Goal: Task Accomplishment & Management: Manage account settings

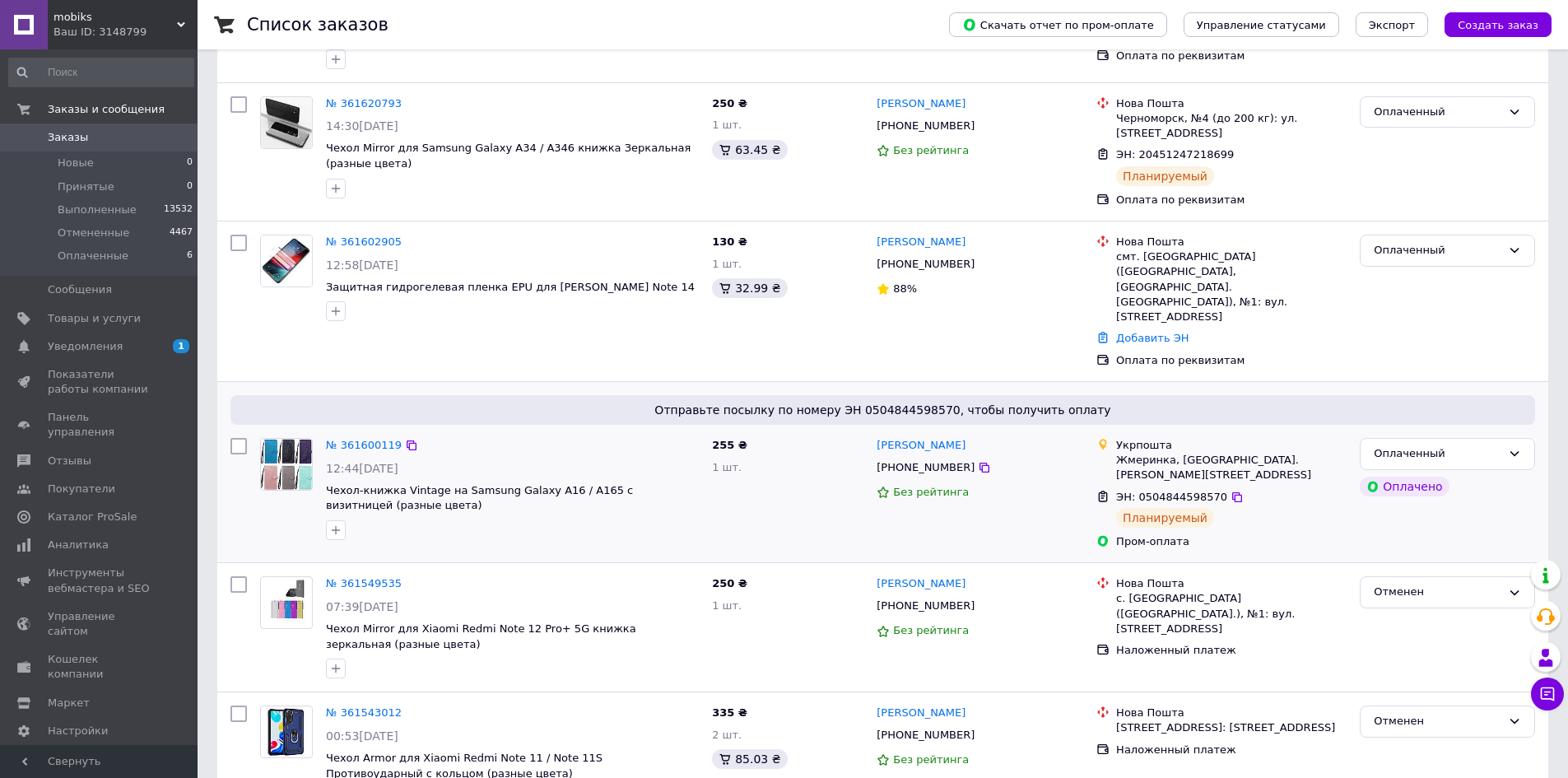
scroll to position [412, 0]
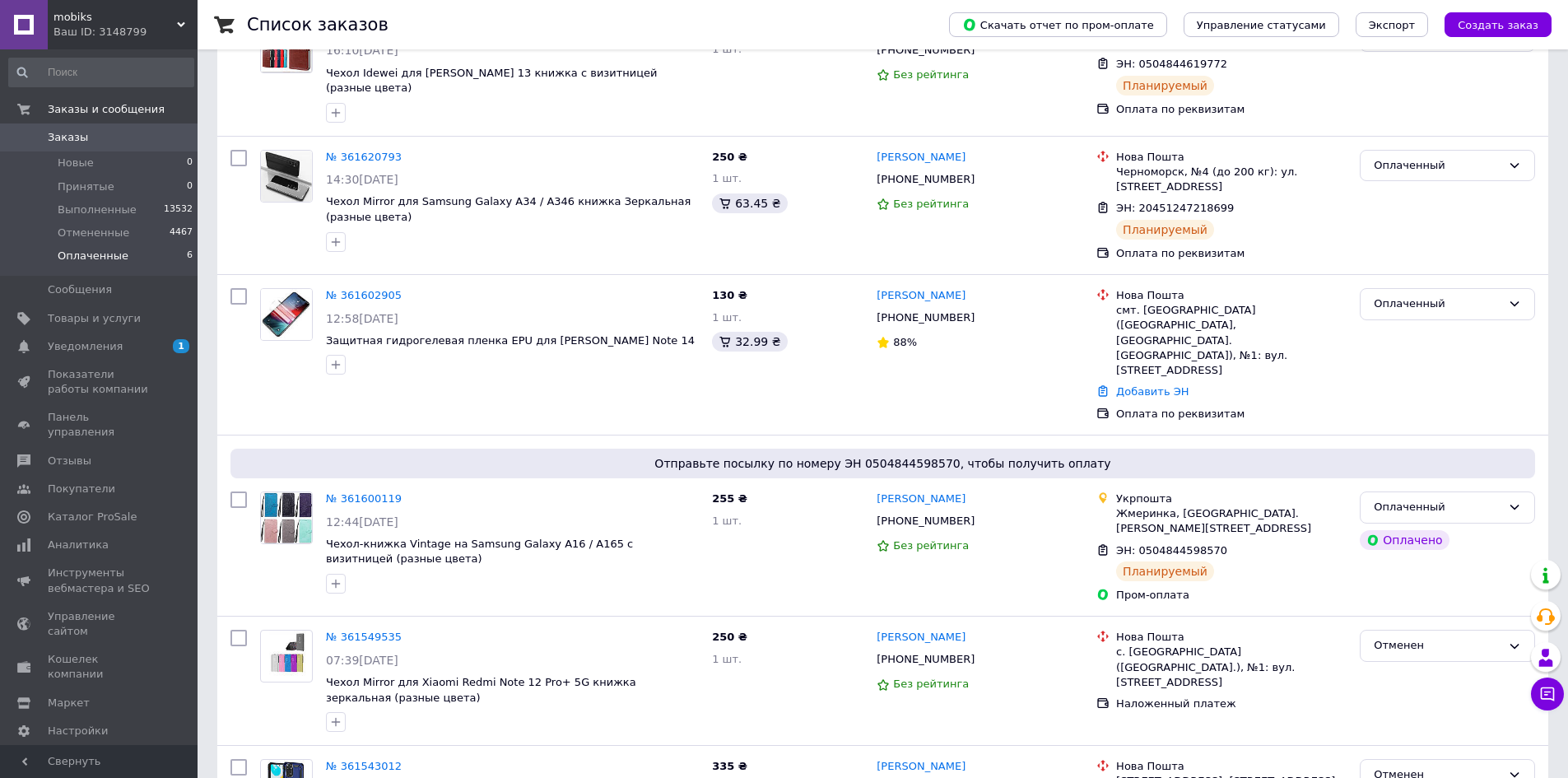
click at [80, 245] on li "Оплаченные 6" at bounding box center [101, 260] width 203 height 31
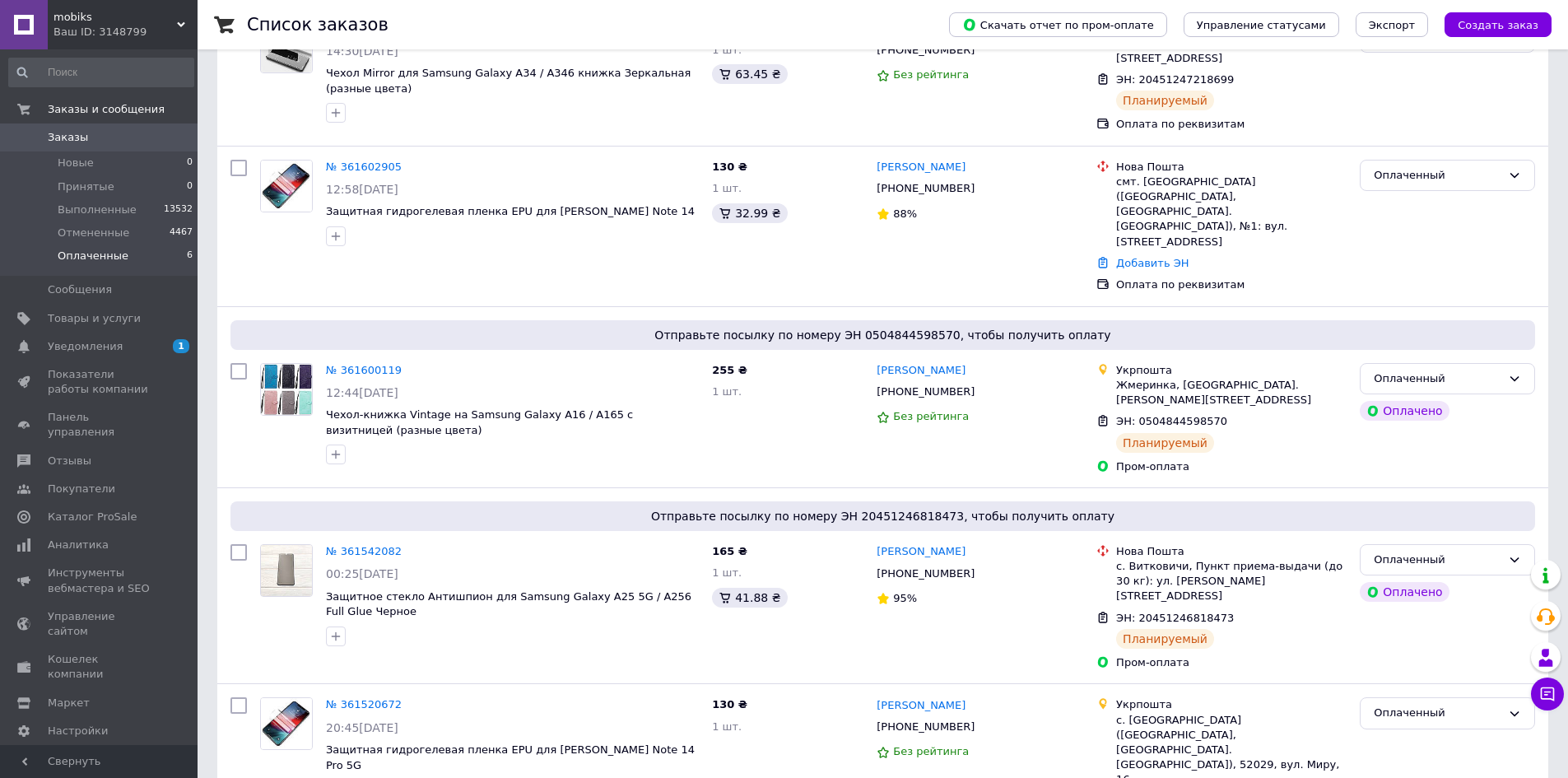
scroll to position [522, 0]
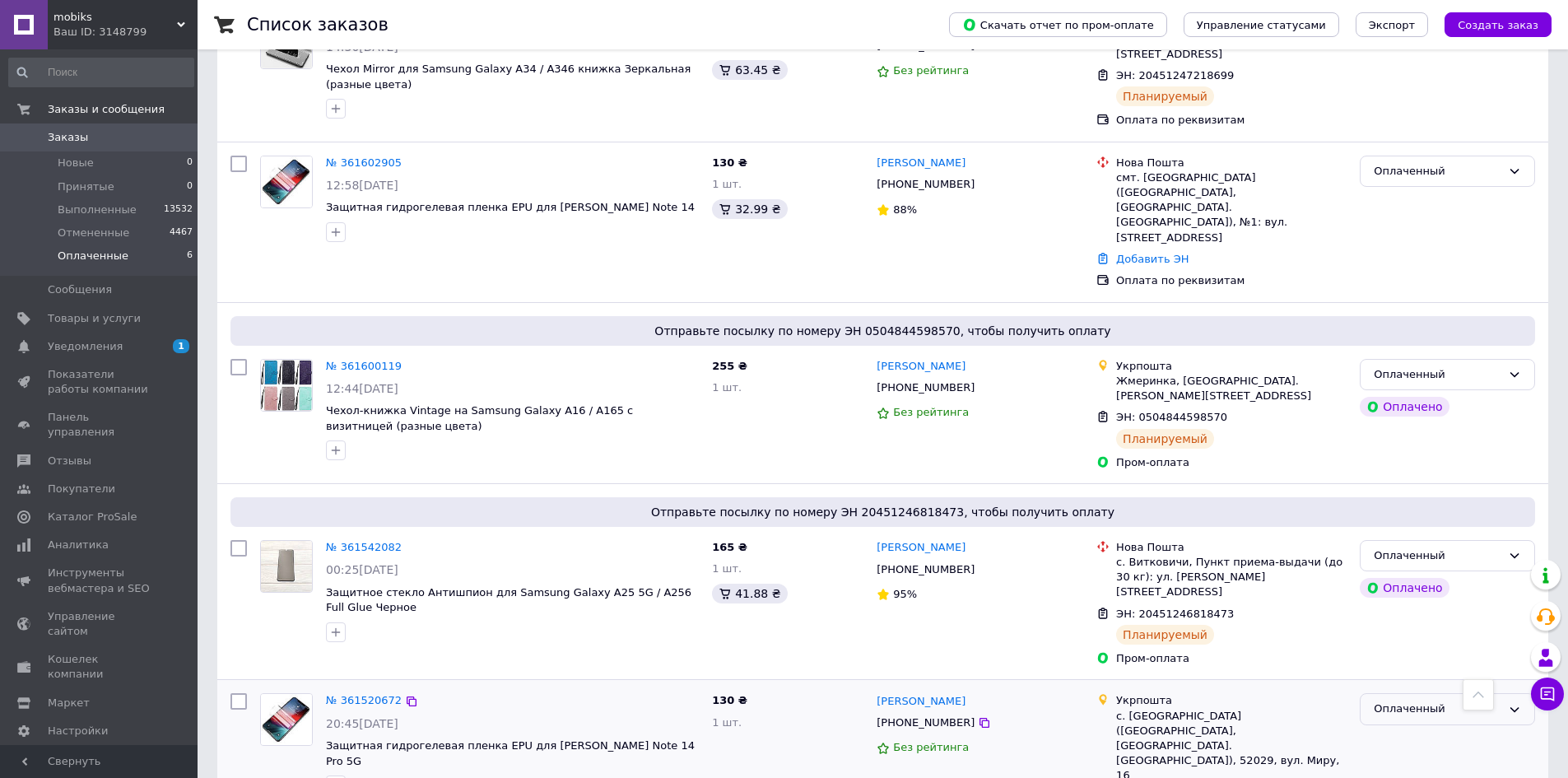
click at [1509, 704] on icon at bounding box center [1515, 710] width 13 height 13
click at [1390, 760] on li "Выполнен" at bounding box center [1447, 774] width 174 height 30
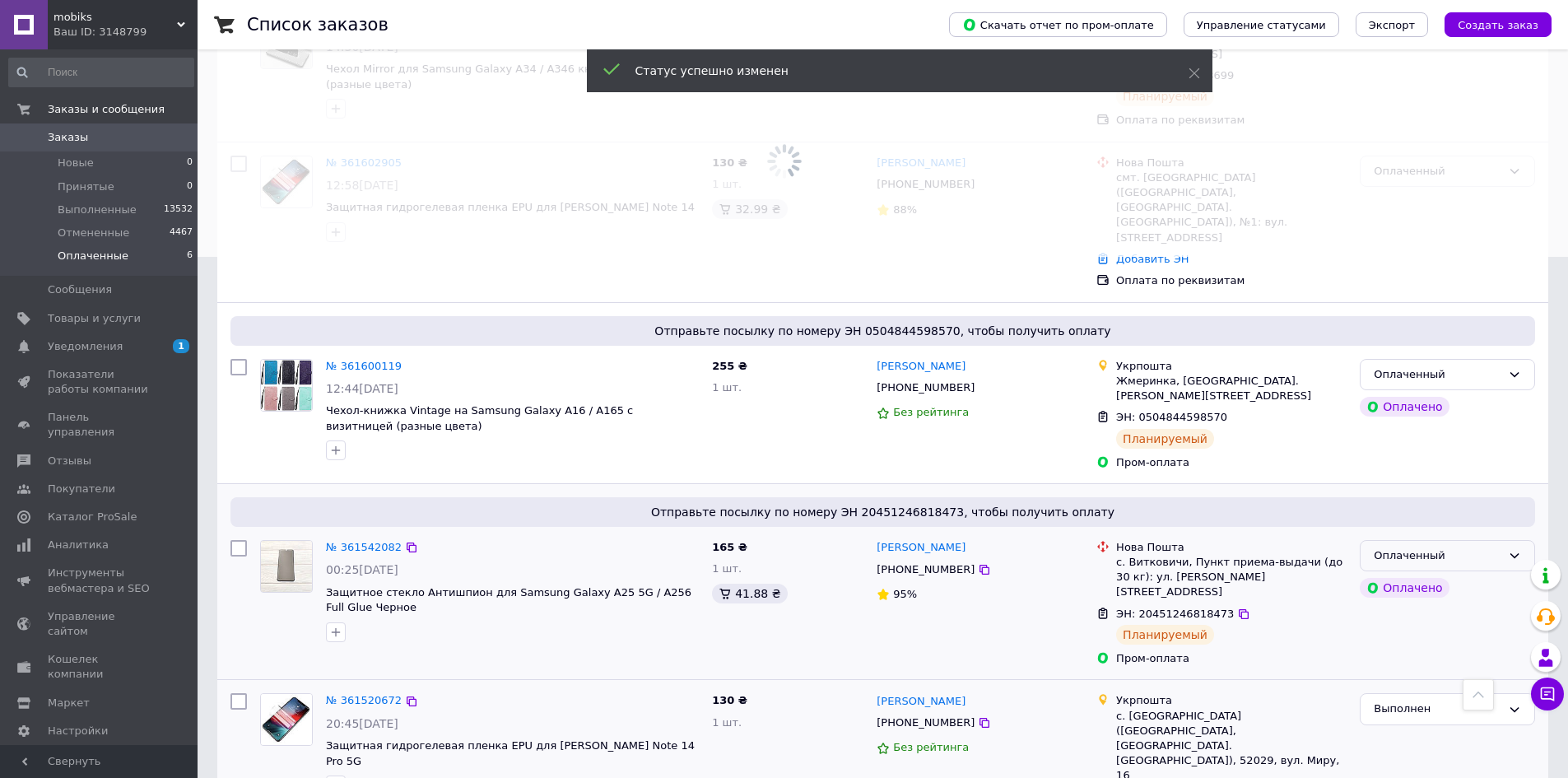
click at [1512, 549] on icon at bounding box center [1515, 556] width 13 height 13
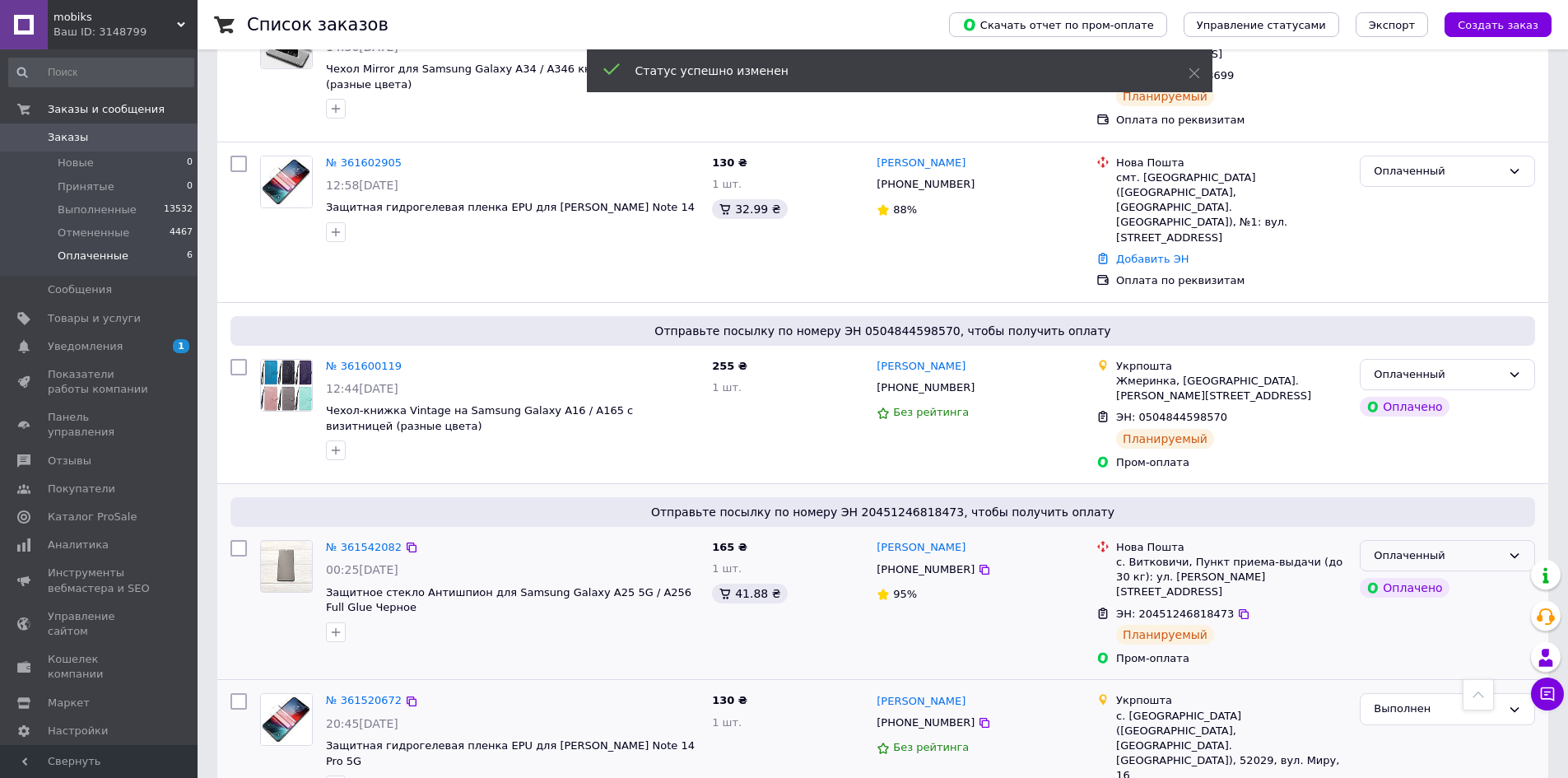
click at [1518, 549] on icon at bounding box center [1515, 556] width 13 height 13
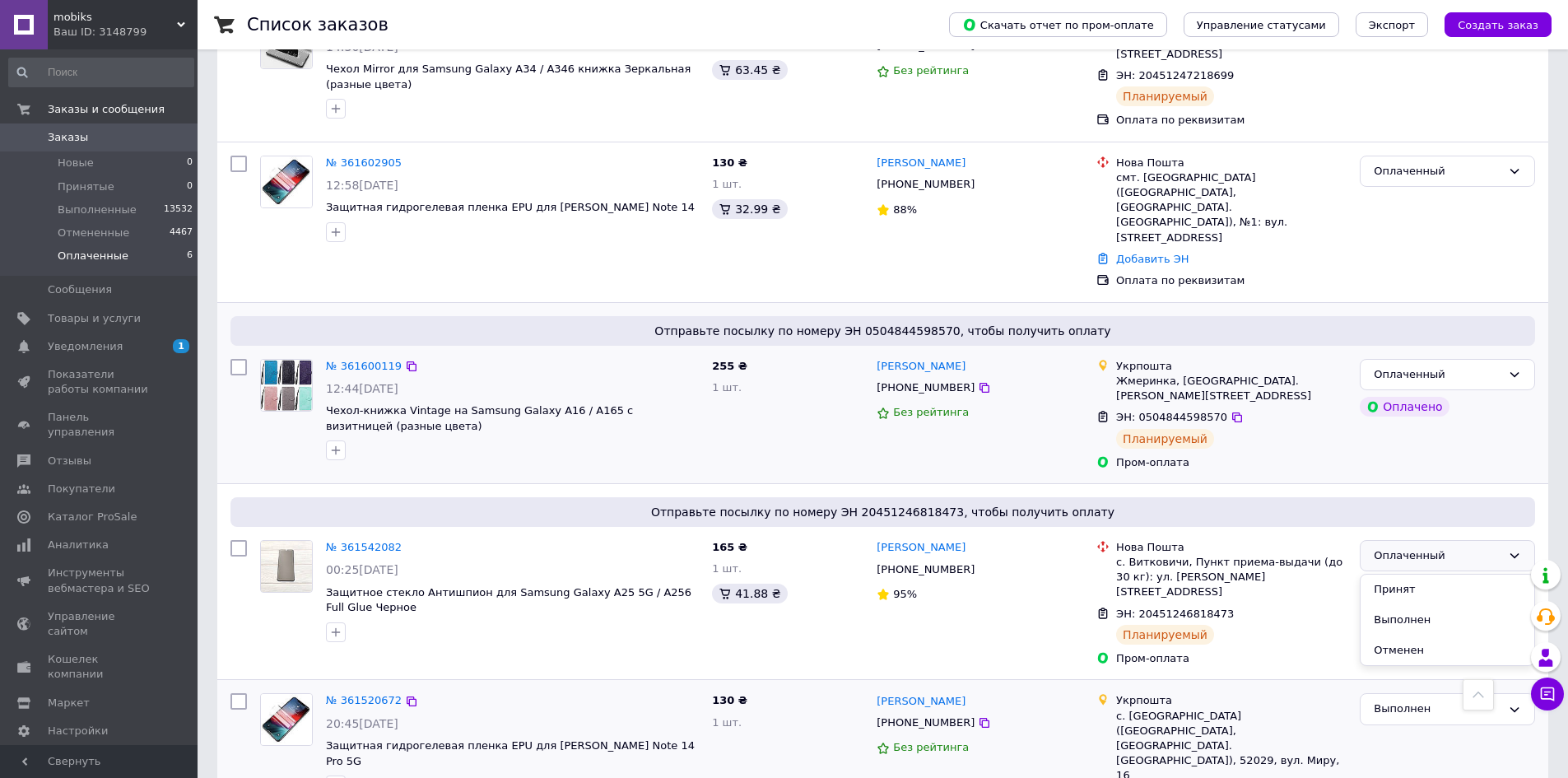
drag, startPoint x: 945, startPoint y: 315, endPoint x: 1036, endPoint y: 366, distance: 104.3
click at [945, 357] on div "Оля Ціцюрська" at bounding box center [921, 366] width 92 height 19
click at [1505, 540] on div "Оплаченный" at bounding box center [1447, 556] width 175 height 32
click at [1381, 605] on li "Выполнен" at bounding box center [1447, 620] width 174 height 30
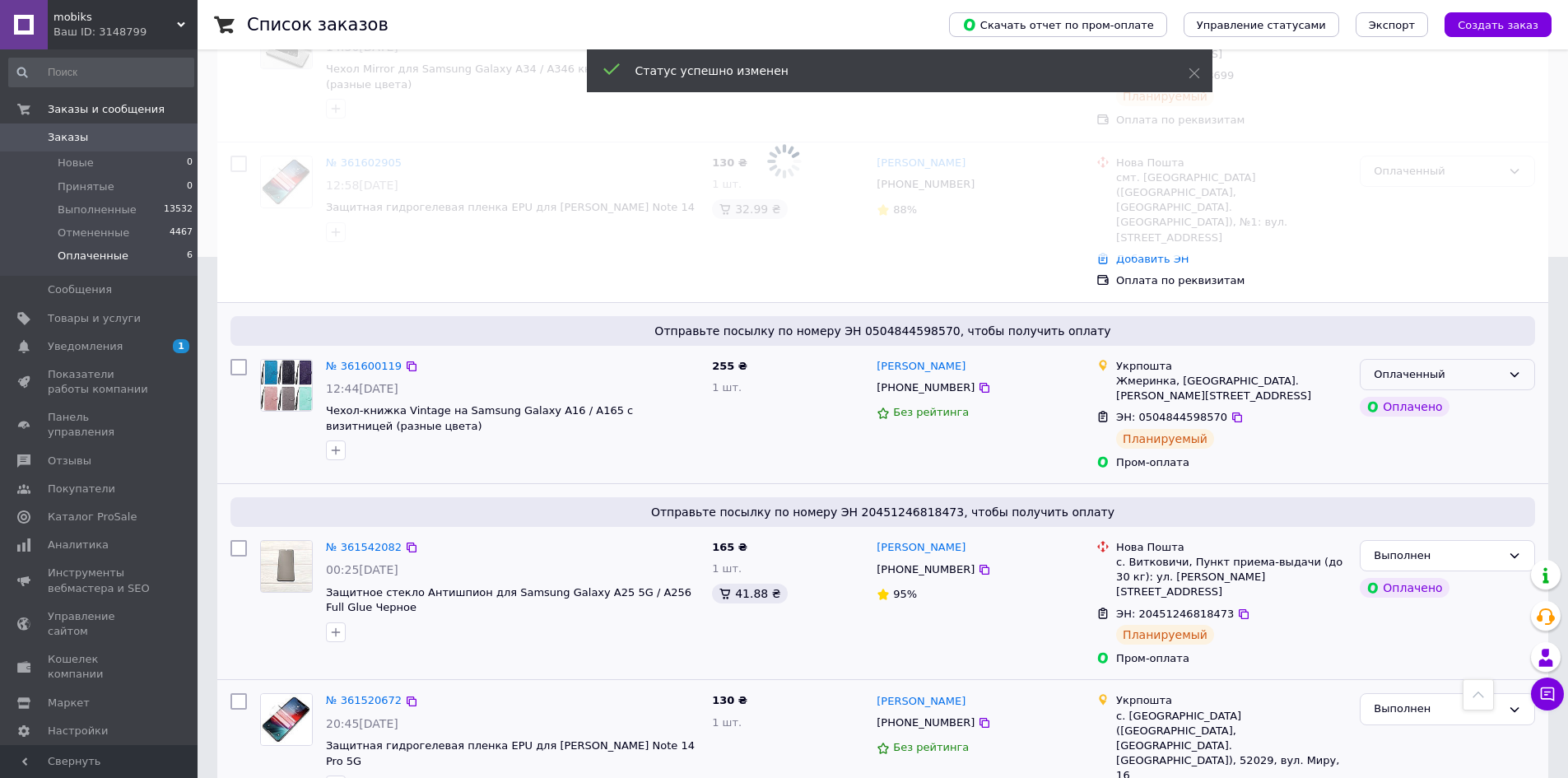
click at [1509, 310] on div "Заказ Сумма Покупатель Доставка и оплата Статус № 361639292 16:10, 12.09.2025 Ч…" at bounding box center [883, 344] width 1331 height 1039
click at [1509, 296] on div "Оплаченный" at bounding box center [1447, 222] width 188 height 147
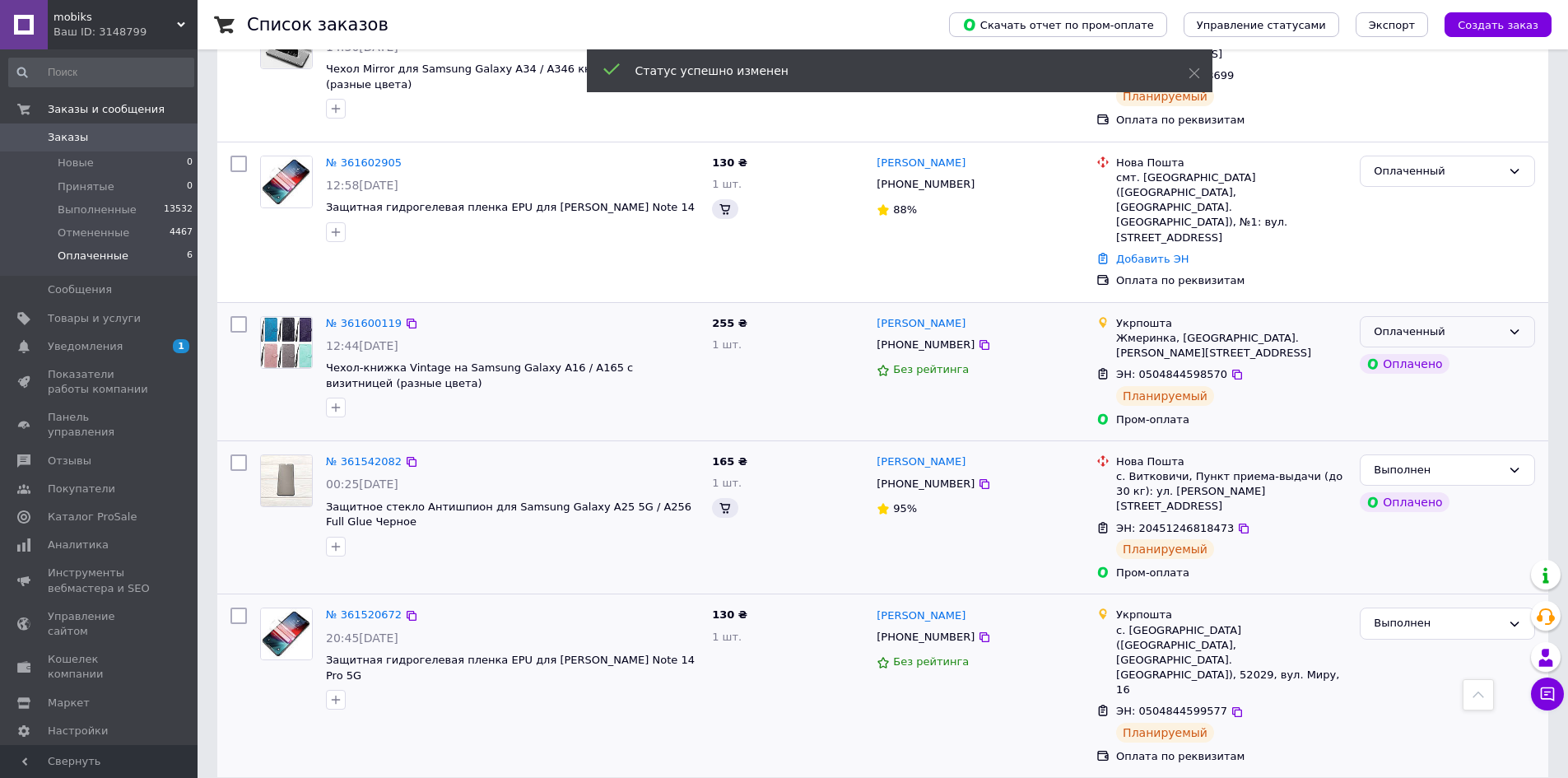
scroll to position [435, 0]
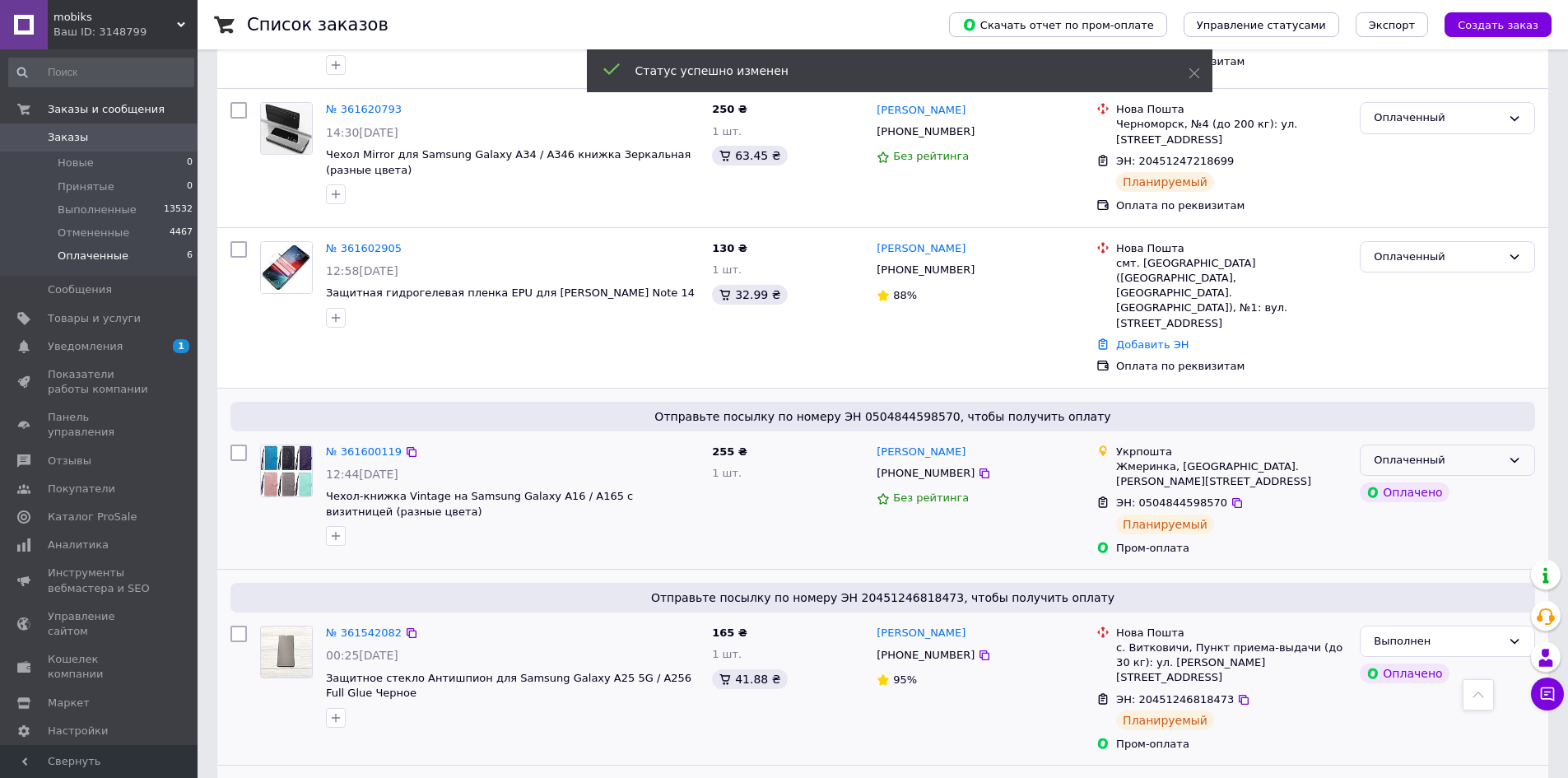
click at [1512, 454] on icon at bounding box center [1515, 460] width 13 height 13
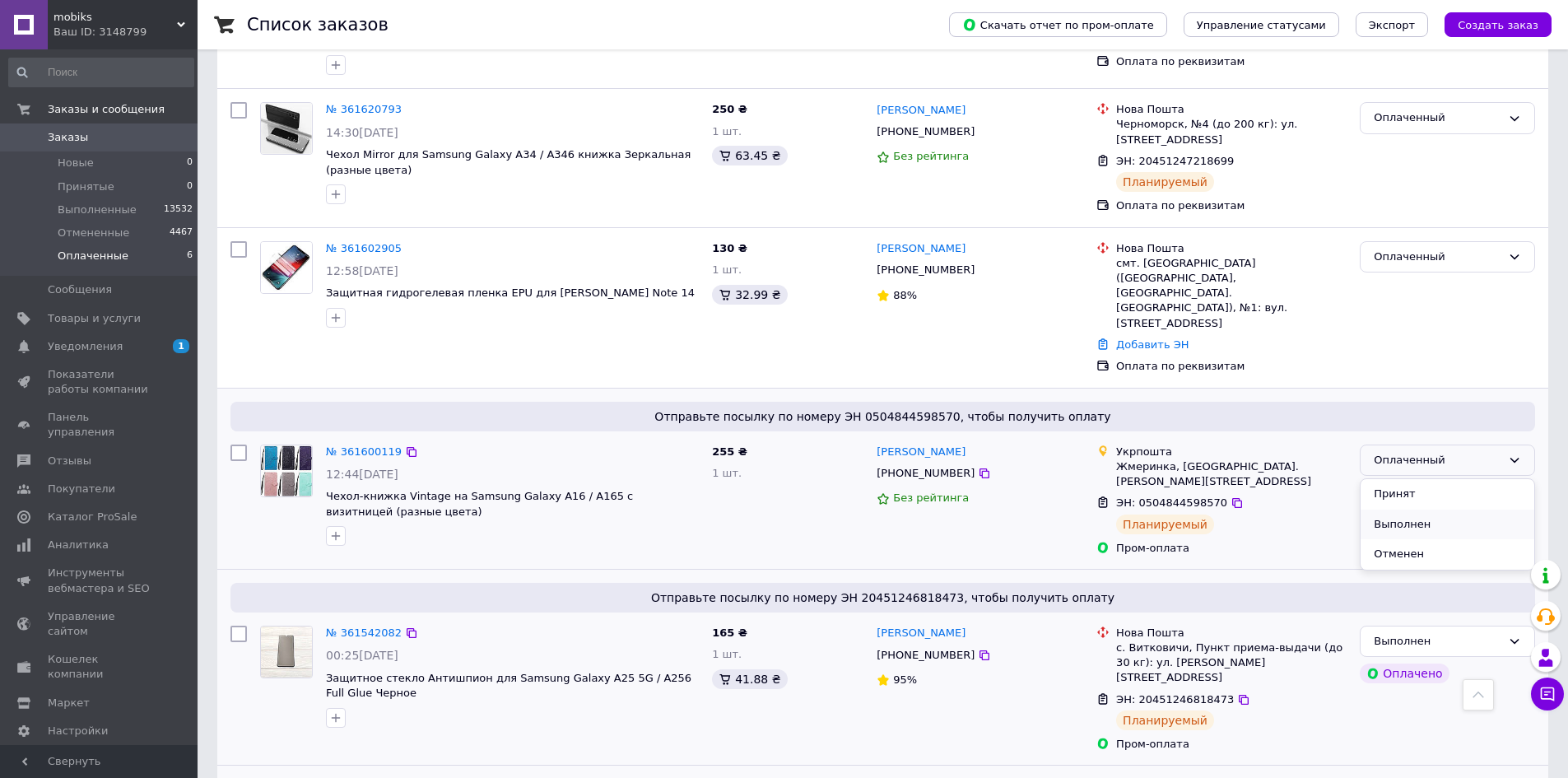
click at [1392, 510] on li "Выполнен" at bounding box center [1447, 524] width 174 height 30
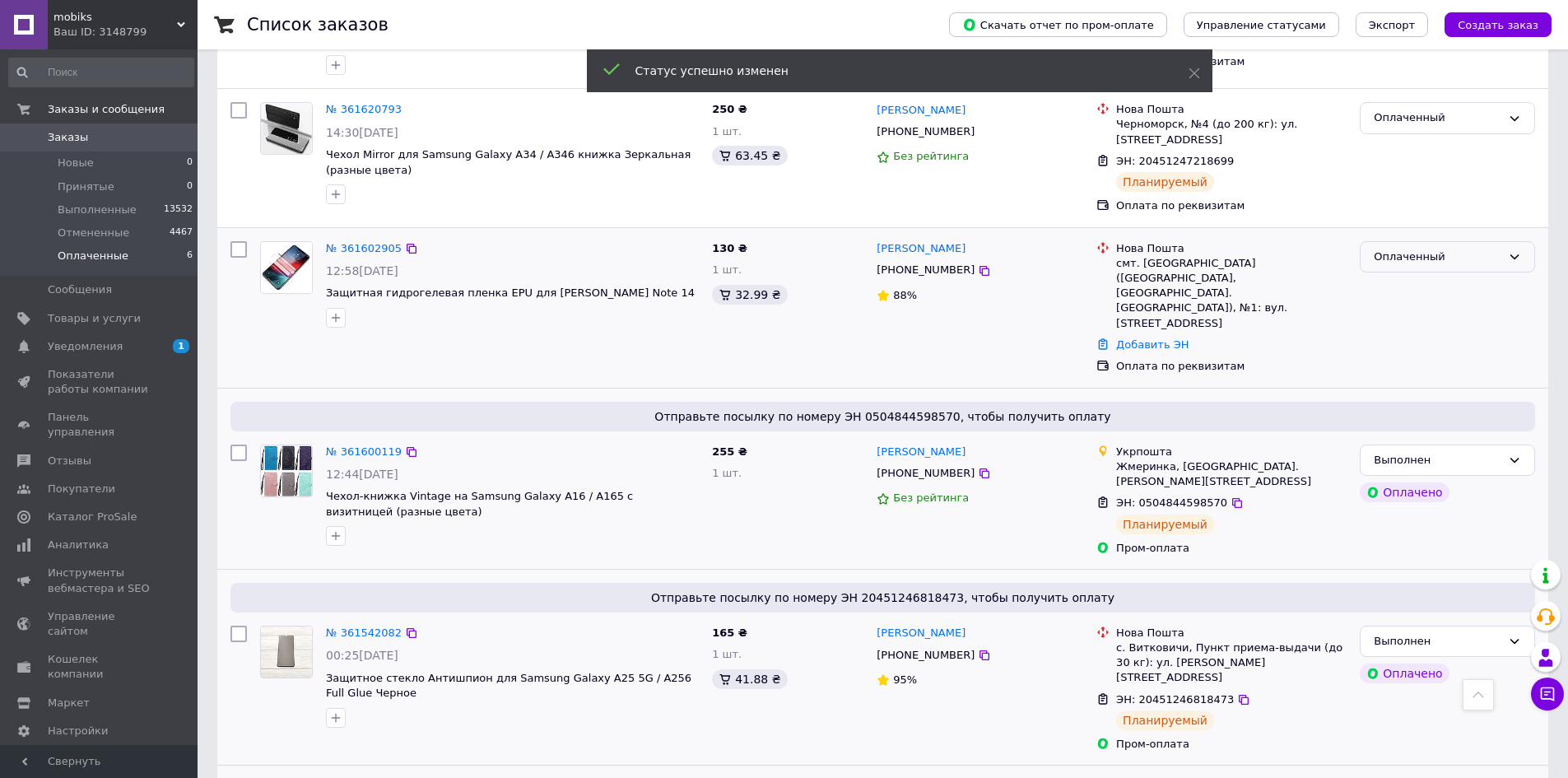
click at [1510, 251] on icon at bounding box center [1515, 257] width 13 height 13
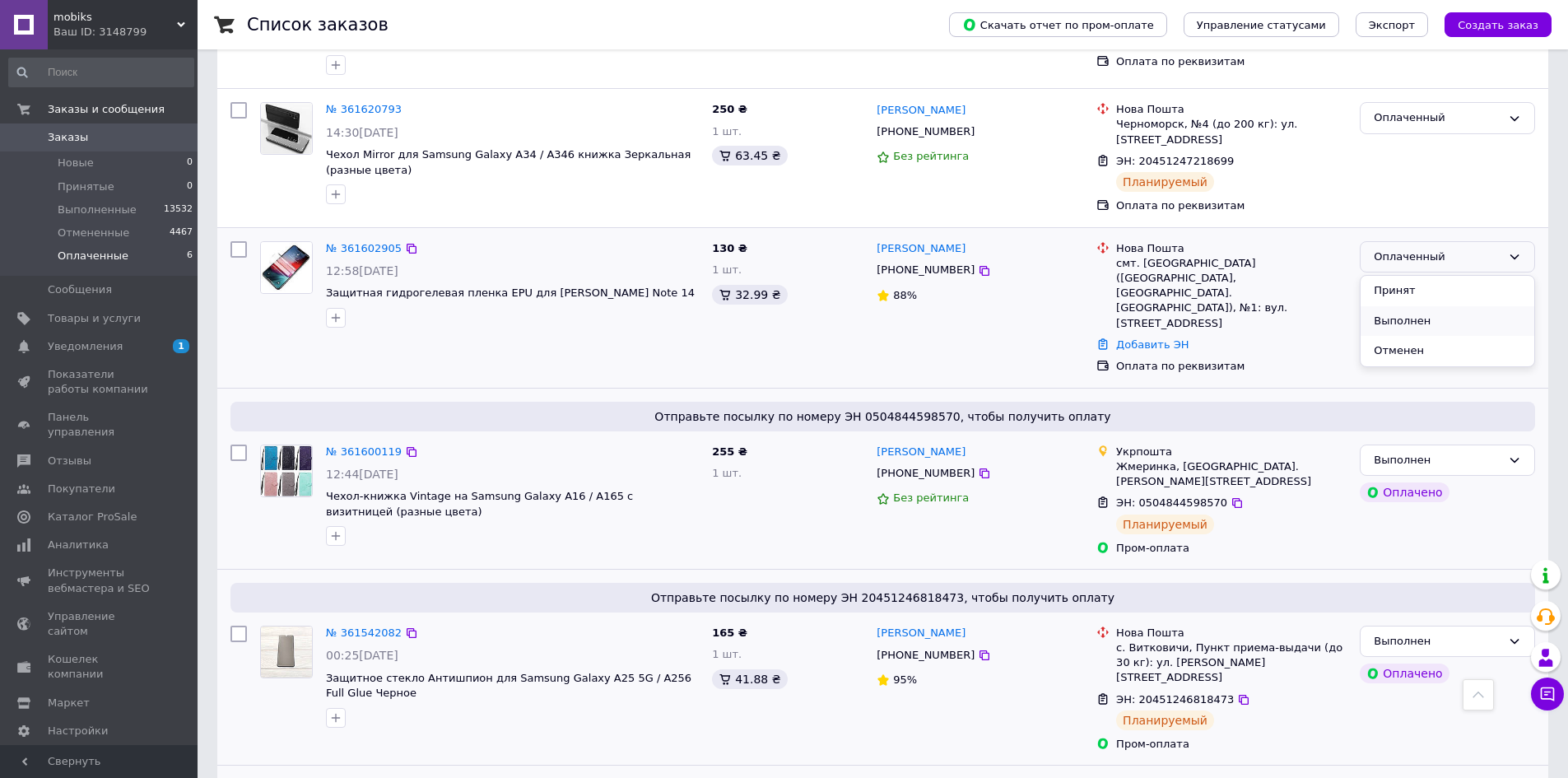
click at [1402, 307] on li "Выполнен" at bounding box center [1447, 321] width 174 height 30
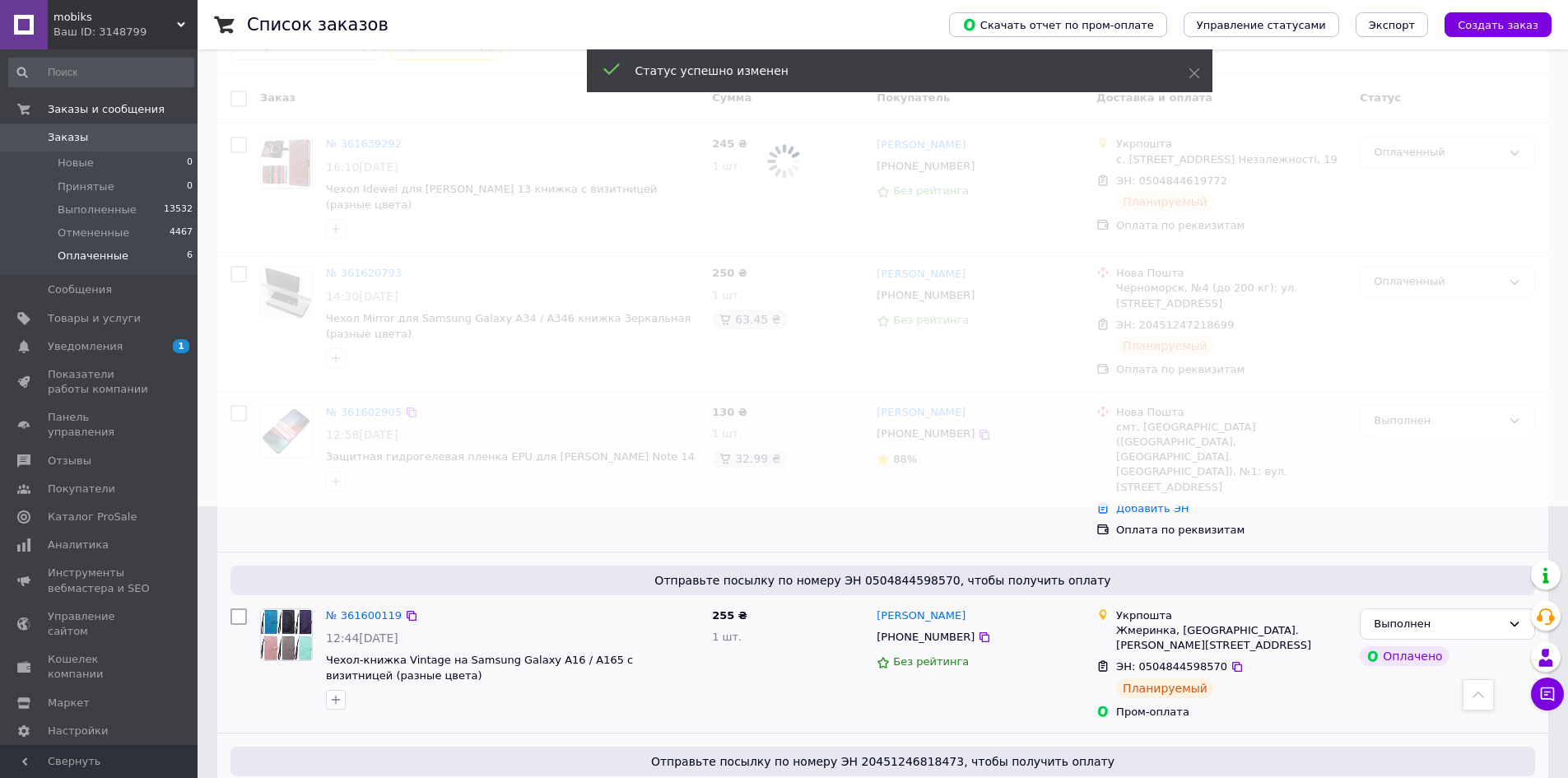
scroll to position [271, 0]
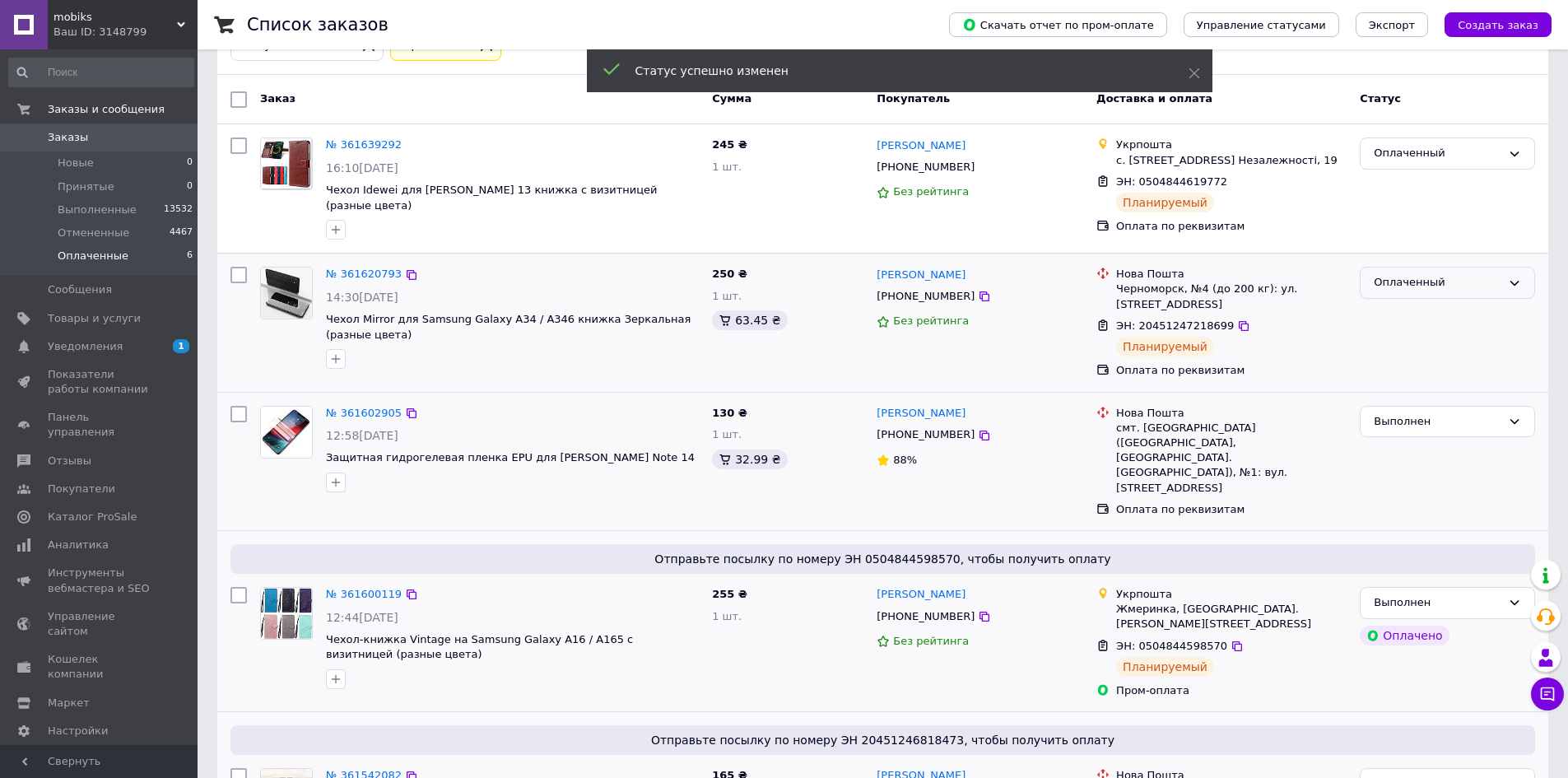
click at [1514, 276] on icon at bounding box center [1515, 283] width 13 height 13
click at [1383, 340] on li "Выполнен" at bounding box center [1447, 346] width 174 height 30
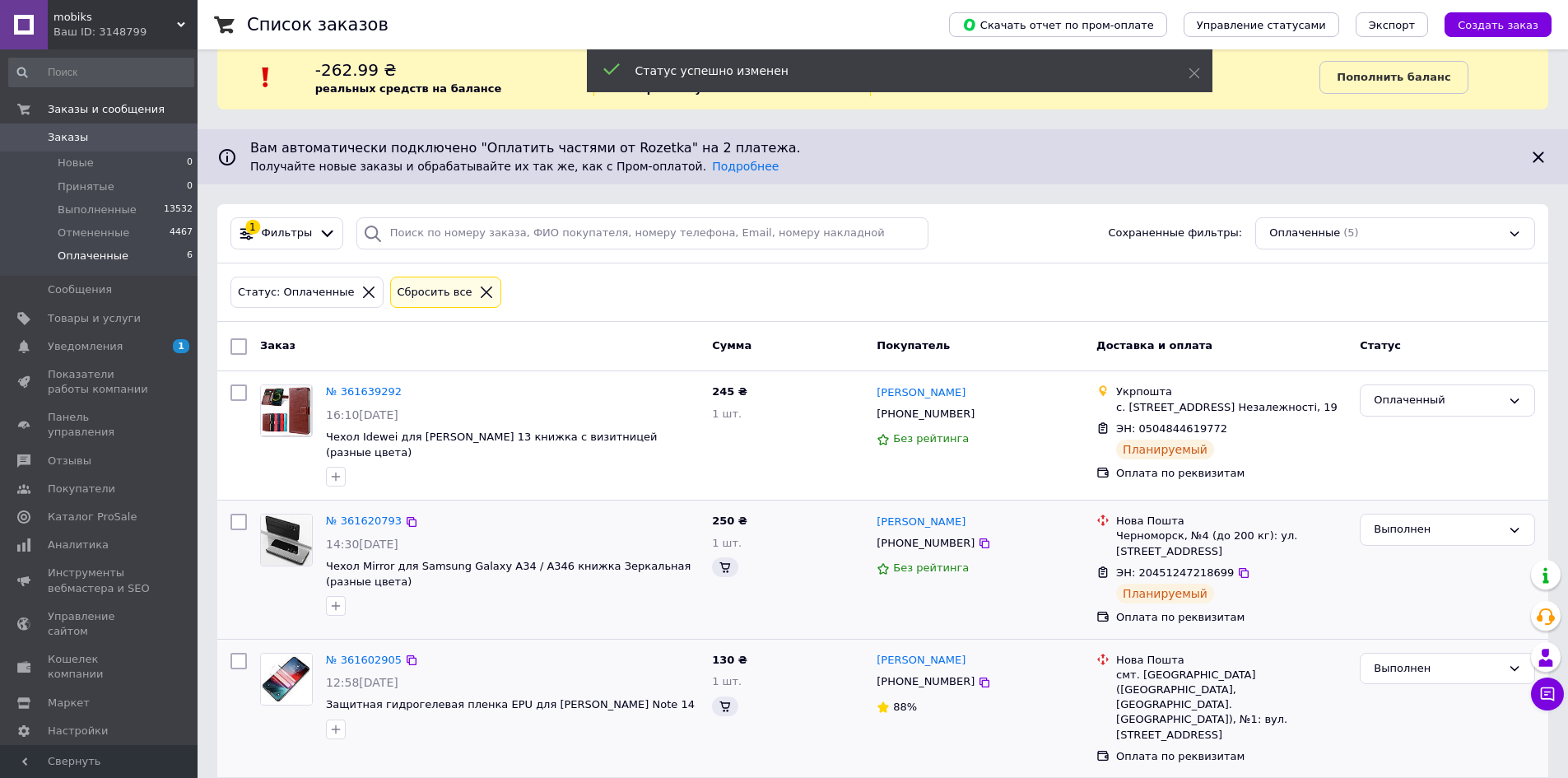
scroll to position [3, 0]
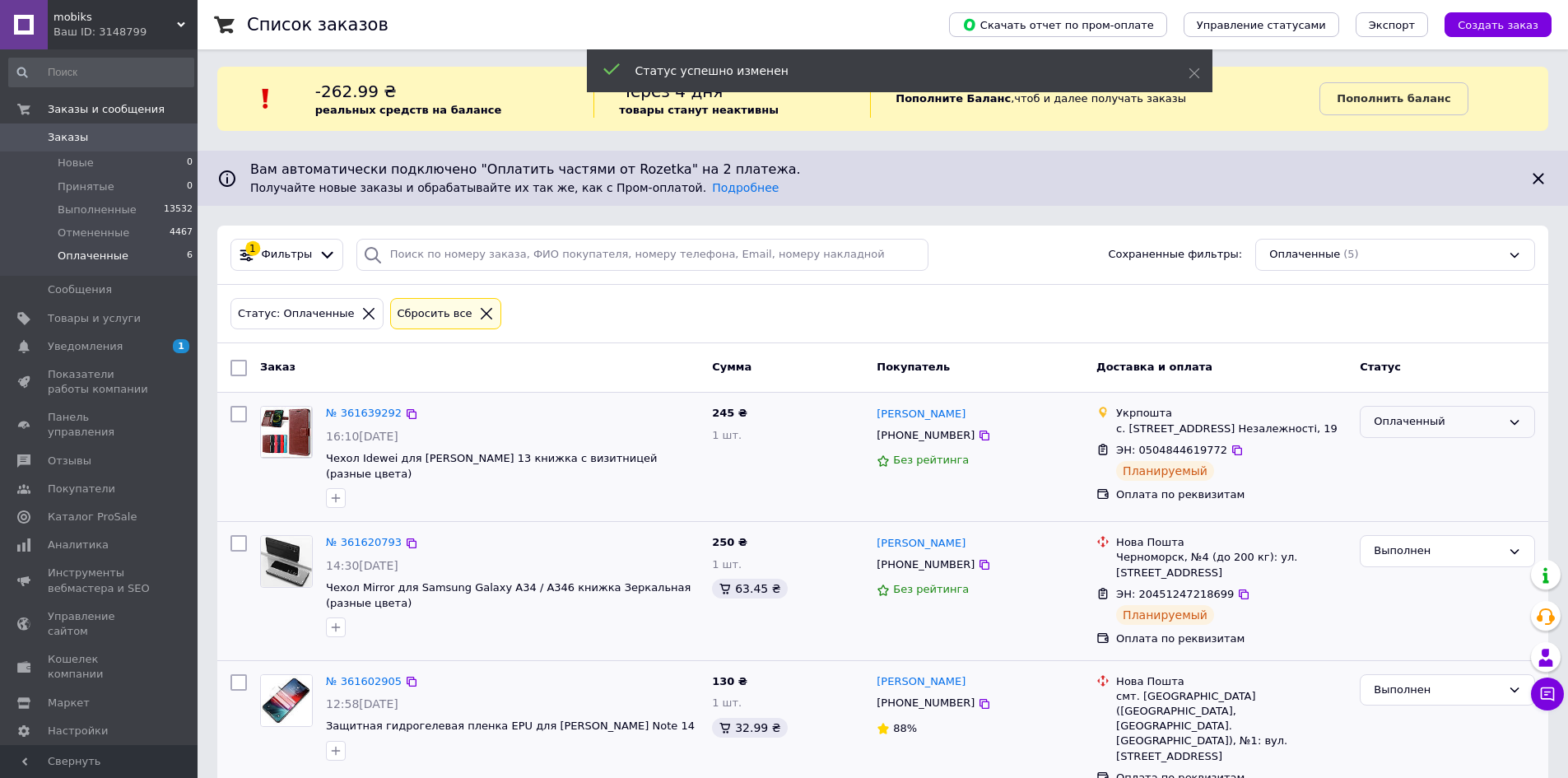
click at [1514, 417] on icon at bounding box center [1515, 423] width 13 height 13
click at [1405, 486] on li "Выполнен" at bounding box center [1447, 487] width 174 height 30
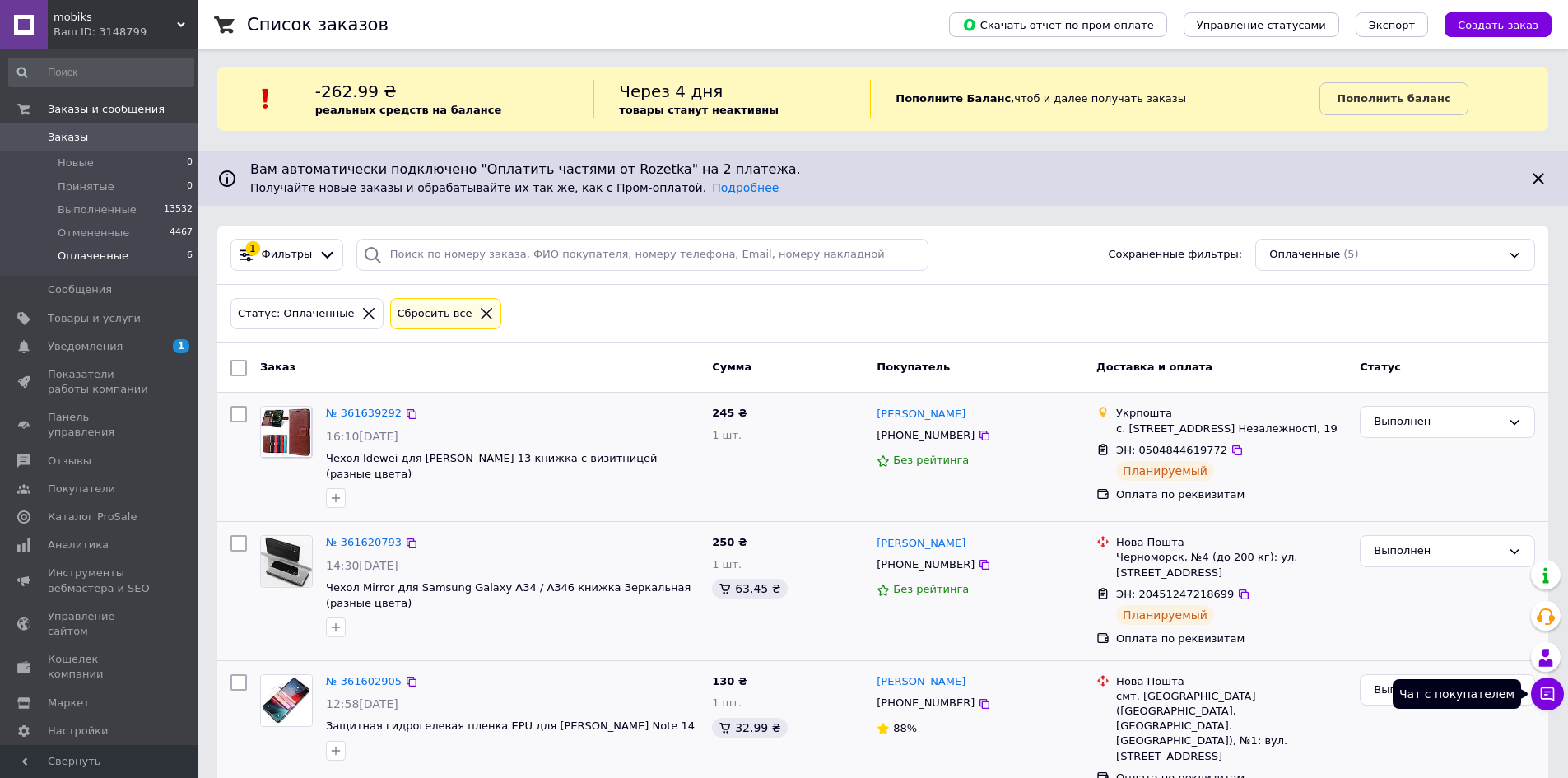
click at [1555, 696] on icon at bounding box center [1548, 694] width 17 height 17
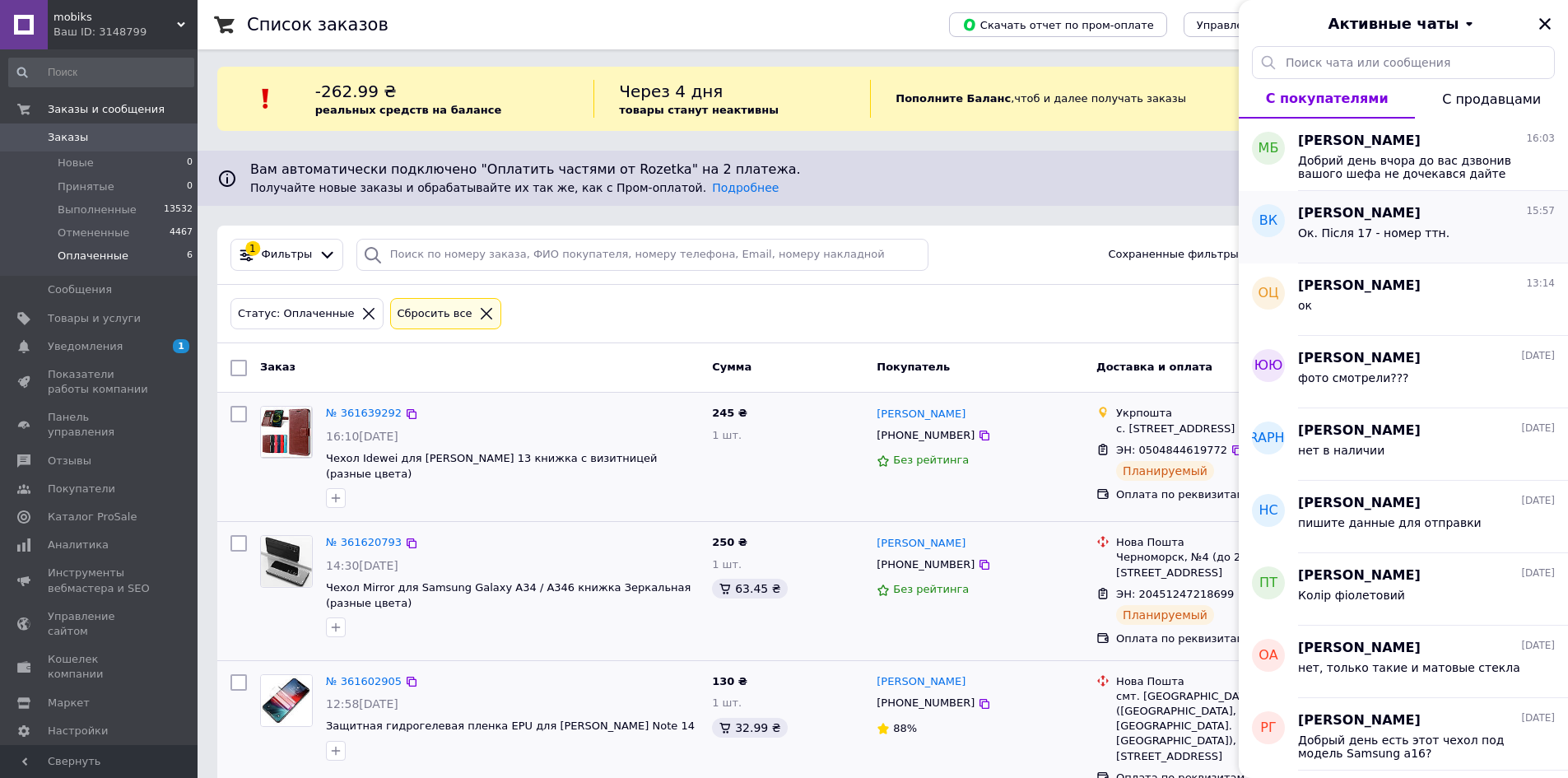
click at [1304, 215] on span "Валерия Крикун" at bounding box center [1360, 213] width 123 height 19
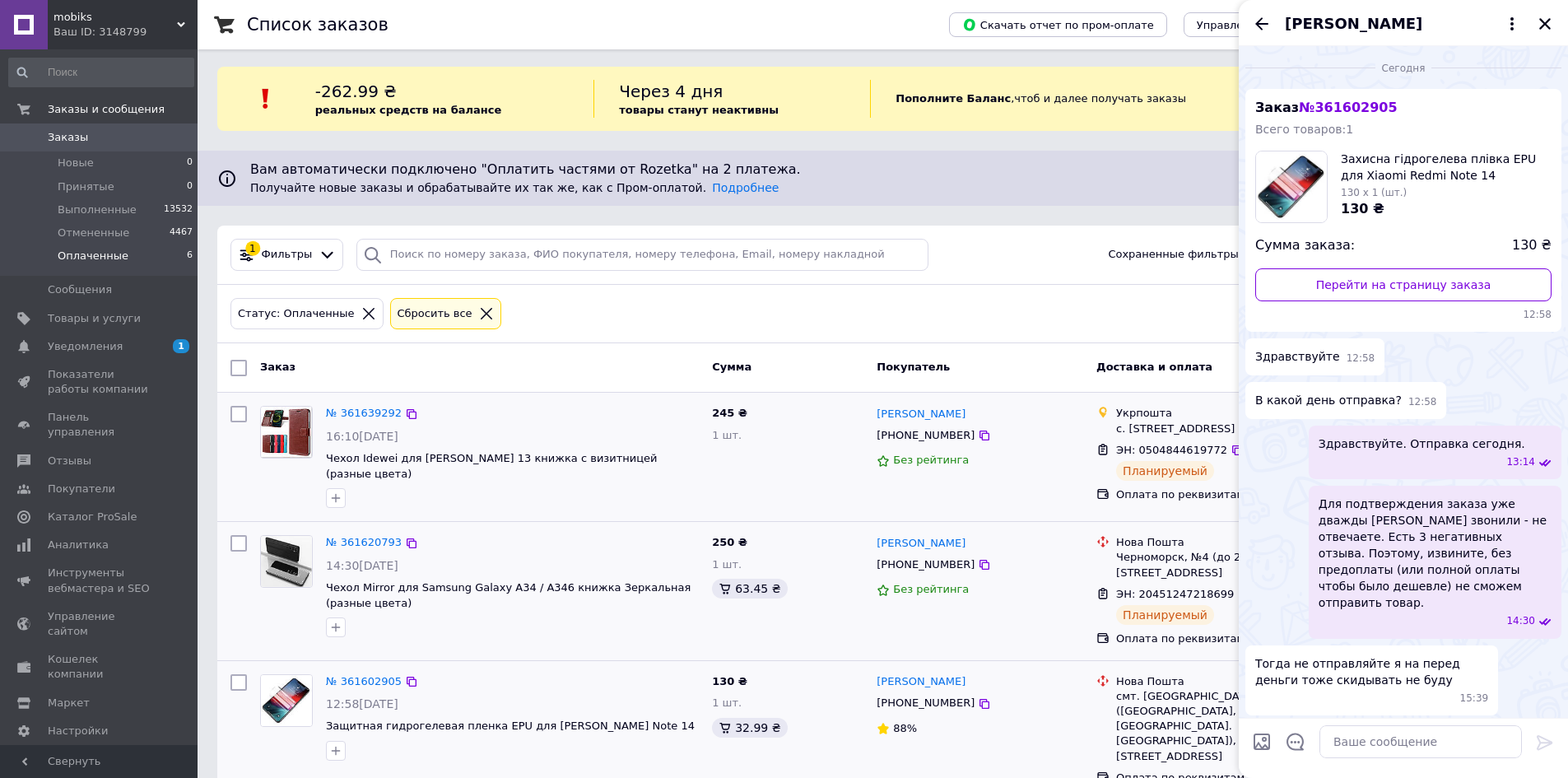
scroll to position [500, 0]
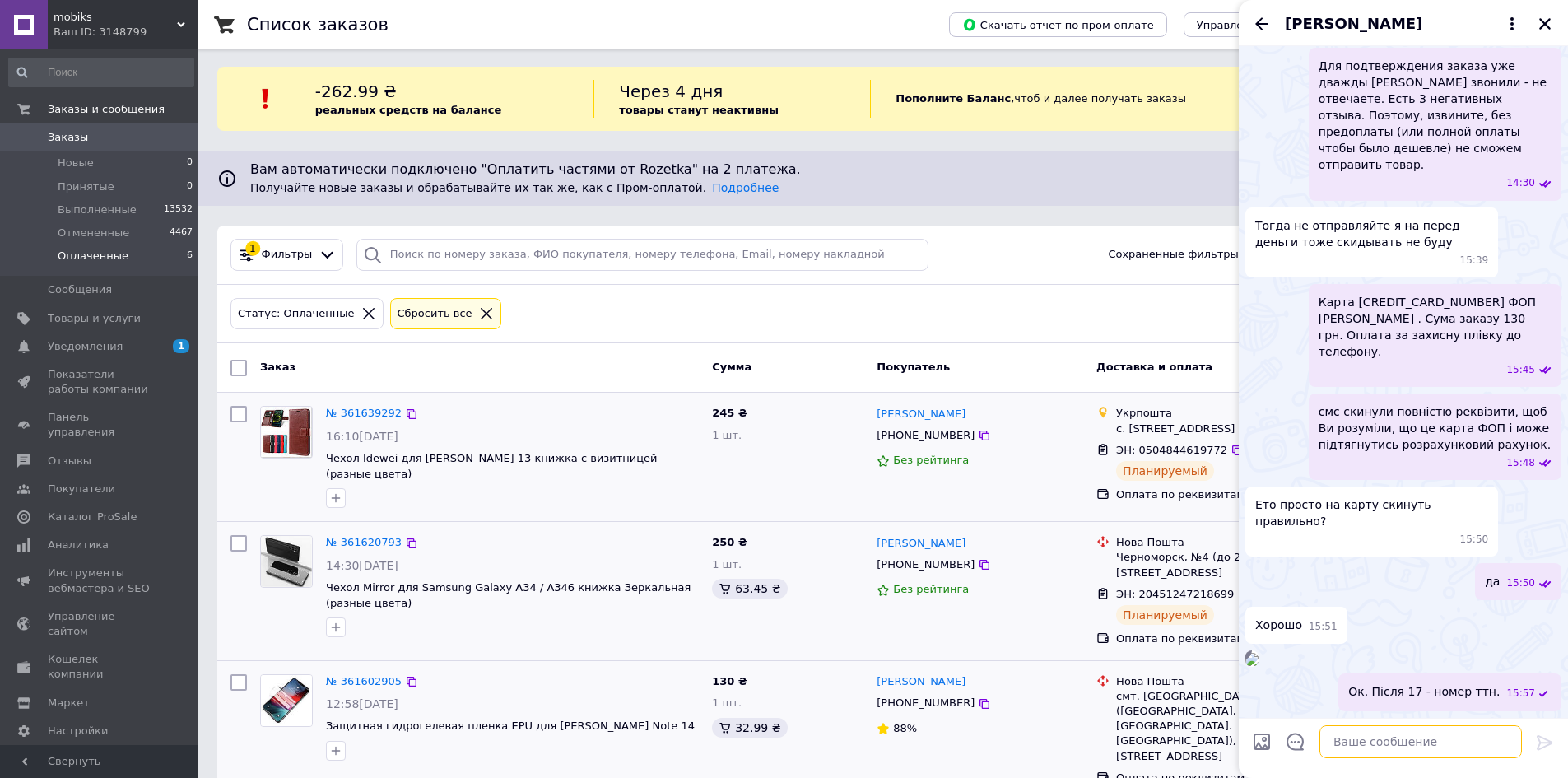
click at [1354, 742] on textarea at bounding box center [1420, 742] width 203 height 33
click at [1359, 744] on textarea "Декларацыя" at bounding box center [1404, 742] width 235 height 33
click at [1372, 744] on textarea "Декларація" at bounding box center [1404, 742] width 235 height 33
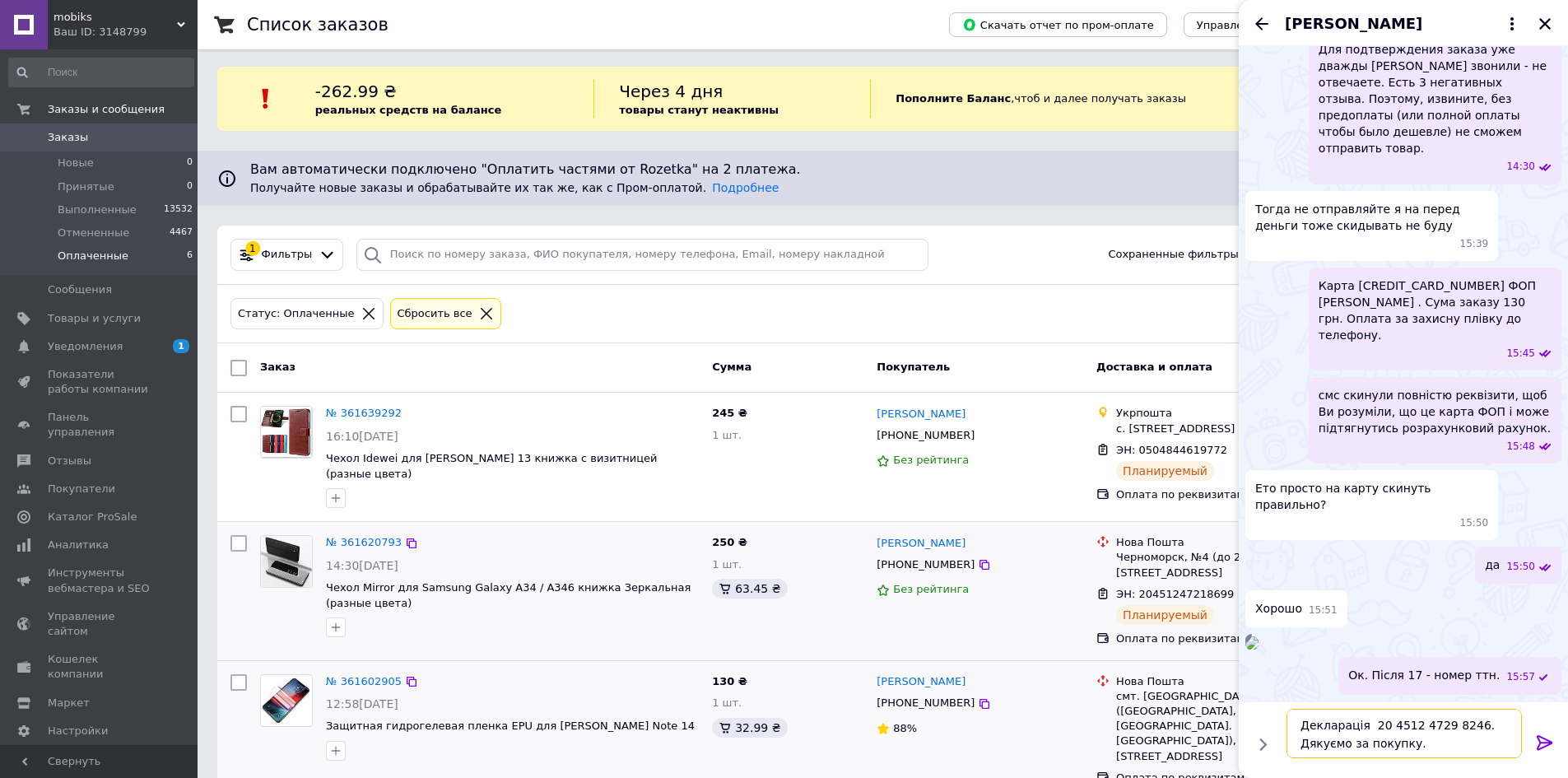
type textarea "Декларація 20 4512 4729 8246. Дякуємо за покупку."
click at [1541, 741] on icon at bounding box center [1545, 743] width 20 height 20
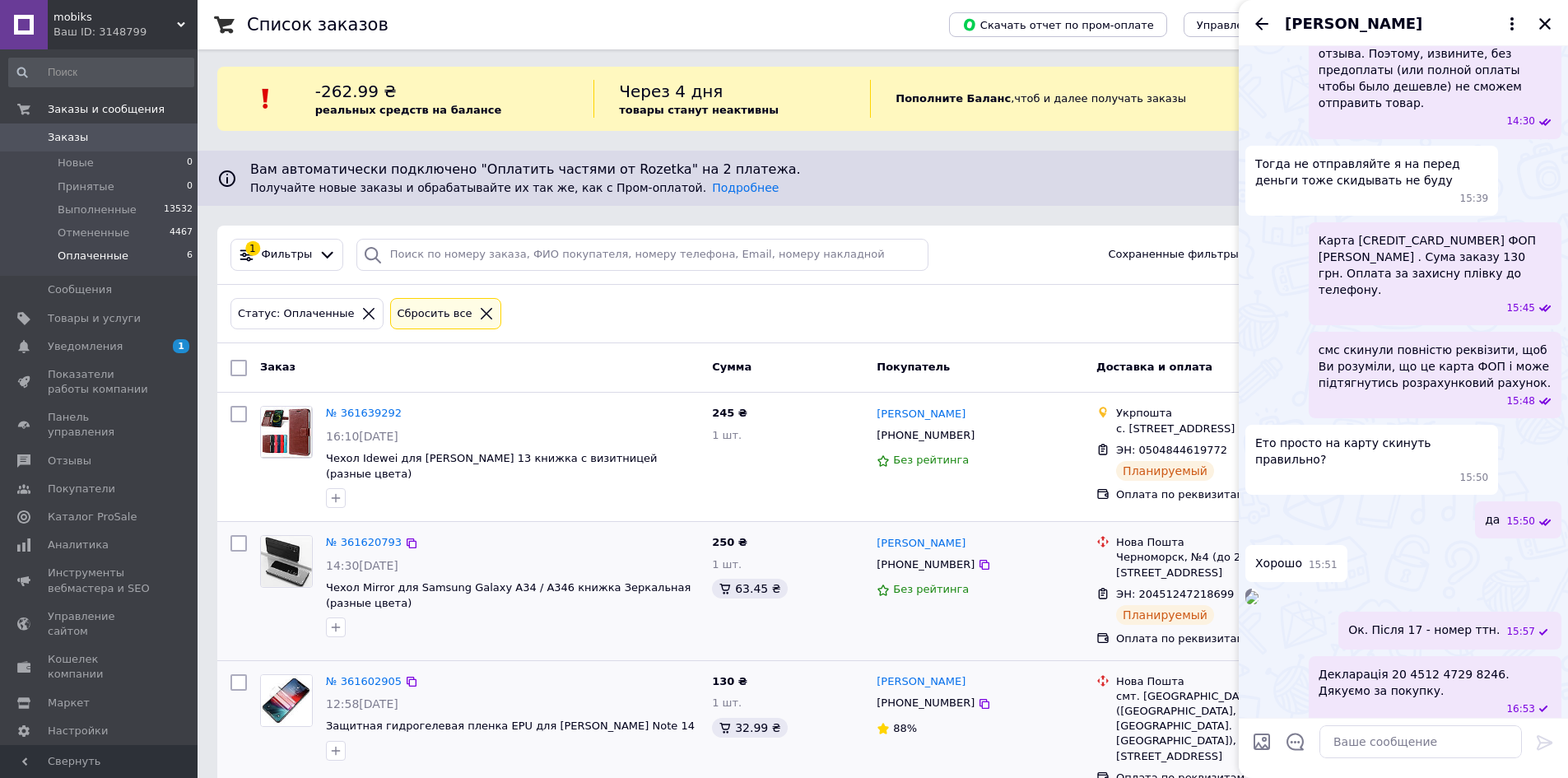
scroll to position [680, 0]
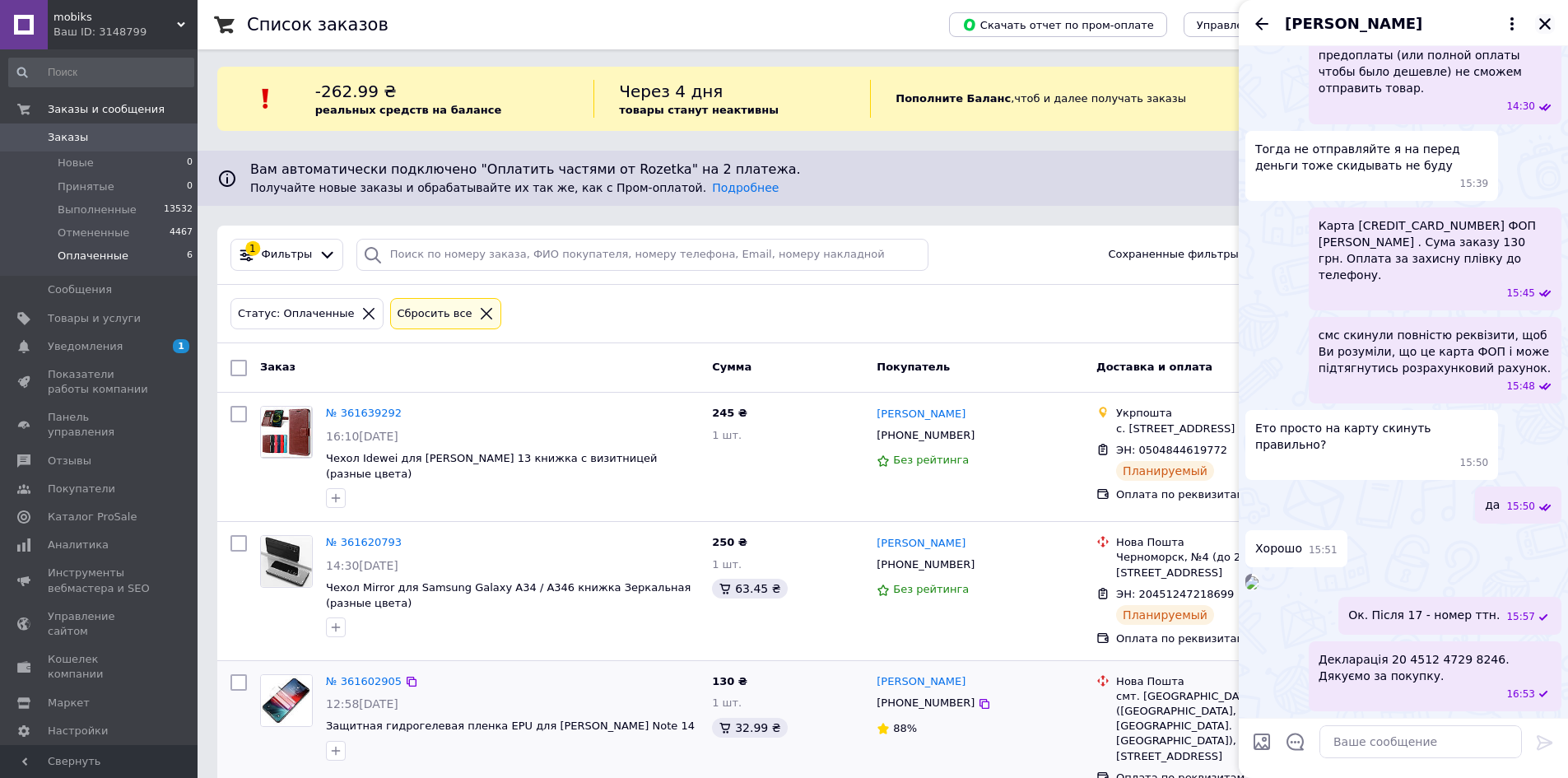
click at [1540, 15] on div "Валерия Крикун" at bounding box center [1403, 23] width 330 height 46
click at [1554, 12] on div "Валерия Крикун" at bounding box center [1403, 23] width 330 height 46
click at [1555, 23] on div "Валерия Крикун" at bounding box center [1403, 23] width 330 height 46
click at [1542, 21] on icon "Закрыть" at bounding box center [1545, 24] width 12 height 12
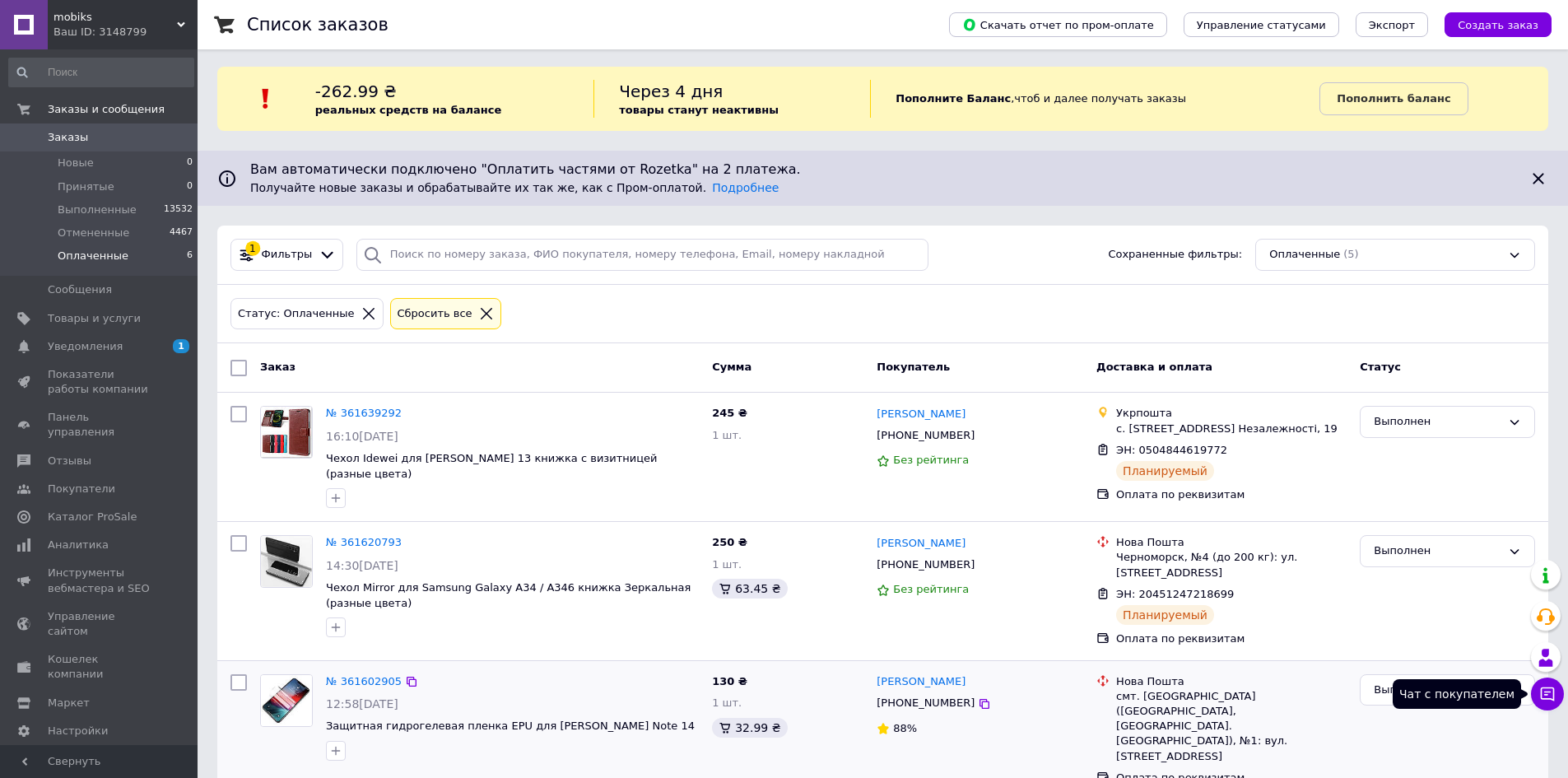
click at [1542, 694] on icon at bounding box center [1548, 694] width 17 height 17
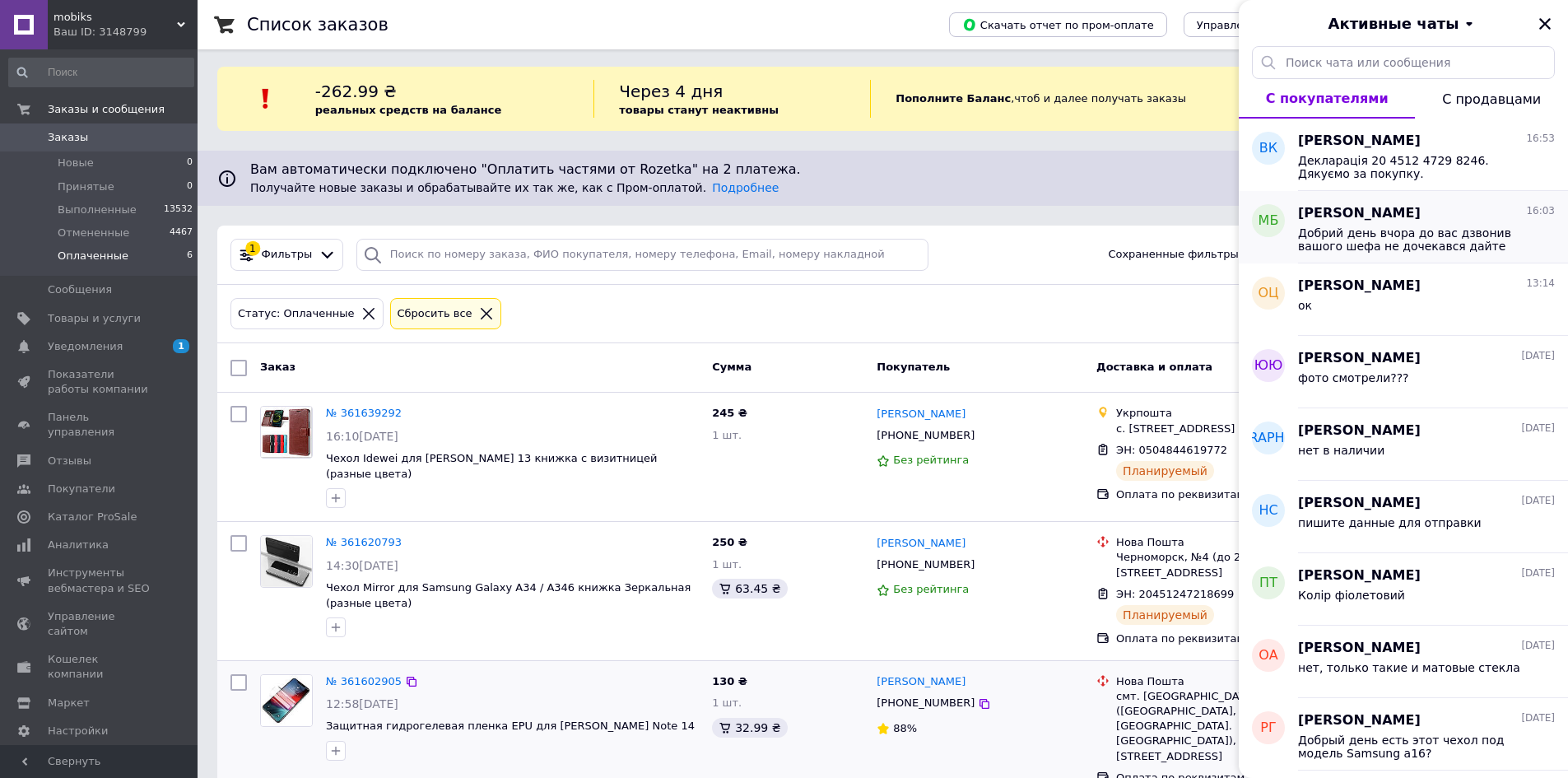
click at [1370, 214] on span "Мар'ян Бриндза" at bounding box center [1360, 213] width 123 height 19
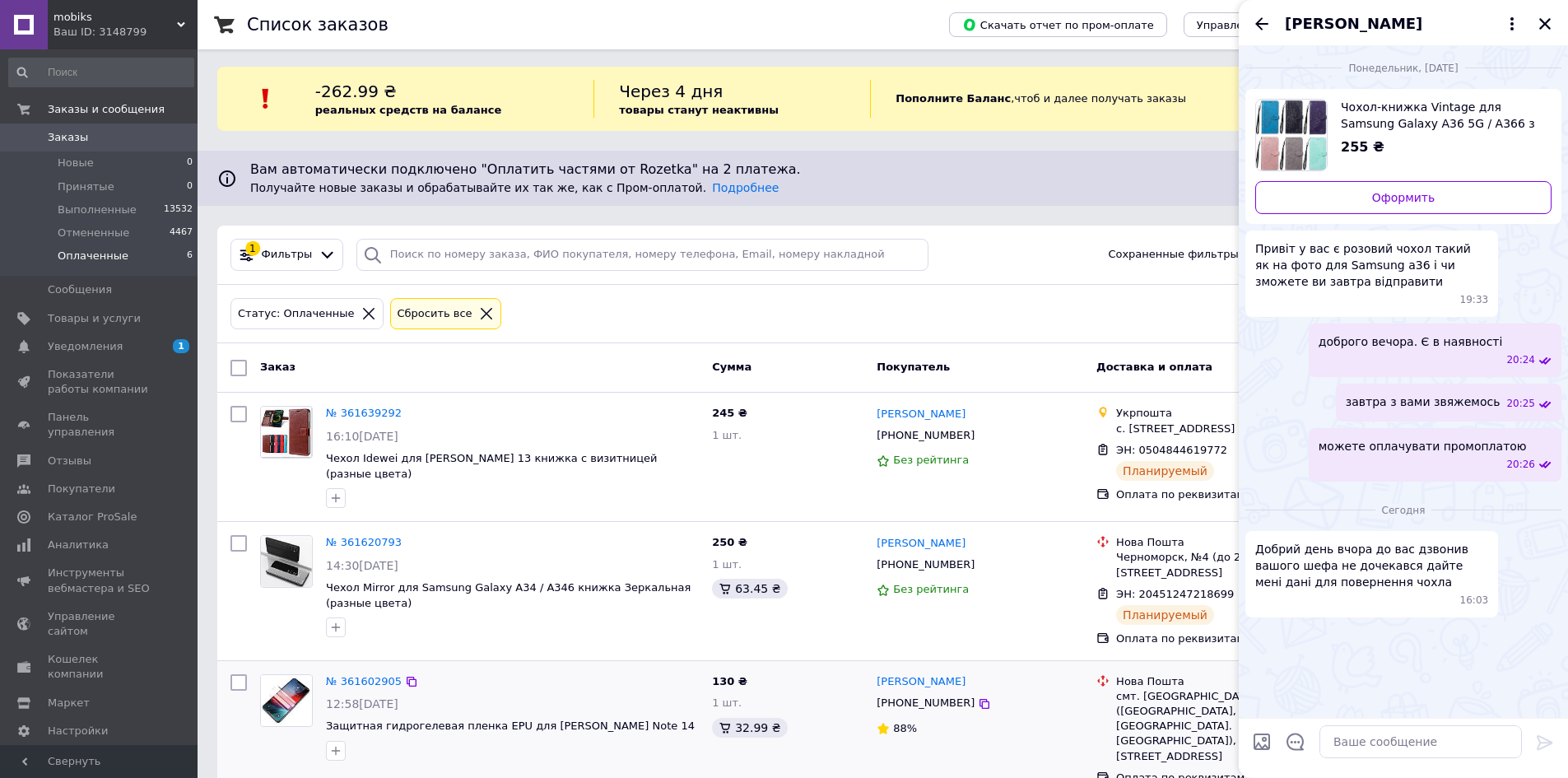
click at [1338, 20] on span "Мар'ян Бриндза" at bounding box center [1354, 23] width 138 height 21
click at [1326, 27] on span "Мар'ян Бриндза" at bounding box center [1354, 23] width 138 height 21
click at [1347, 23] on span "Мар'ян Бриндза" at bounding box center [1354, 23] width 138 height 21
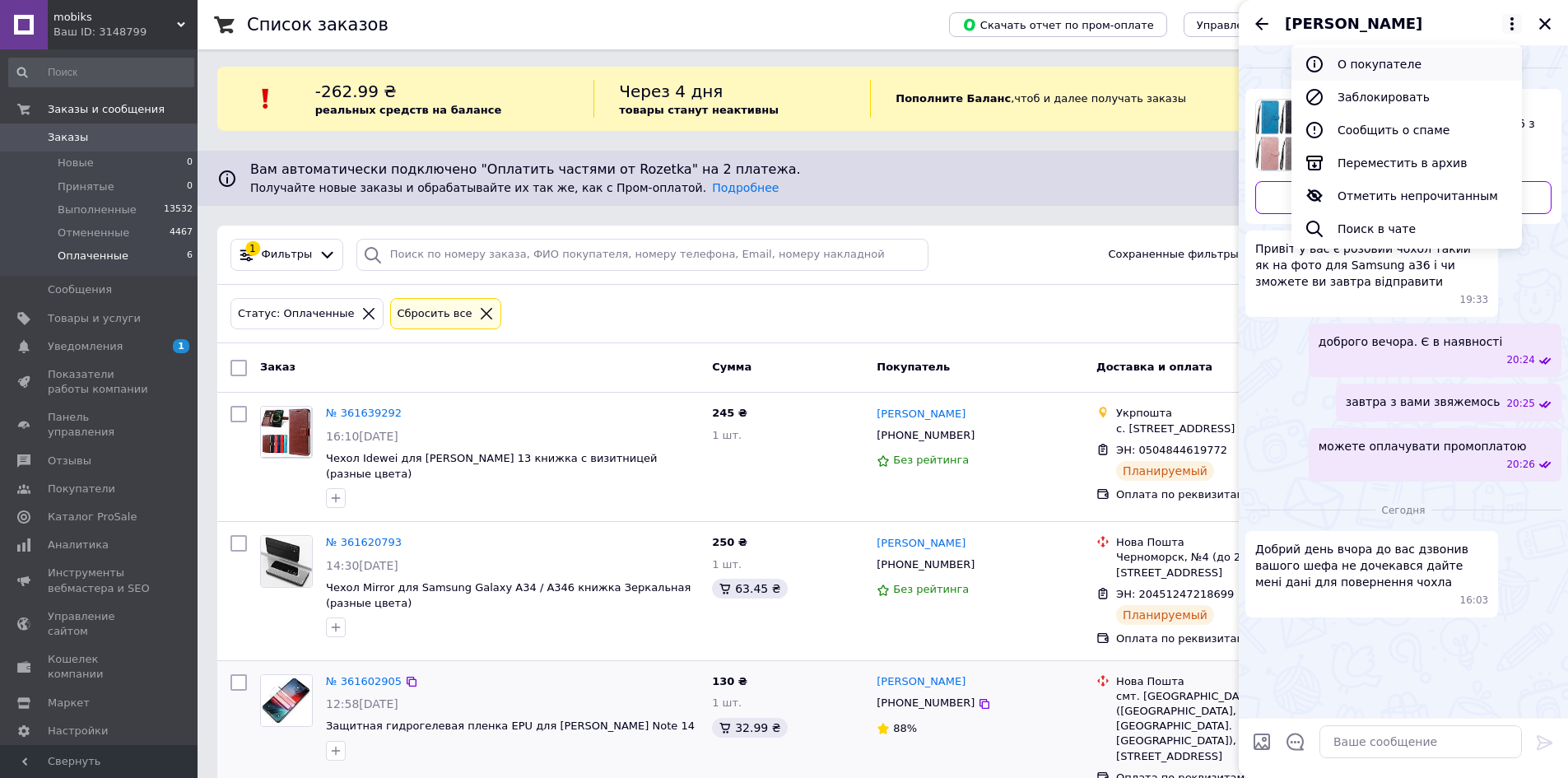
click at [1365, 68] on button "О покупателе" at bounding box center [1406, 64] width 230 height 33
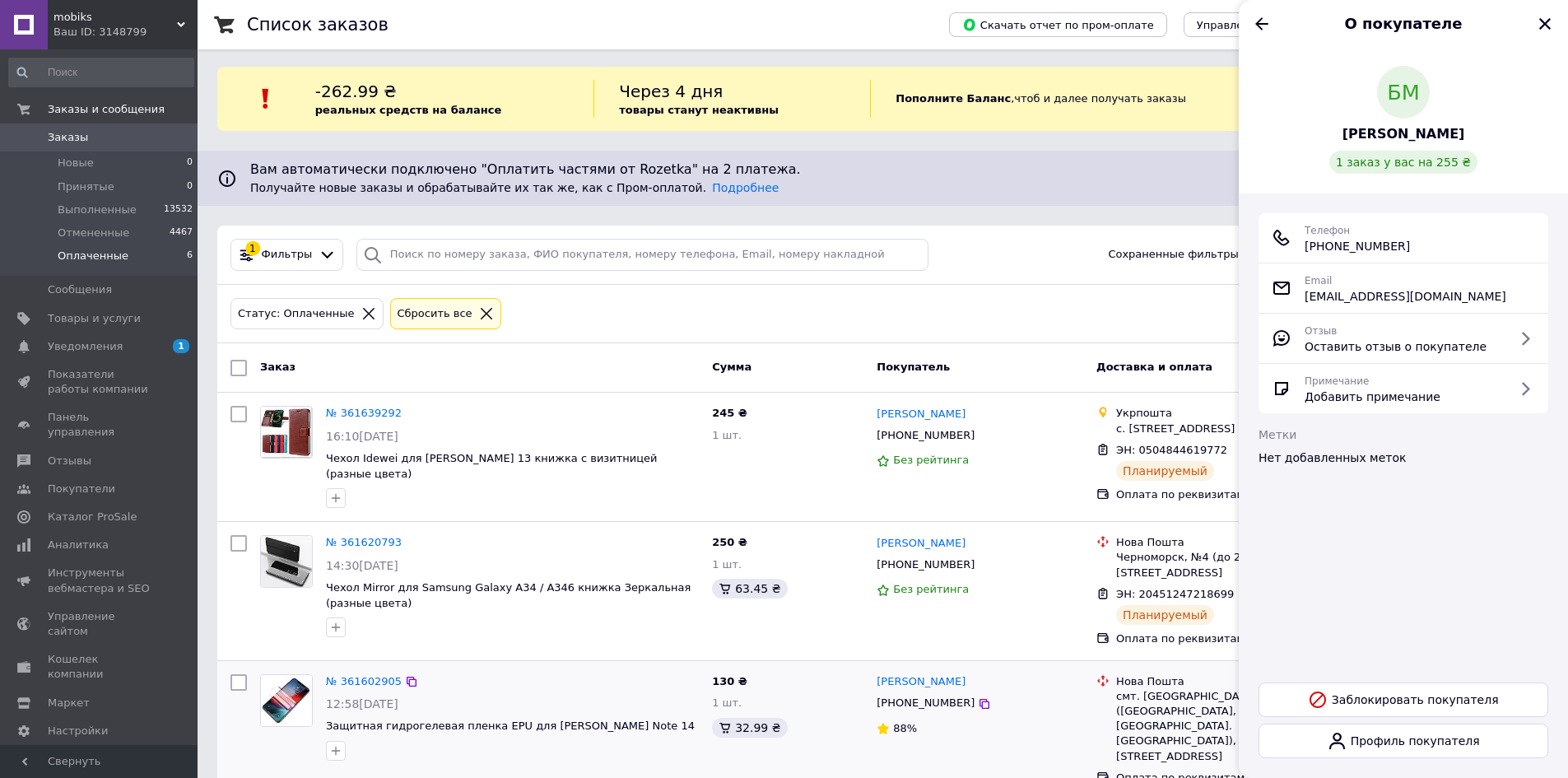
click at [1561, 25] on div "О покупателе" at bounding box center [1403, 23] width 330 height 46
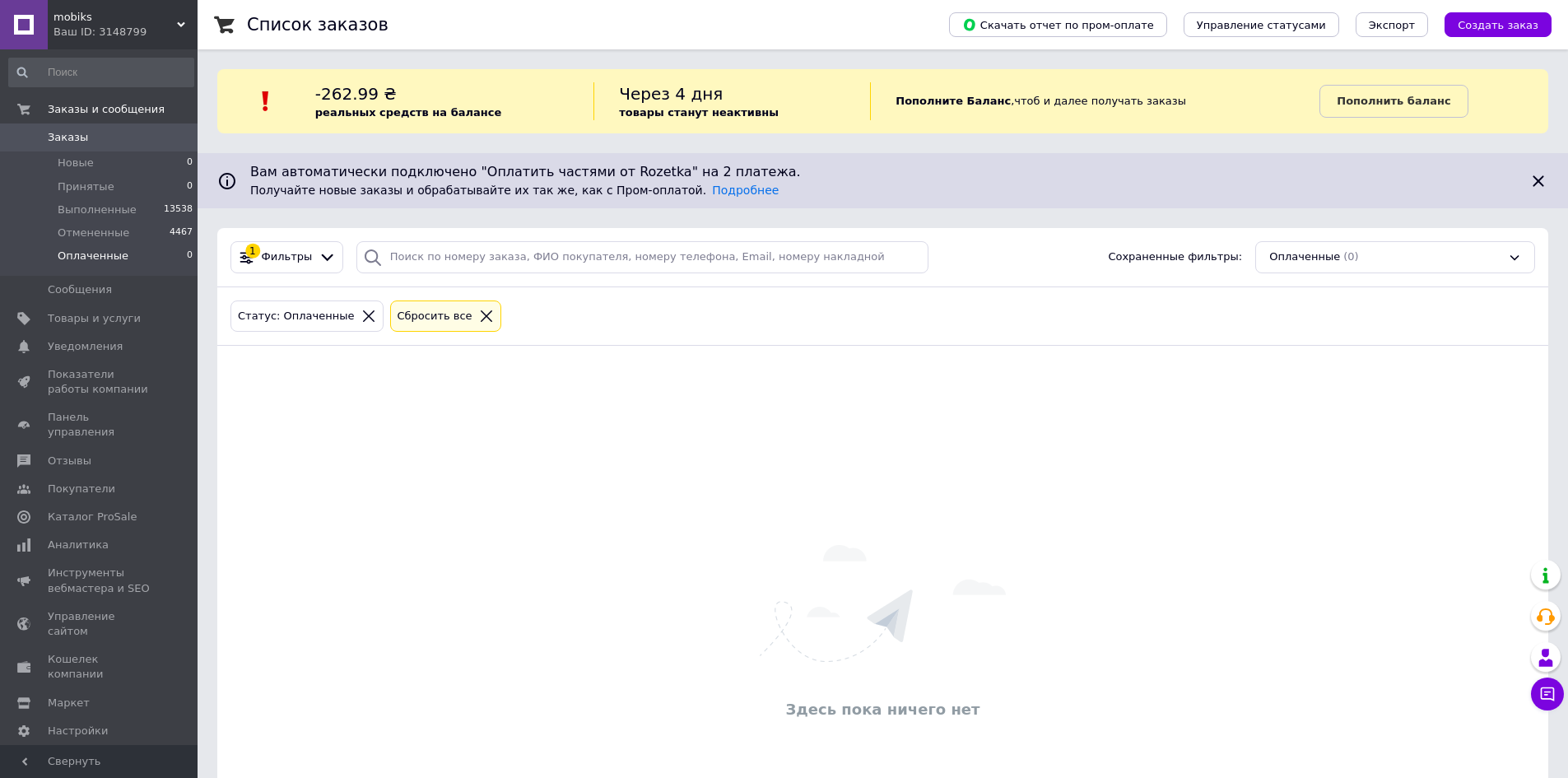
click at [81, 17] on span "mobiks" at bounding box center [115, 17] width 123 height 15
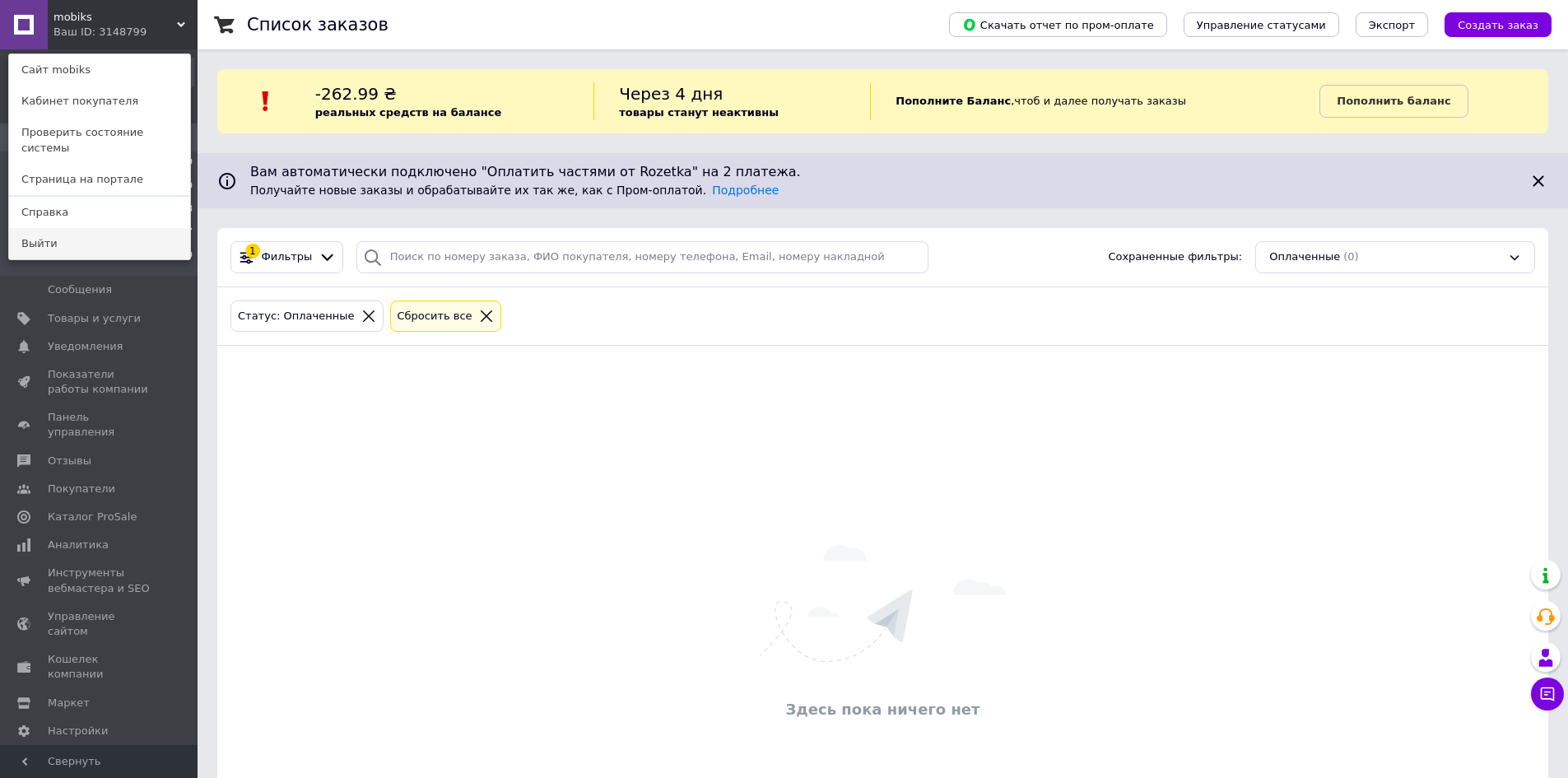
click at [43, 232] on link "Выйти" at bounding box center [99, 243] width 181 height 31
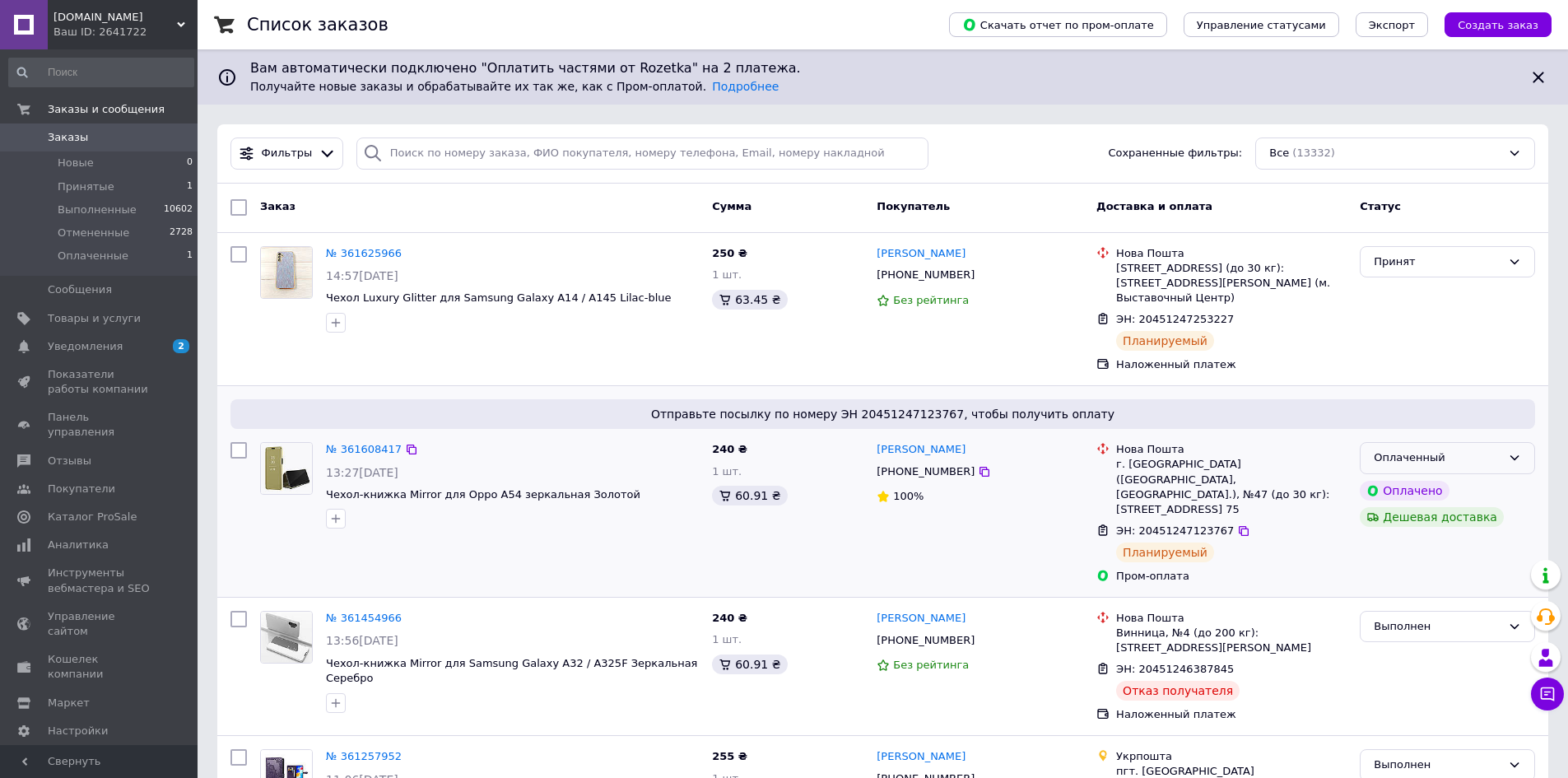
click at [1518, 442] on div "Оплаченный" at bounding box center [1447, 457] width 175 height 32
click at [1401, 508] on li "Выполнен" at bounding box center [1447, 522] width 174 height 30
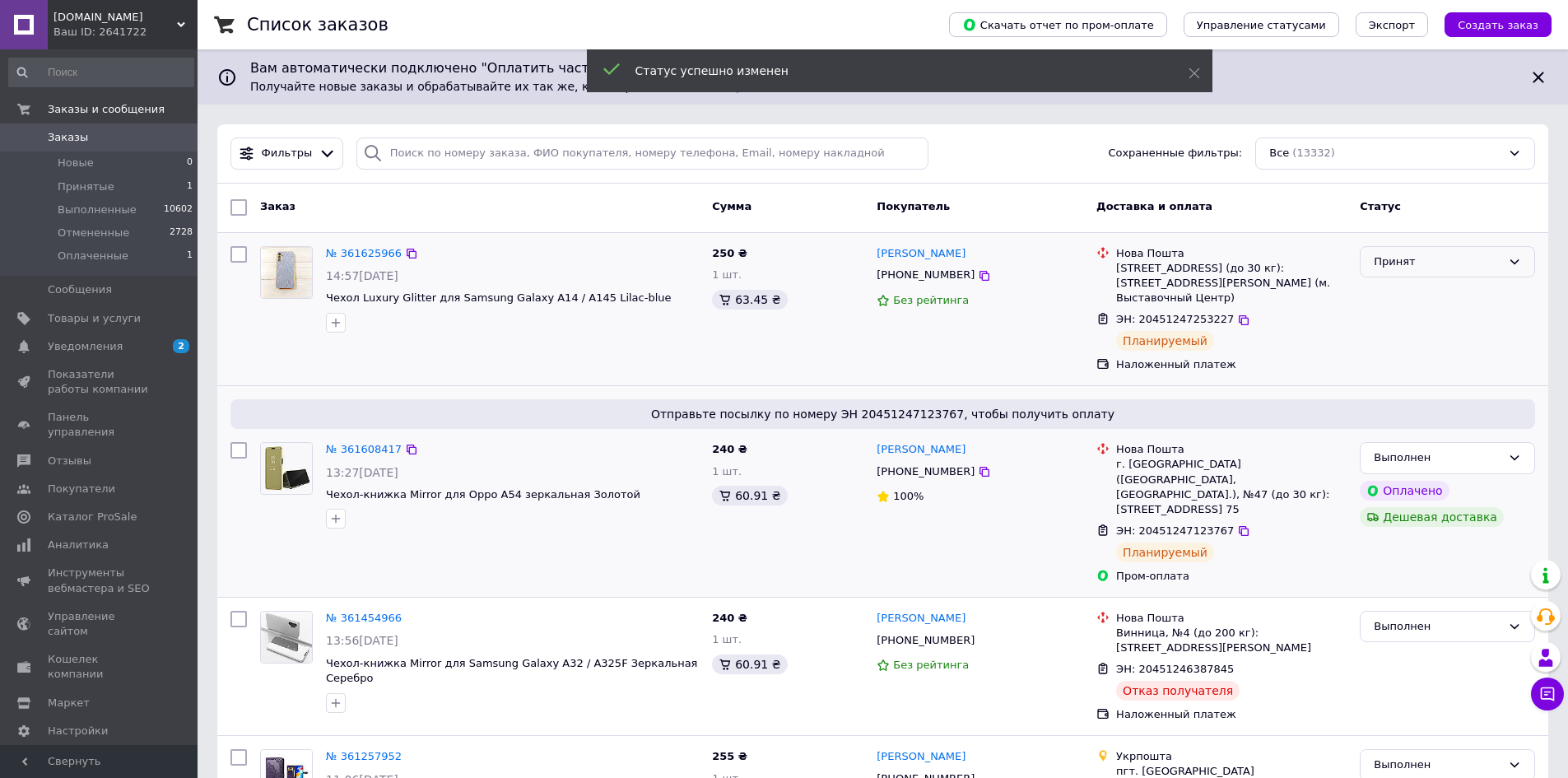
click at [1517, 257] on icon at bounding box center [1515, 262] width 13 height 13
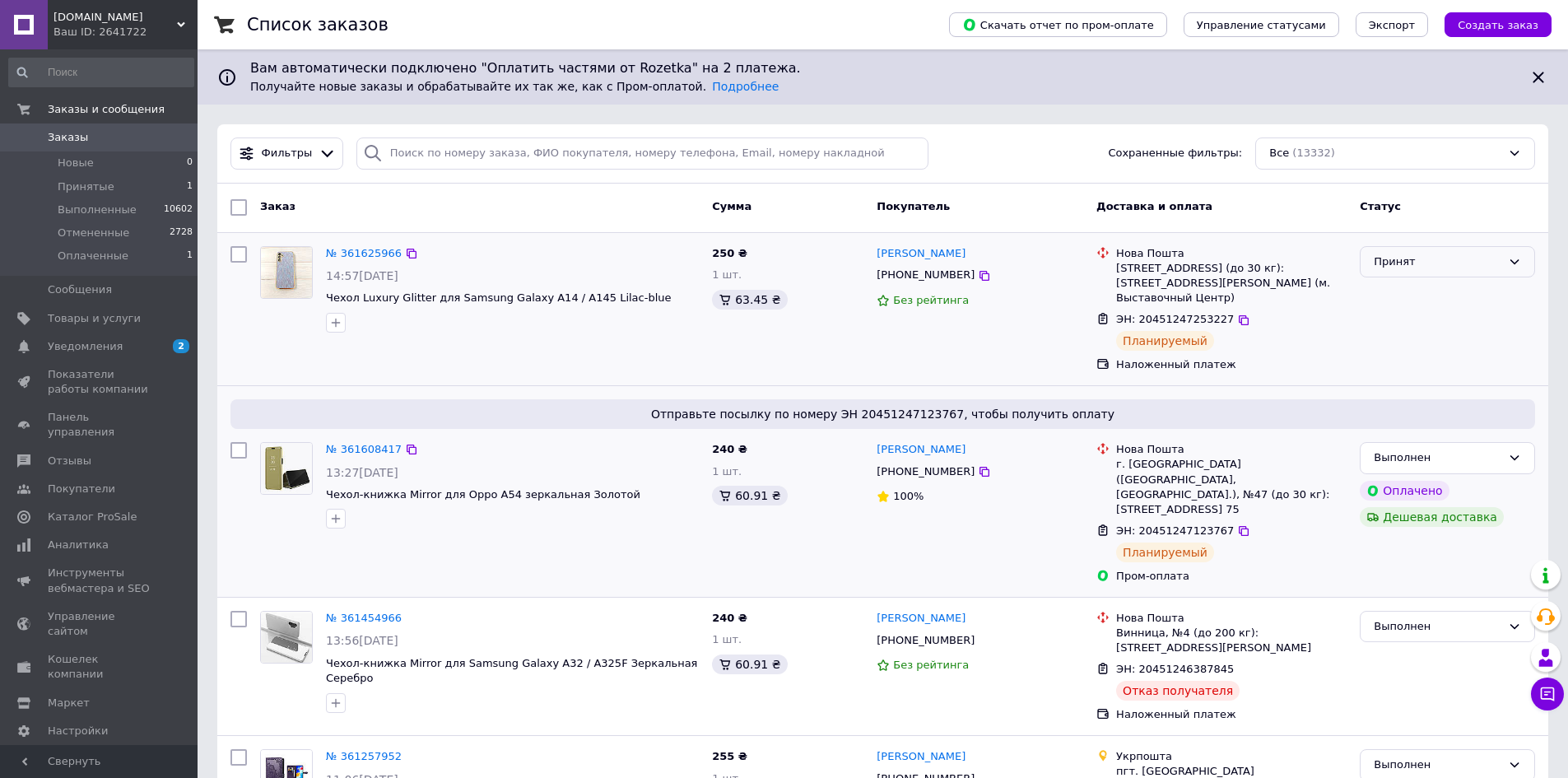
click at [1514, 262] on icon at bounding box center [1515, 261] width 9 height 5
click at [1395, 296] on li "Выполнен" at bounding box center [1447, 296] width 174 height 30
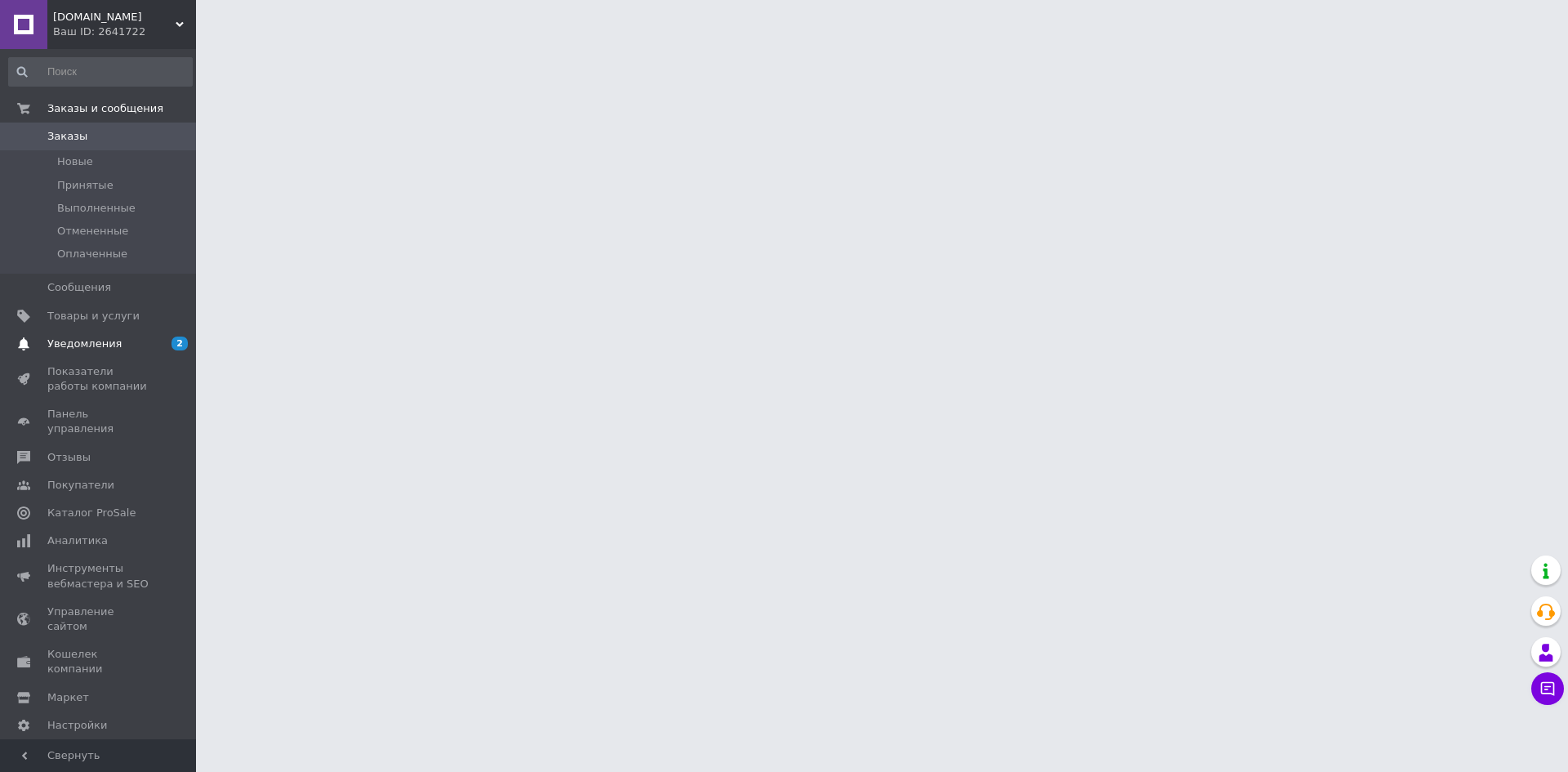
click at [67, 345] on span "Уведомления" at bounding box center [85, 344] width 75 height 15
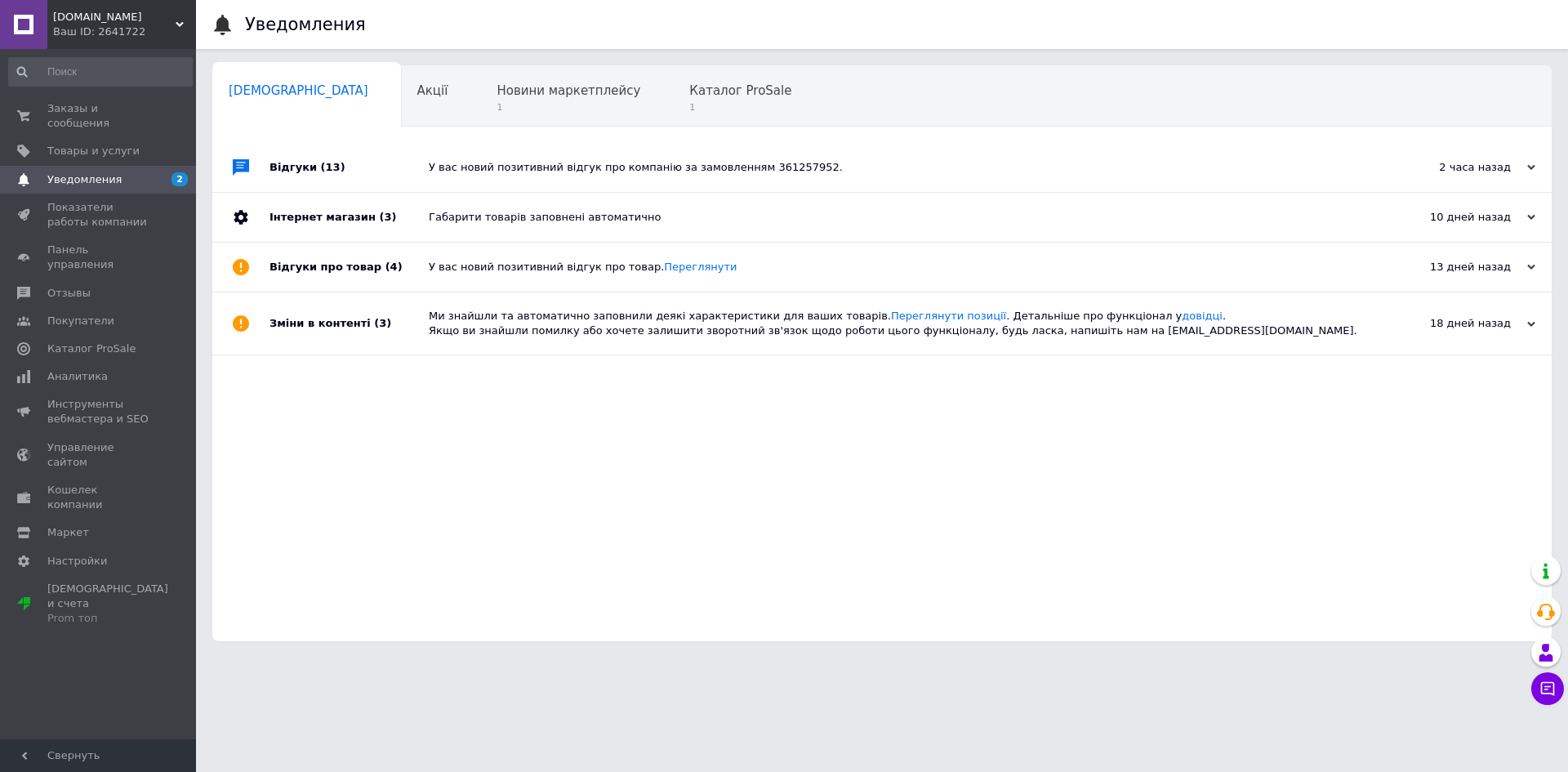
click at [515, 169] on div "У вас новий позитивний відгук про компанію за замовленням 361257952." at bounding box center [901, 168] width 944 height 15
click at [66, 286] on span "Отзывы" at bounding box center [69, 293] width 44 height 15
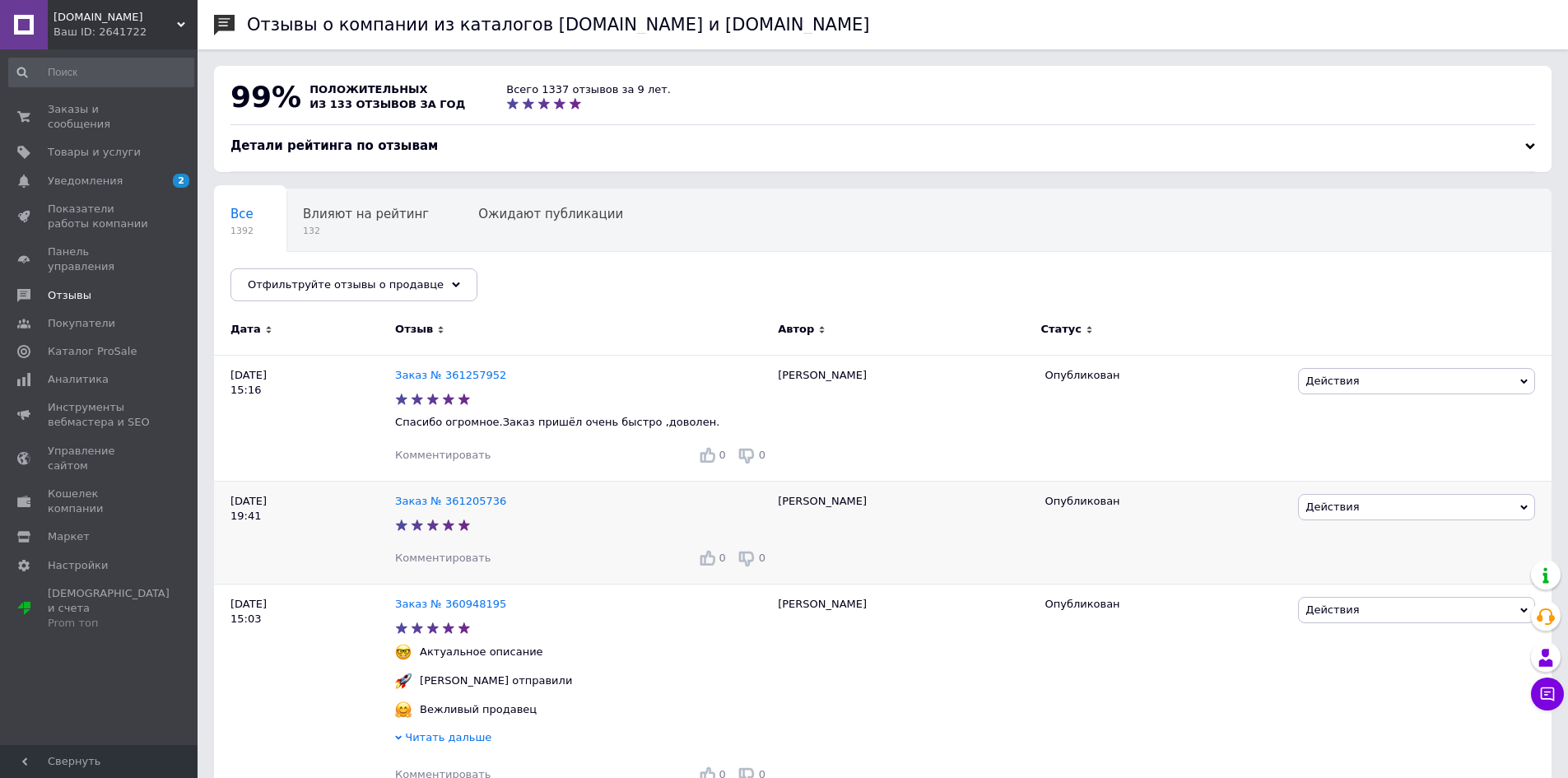
click at [595, 516] on div at bounding box center [583, 525] width 378 height 18
click at [469, 373] on link "Заказ № 361257952" at bounding box center [450, 375] width 111 height 12
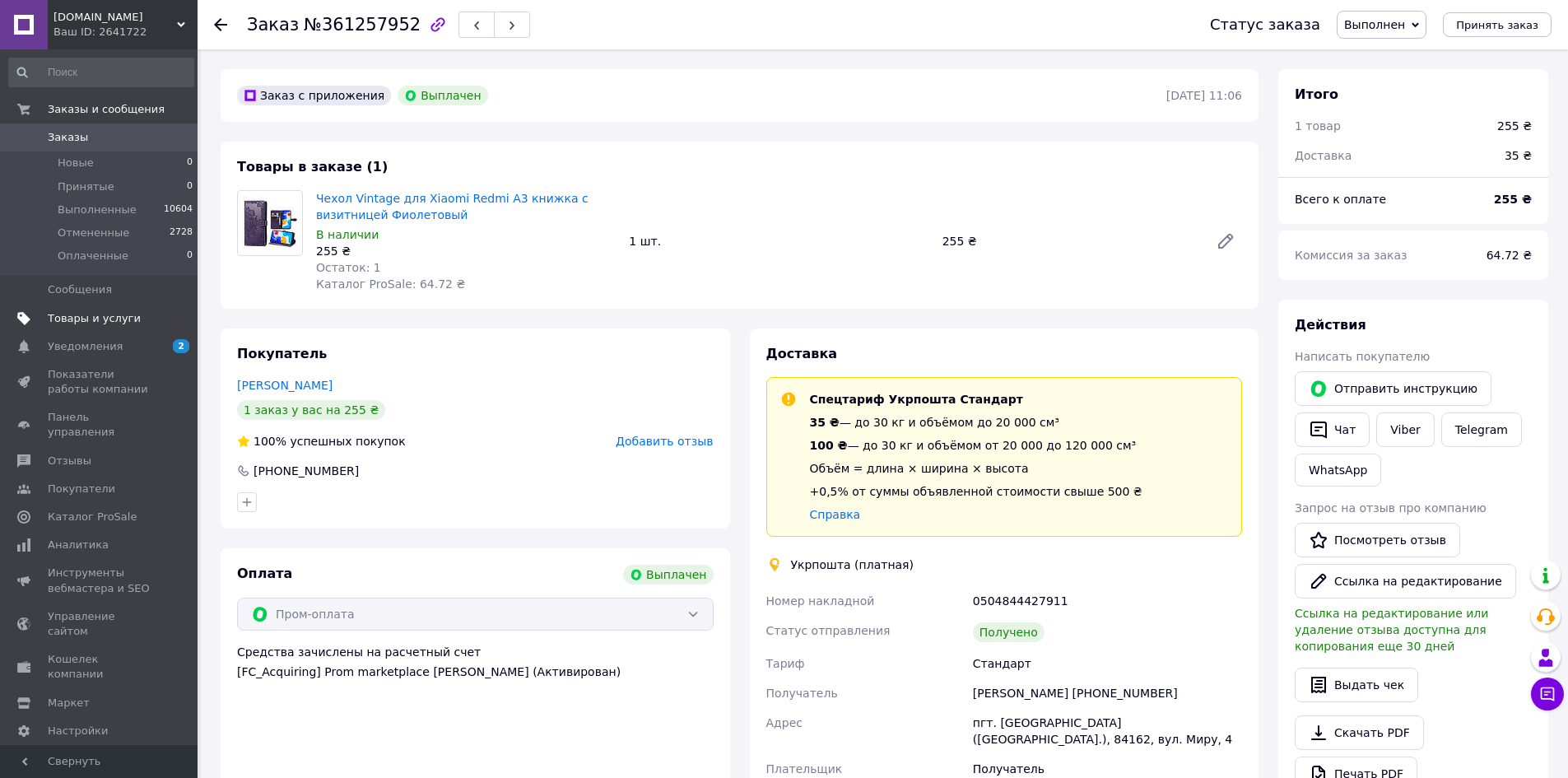
click at [68, 314] on span "Товары и услуги" at bounding box center [94, 319] width 93 height 15
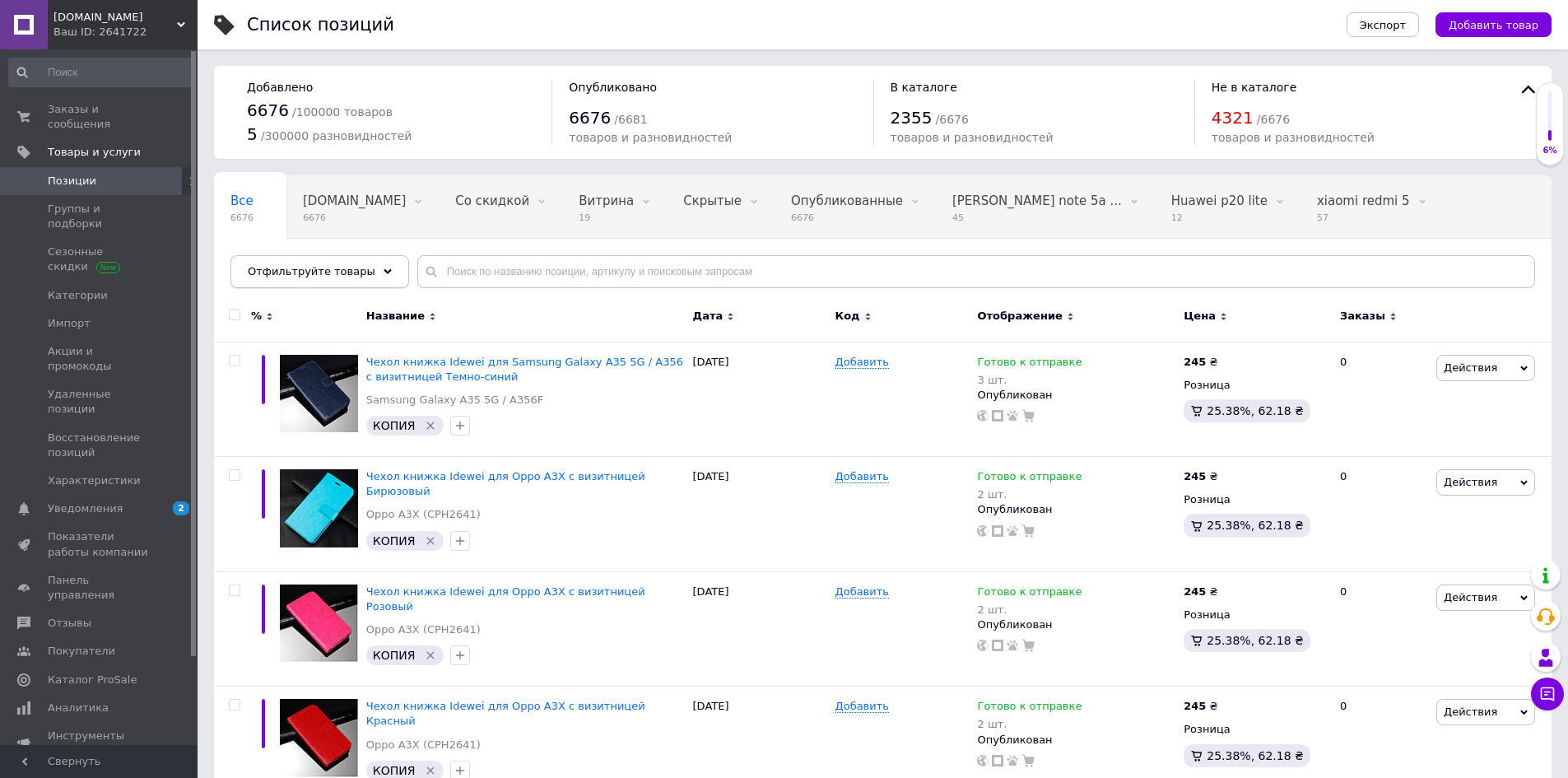
click at [384, 272] on use at bounding box center [387, 271] width 8 height 5
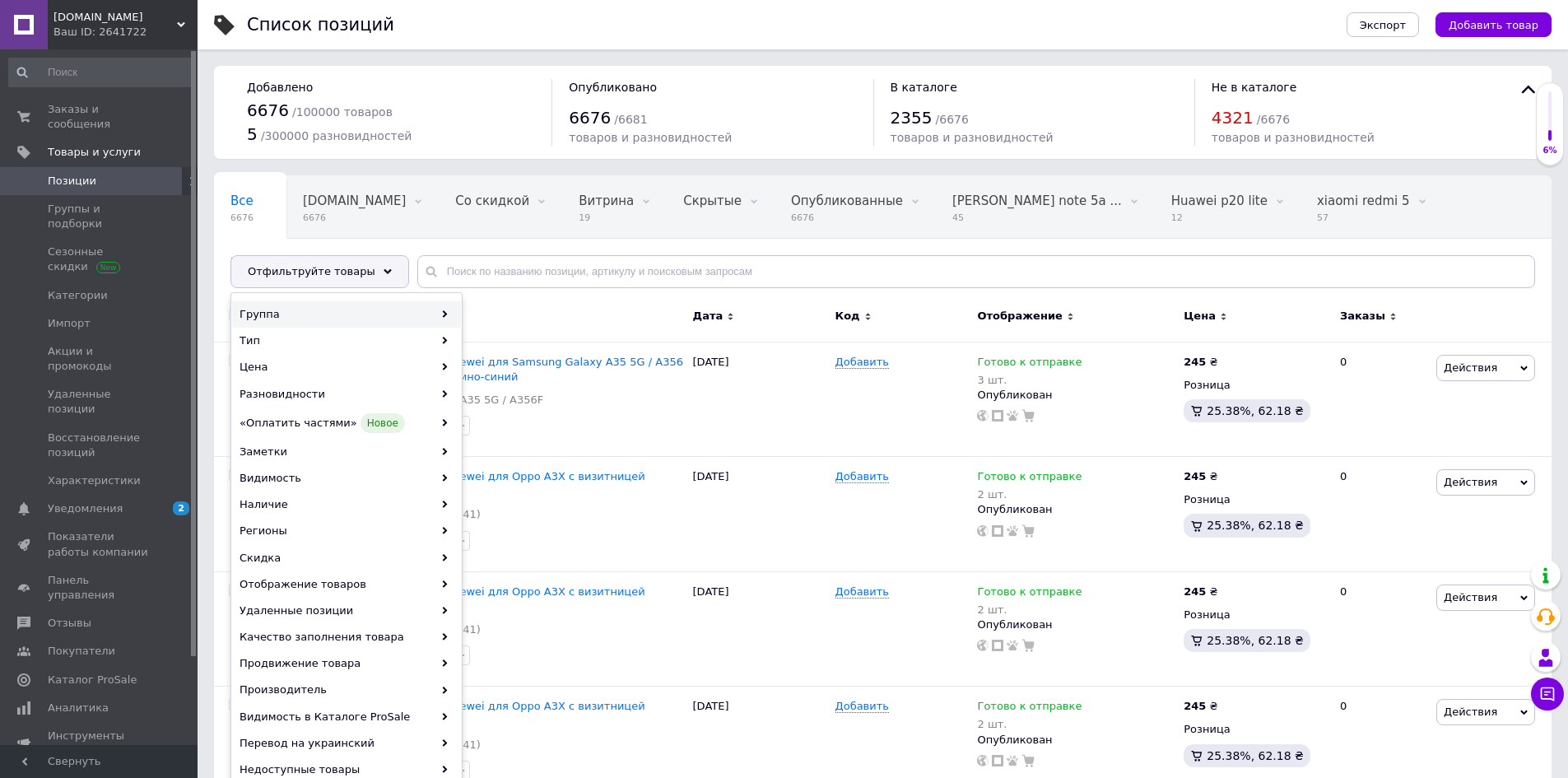
click at [317, 316] on div "Группа" at bounding box center [346, 314] width 229 height 27
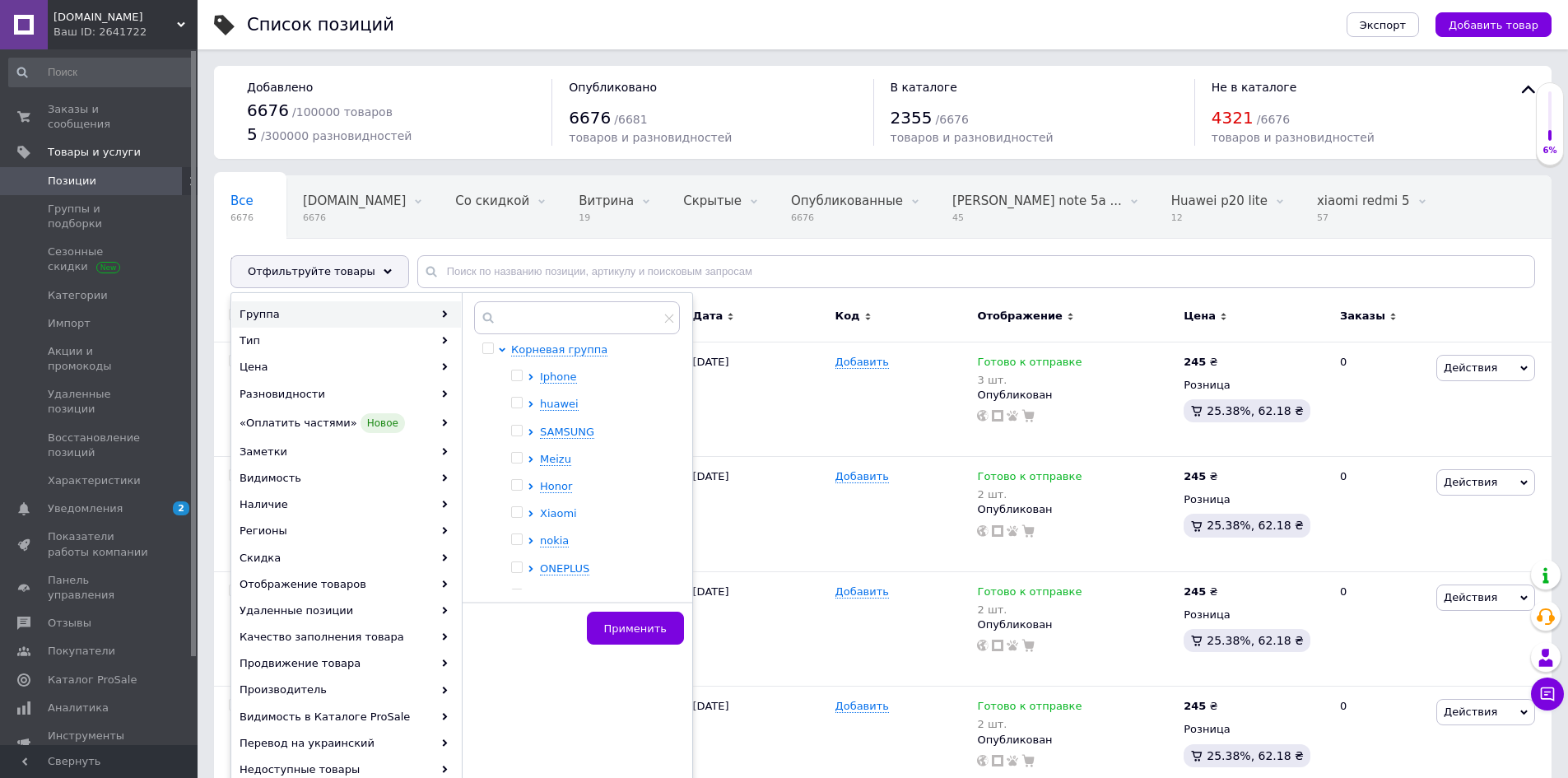
click at [555, 511] on span "Xiaomi" at bounding box center [558, 513] width 37 height 12
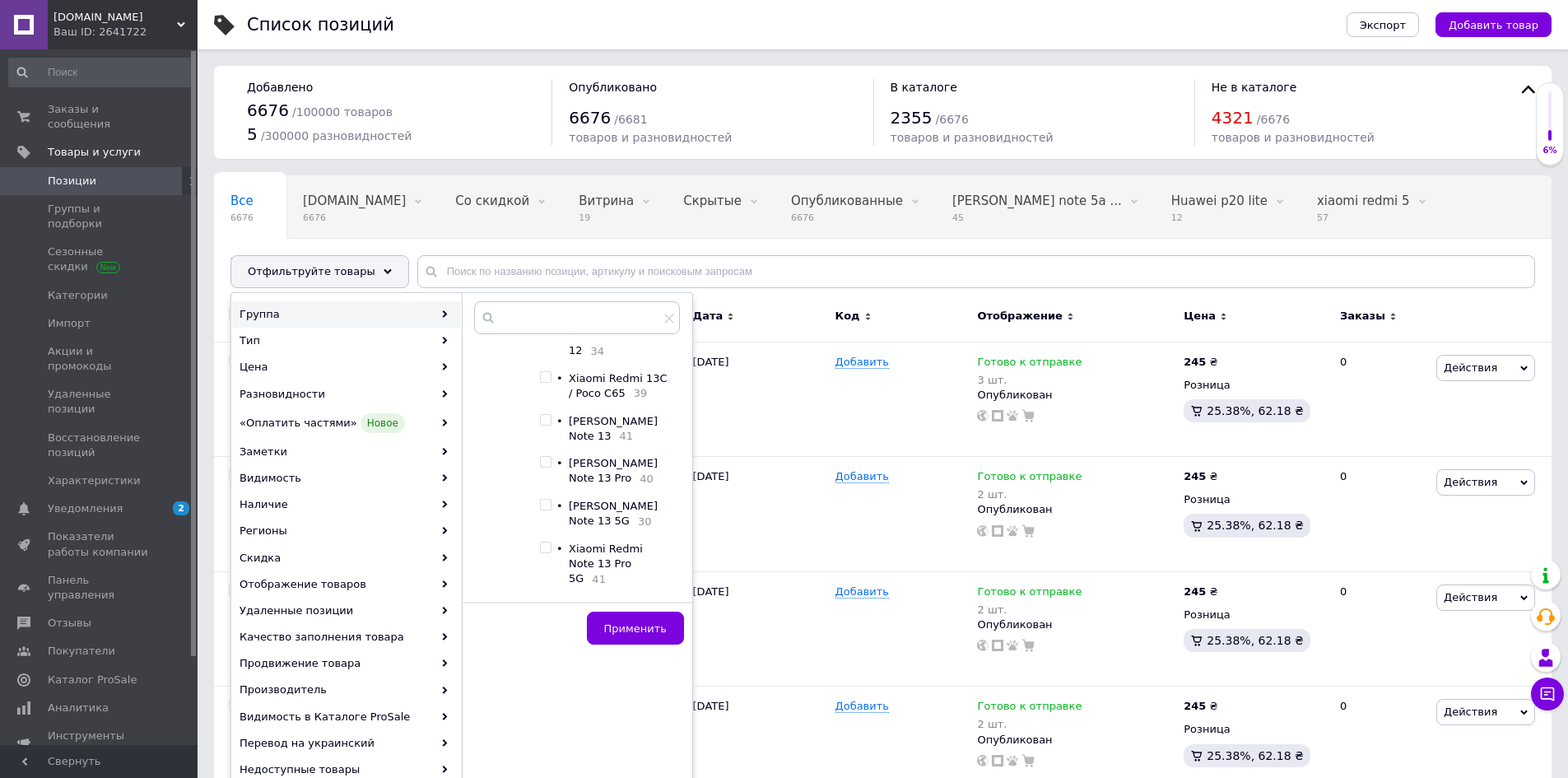
scroll to position [3294, 0]
click at [545, 670] on input "checkbox" at bounding box center [545, 675] width 11 height 11
checkbox input "true"
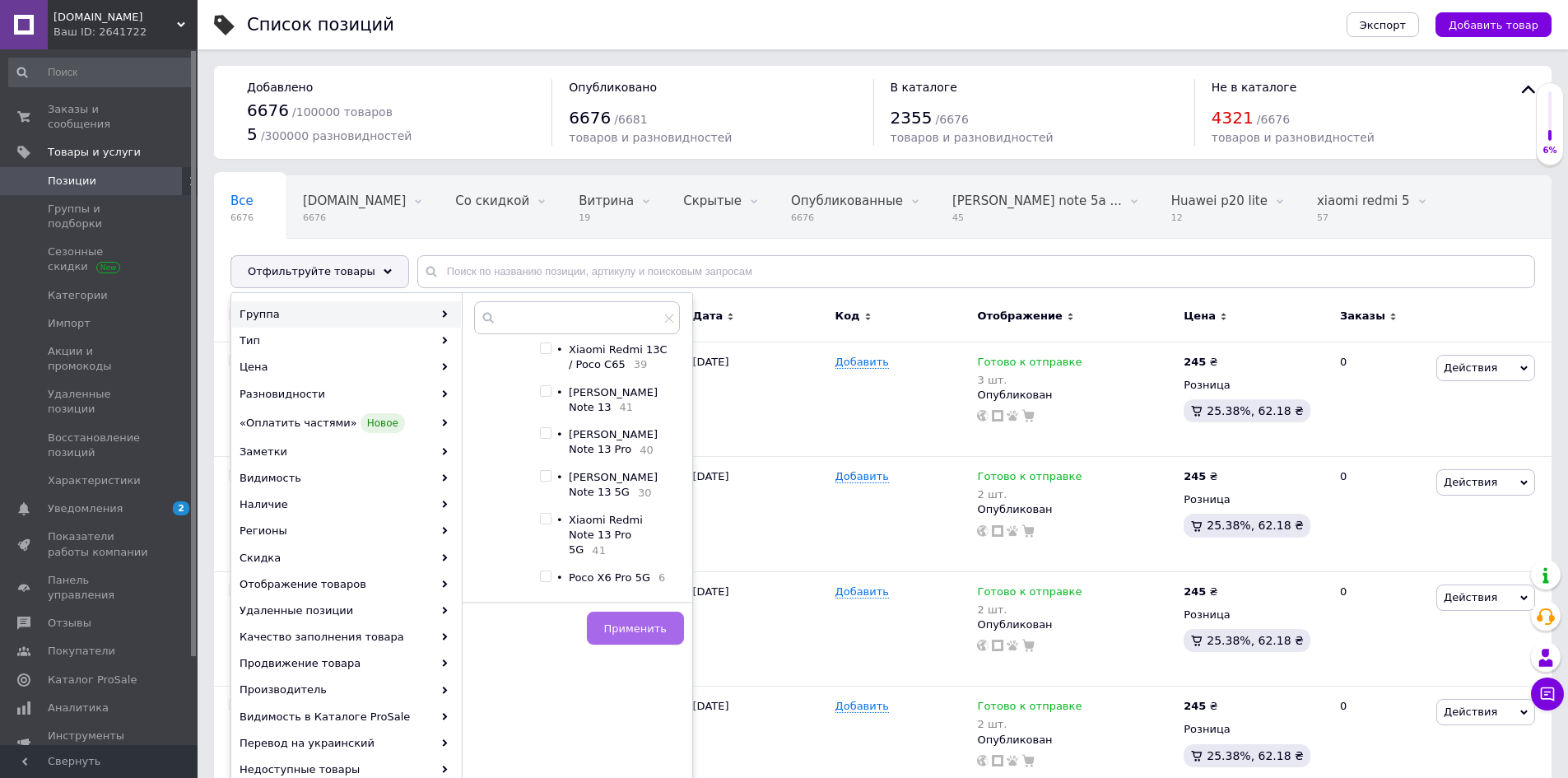
click at [644, 630] on span "Применить" at bounding box center [635, 628] width 62 height 12
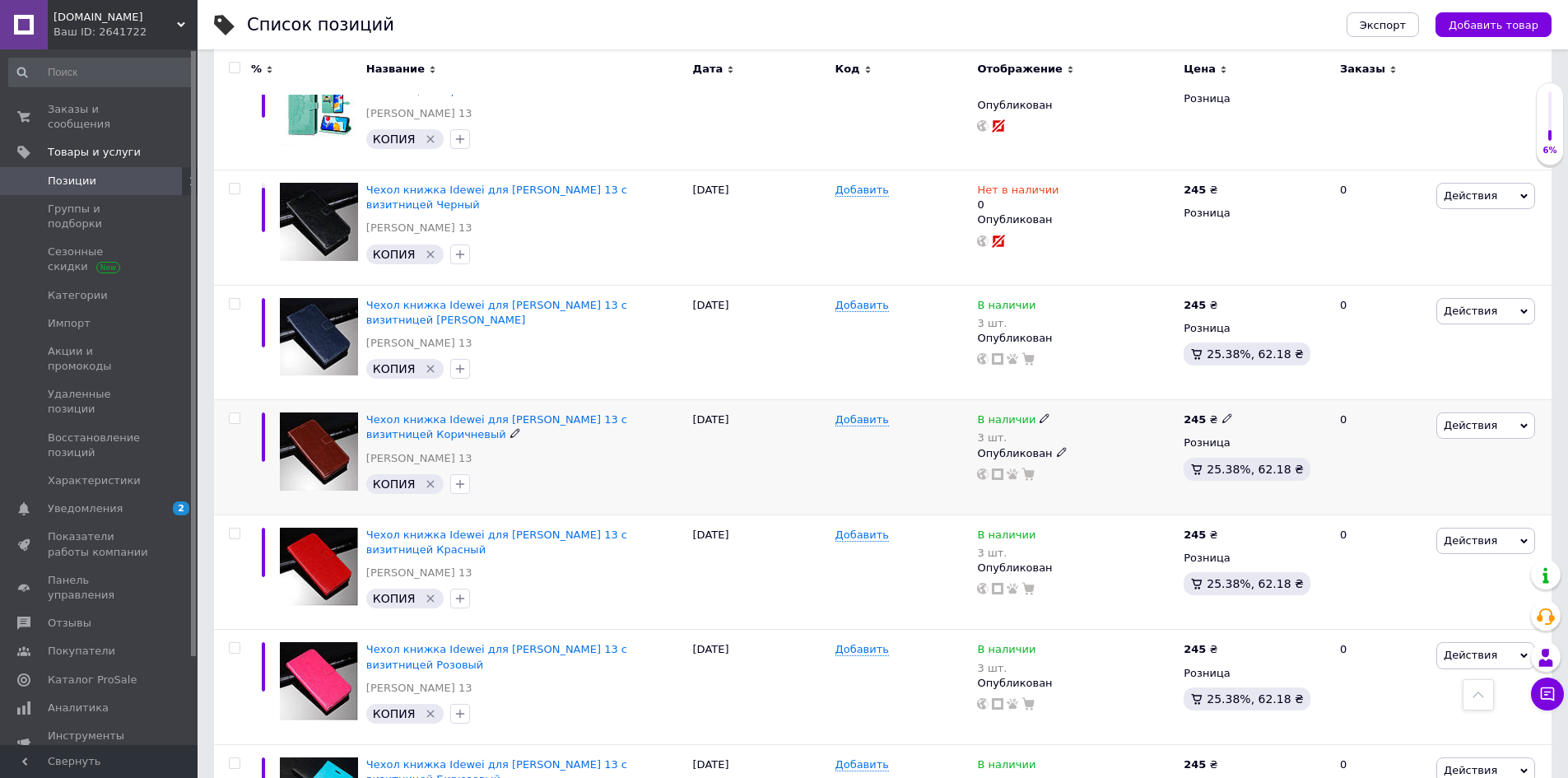
scroll to position [906, 0]
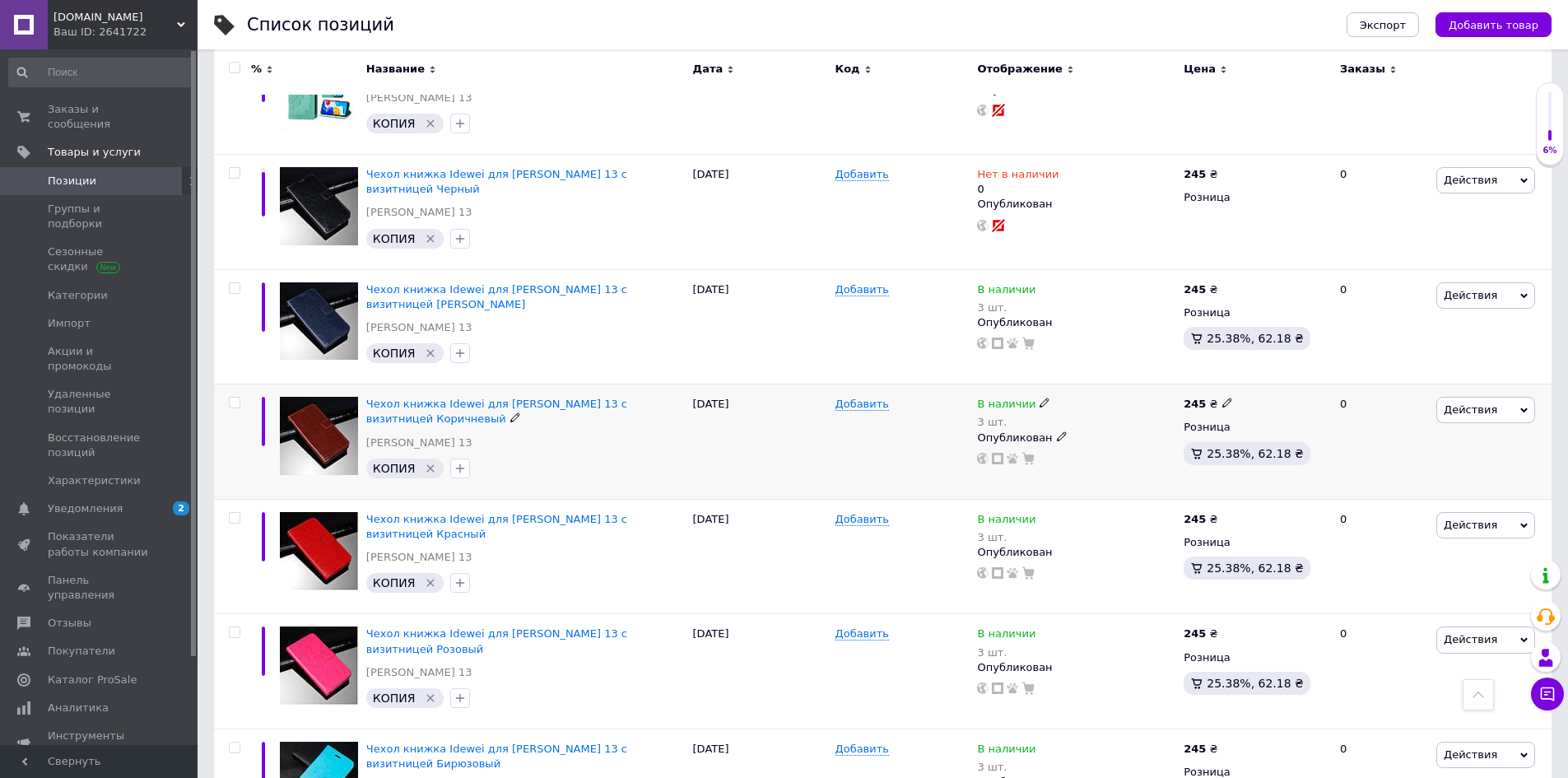
click at [1039, 398] on icon at bounding box center [1044, 402] width 10 height 10
click at [1084, 414] on li "Нет в наличии" at bounding box center [1137, 425] width 156 height 23
drag, startPoint x: 1079, startPoint y: 420, endPoint x: 1070, endPoint y: 422, distance: 9.2
click at [1079, 439] on input "3" at bounding box center [1120, 456] width 125 height 33
type input "0"
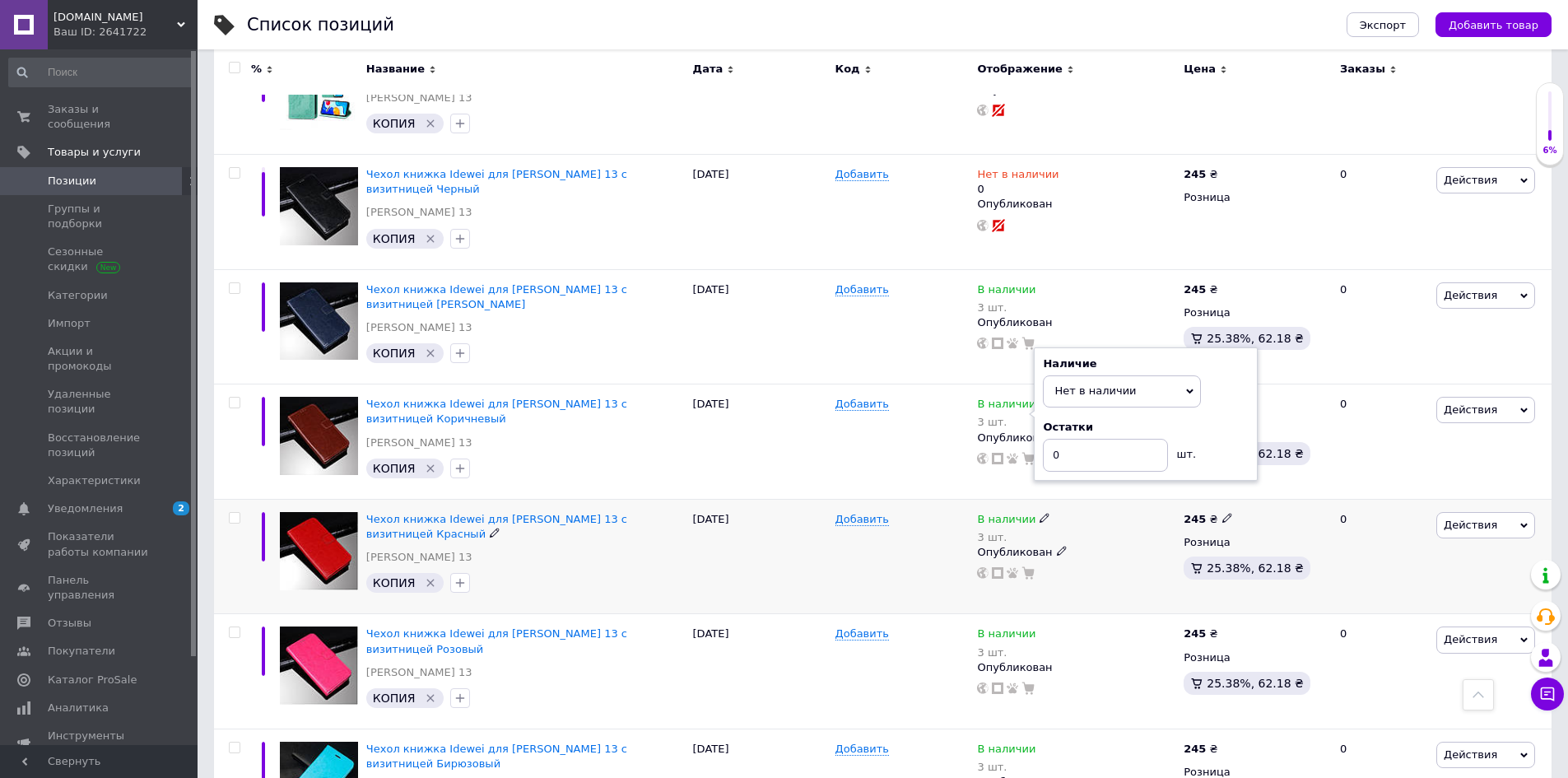
click at [1089, 546] on div "Опубликован" at bounding box center [1076, 553] width 198 height 15
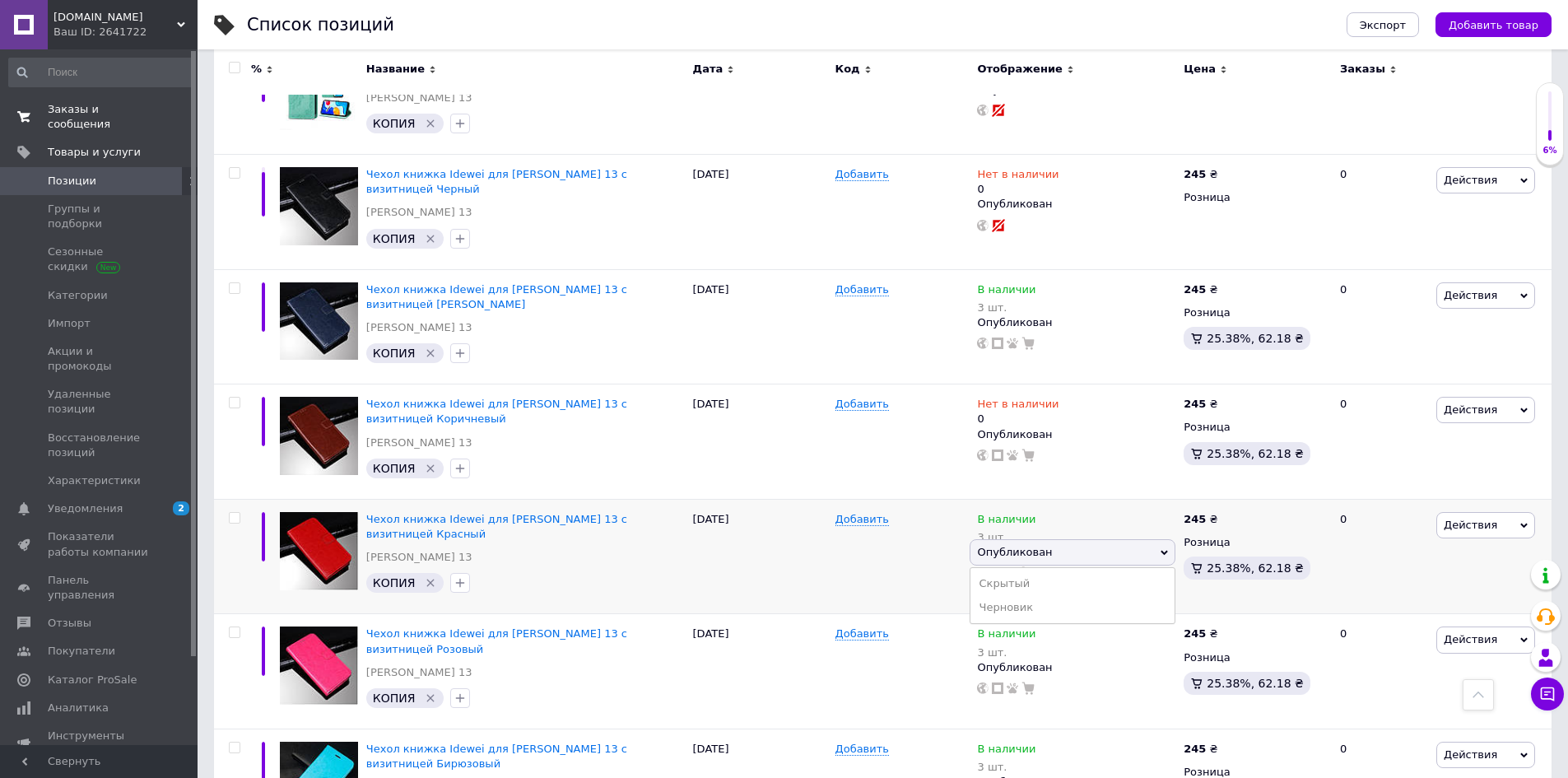
click at [80, 102] on span "Заказы и сообщения" at bounding box center [100, 117] width 105 height 29
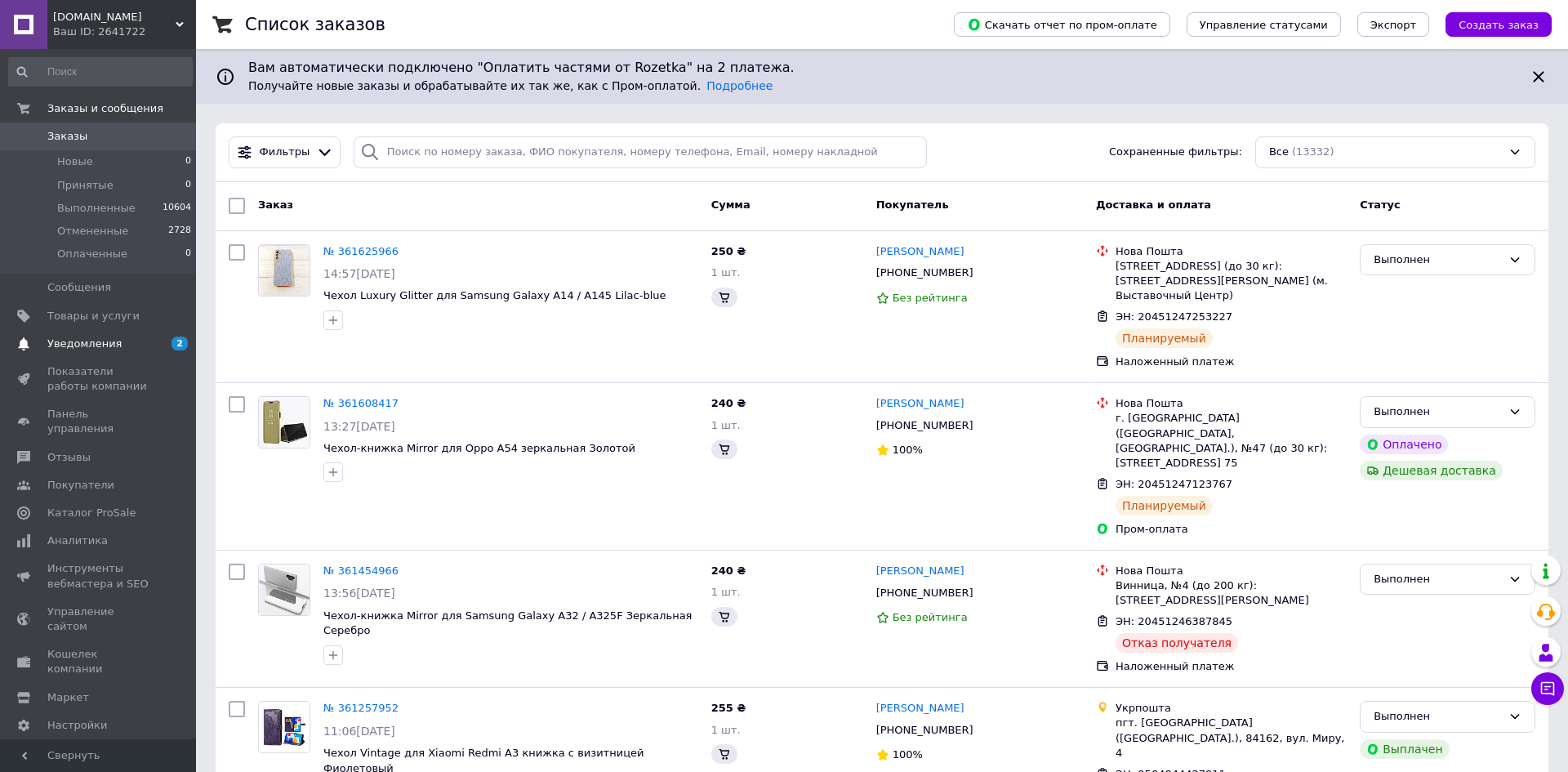
click at [77, 339] on span "Уведомления" at bounding box center [85, 344] width 75 height 15
click at [77, 533] on span "Аналитика" at bounding box center [77, 540] width 60 height 15
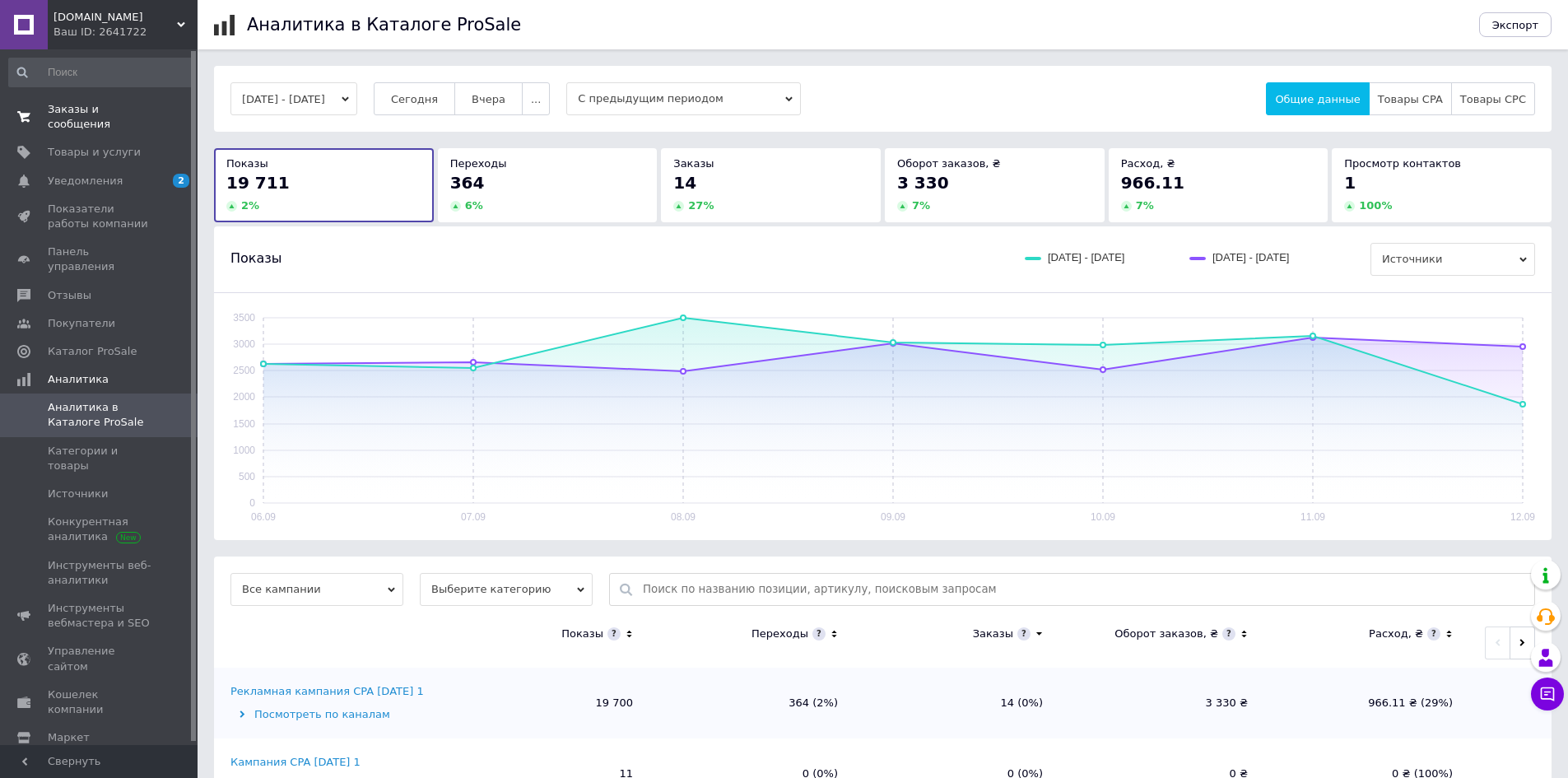
click at [72, 113] on span "Заказы и сообщения" at bounding box center [100, 117] width 105 height 29
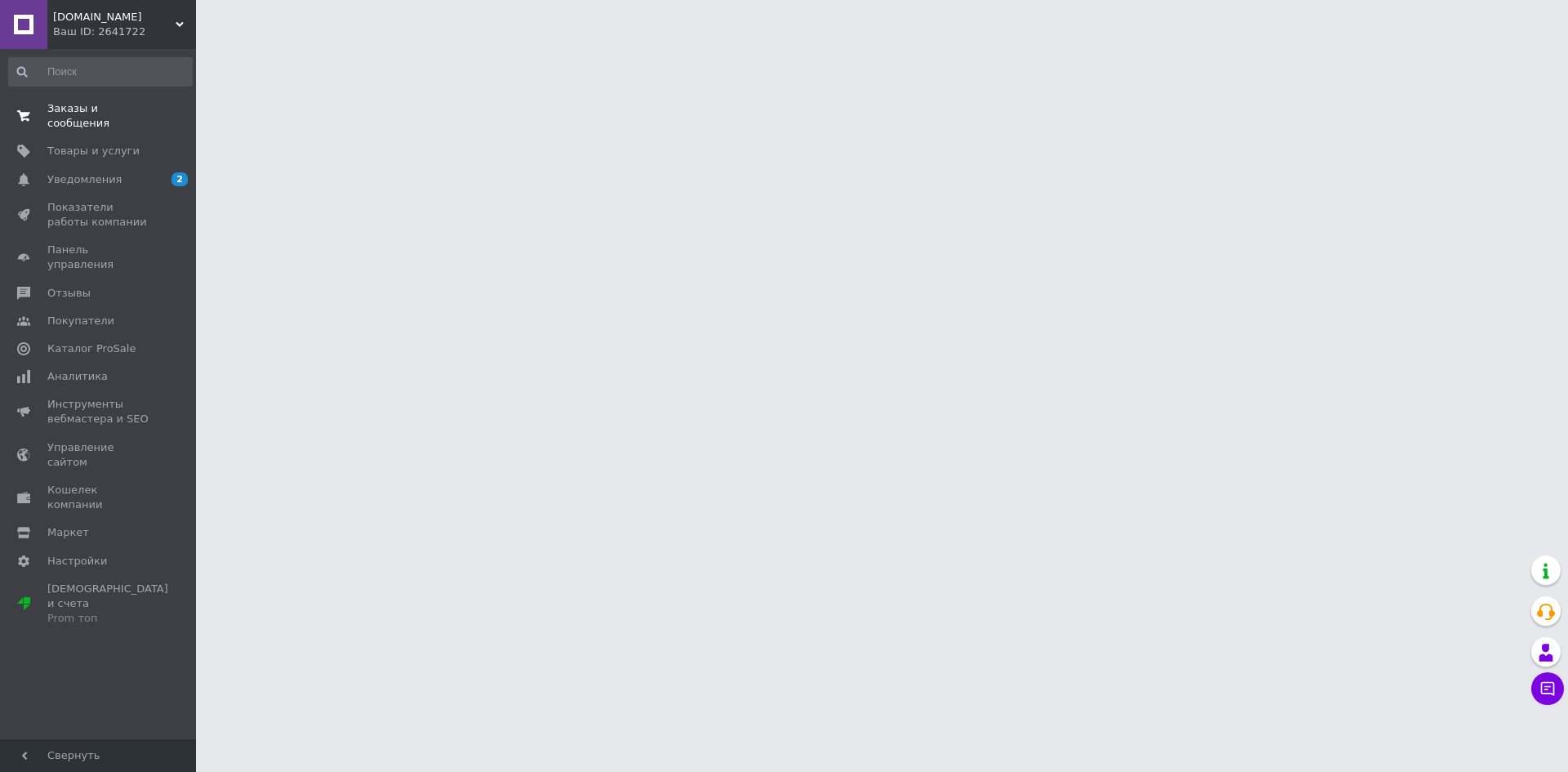
click at [83, 111] on span "Заказы и сообщения" at bounding box center [99, 116] width 104 height 29
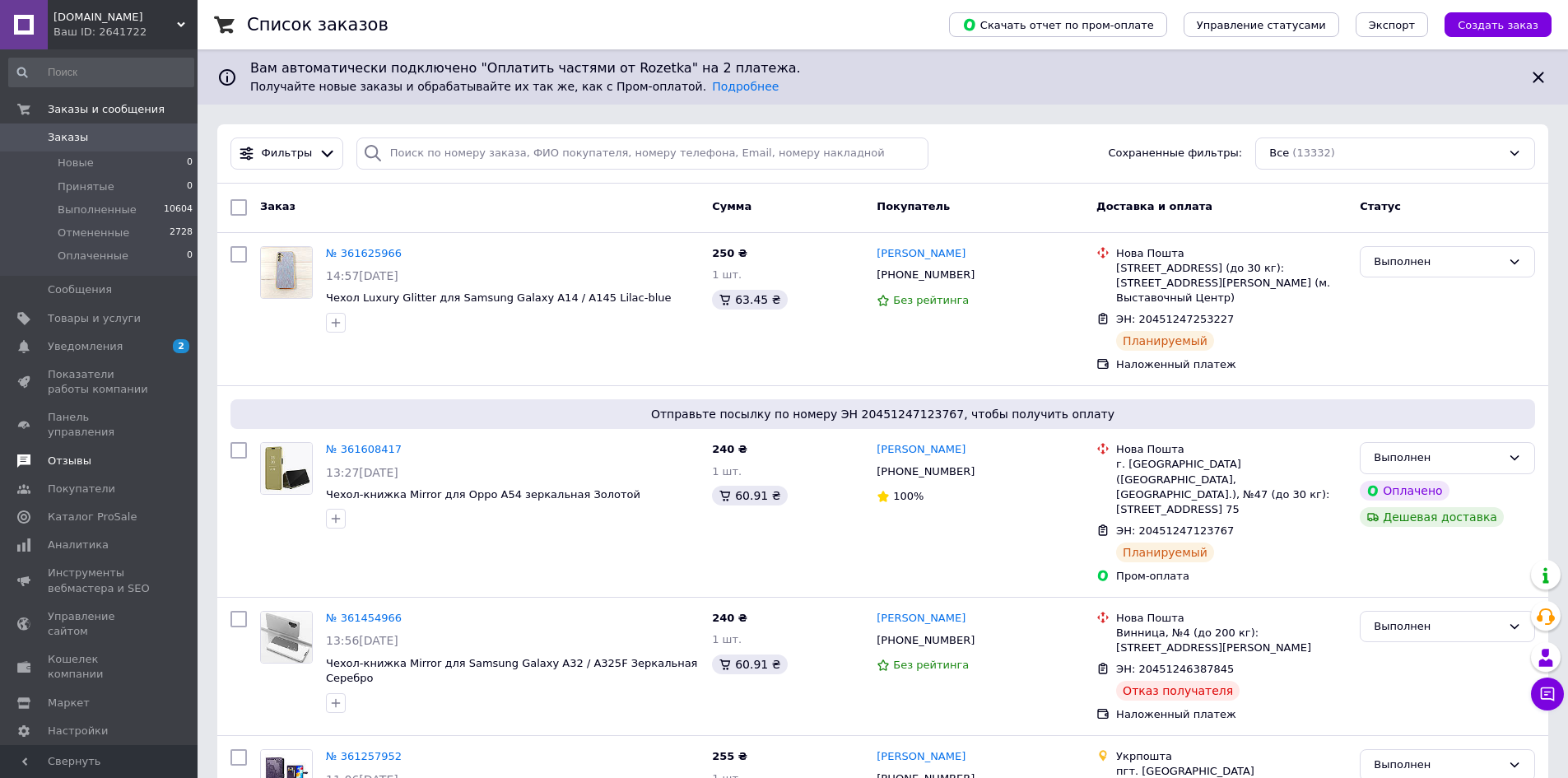
click at [61, 454] on span "Отзывы" at bounding box center [70, 461] width 44 height 15
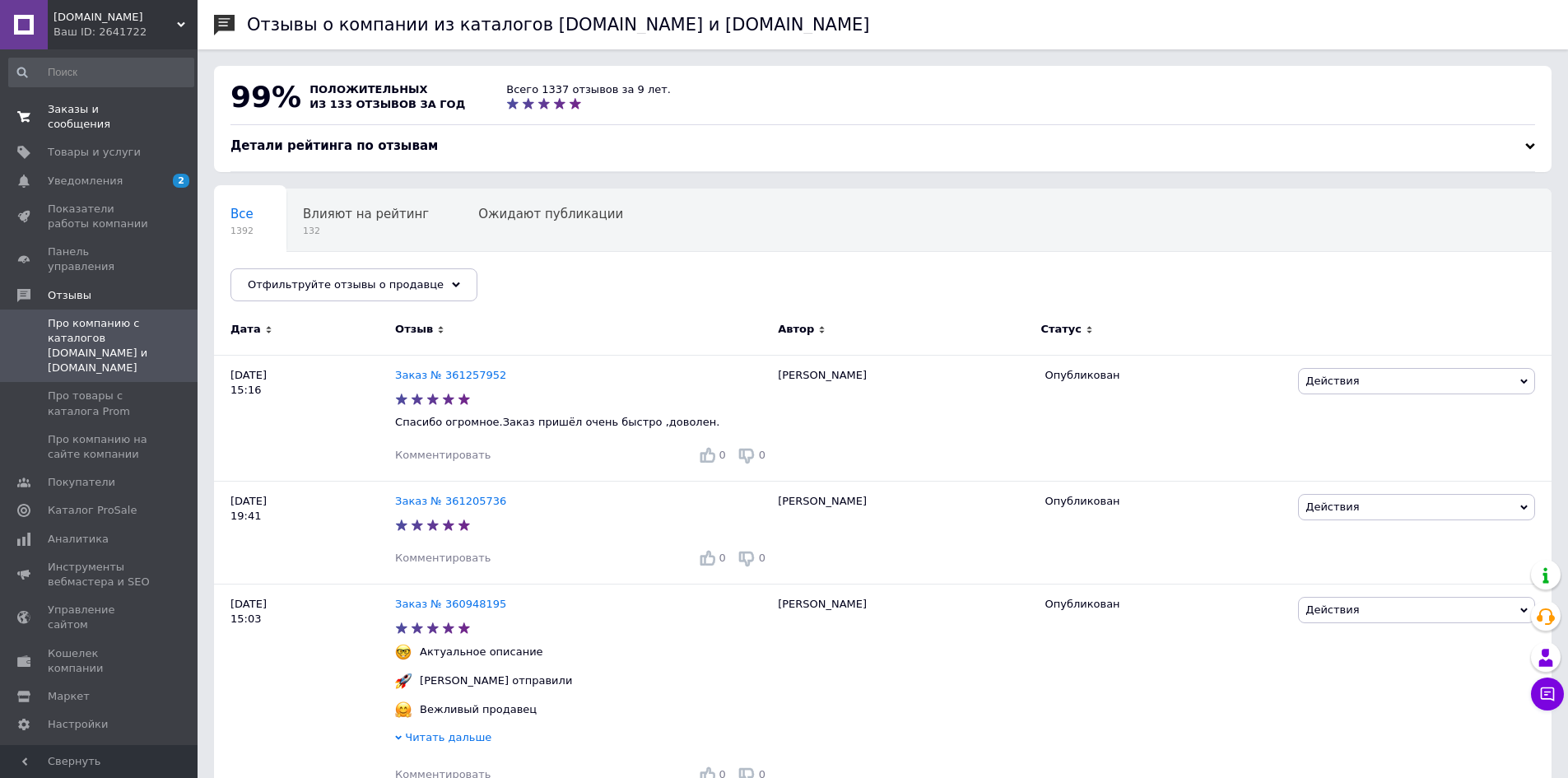
click at [72, 110] on span "Заказы и сообщения" at bounding box center [100, 117] width 105 height 29
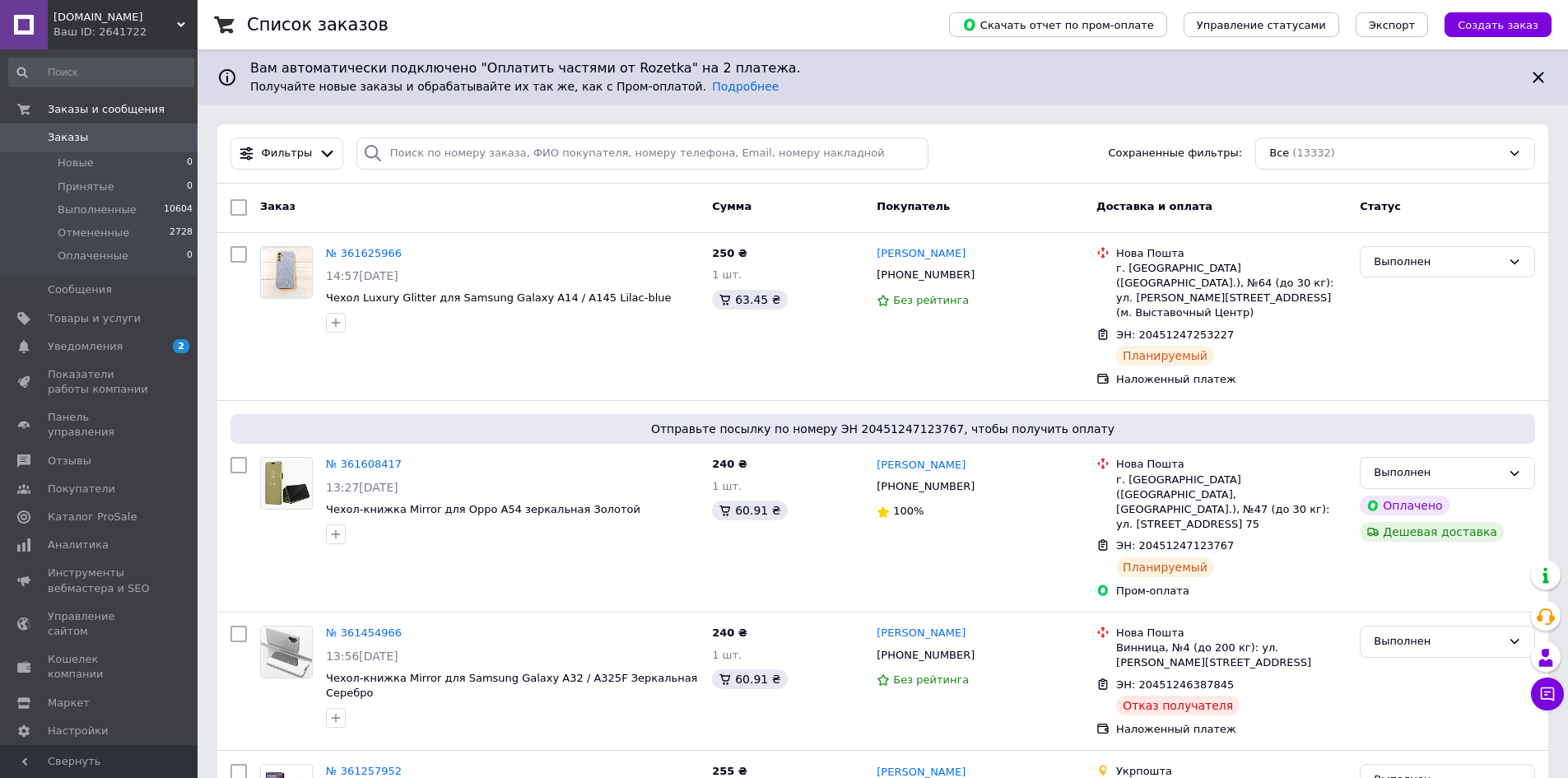
click at [79, 17] on span "[DOMAIN_NAME]" at bounding box center [115, 17] width 123 height 15
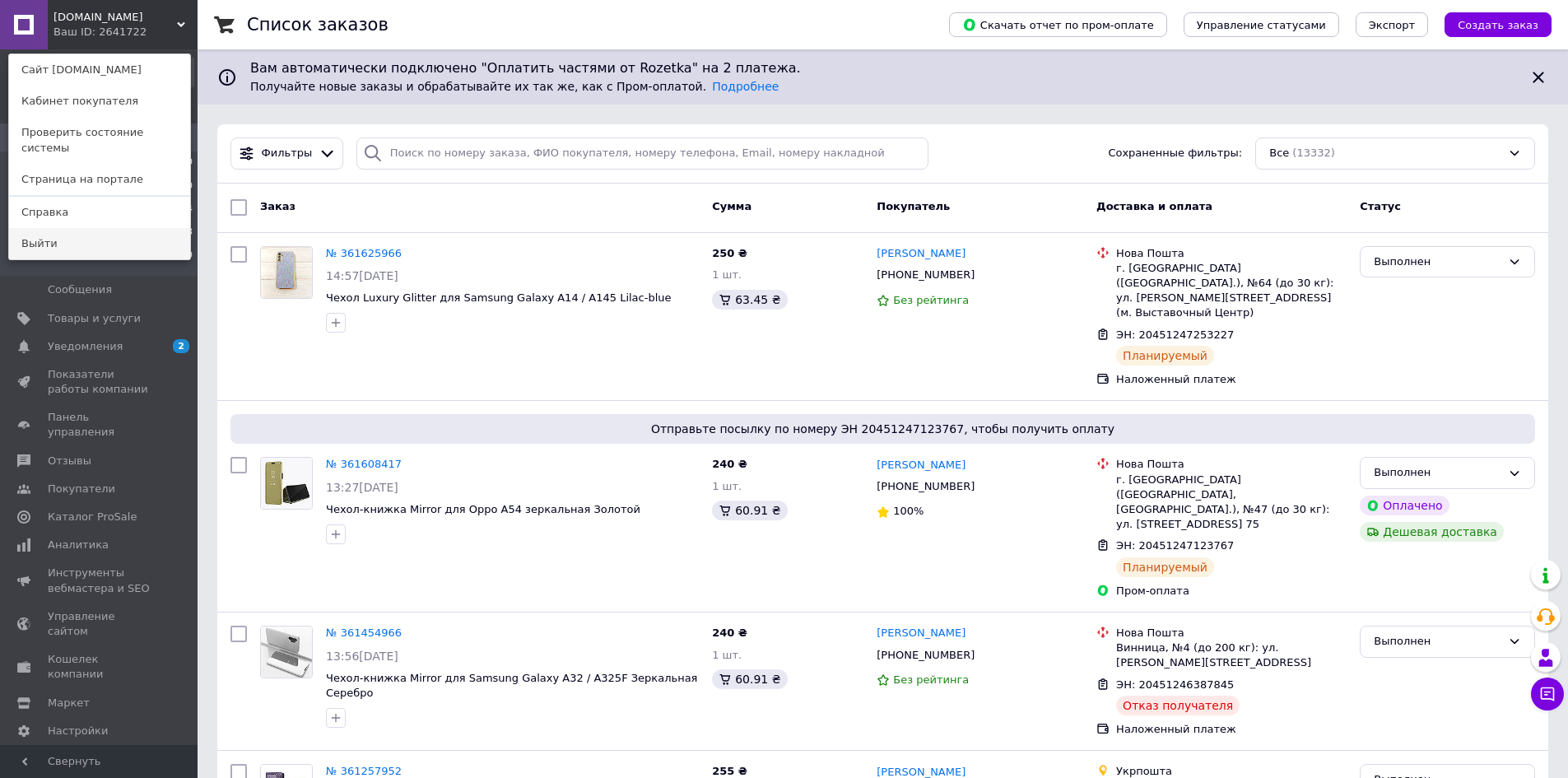
click at [39, 231] on link "Выйти" at bounding box center [99, 243] width 181 height 31
click at [39, 231] on li "Отмененные 2728" at bounding box center [101, 232] width 203 height 23
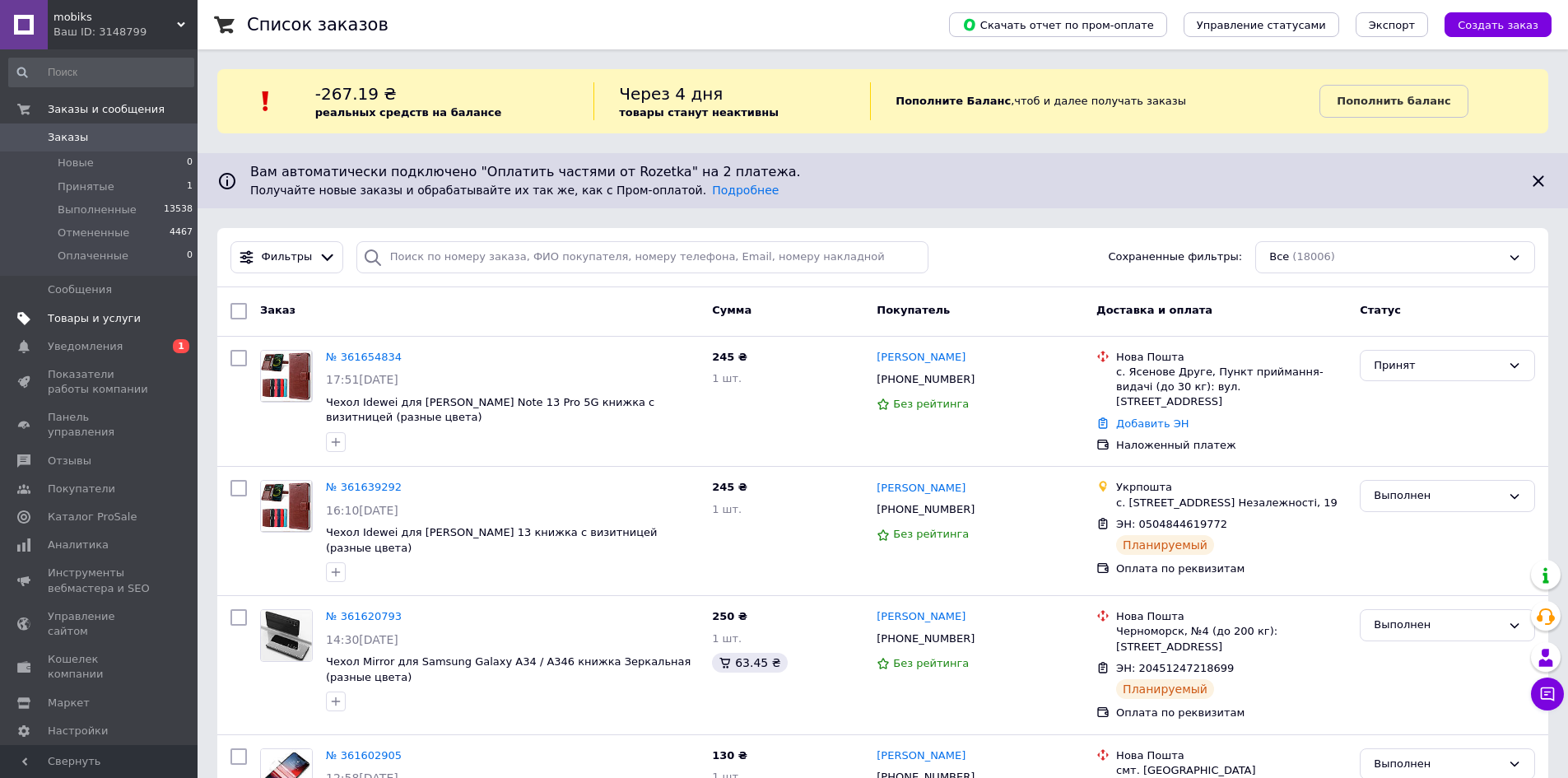
click at [92, 323] on span "Товары и услуги" at bounding box center [94, 319] width 93 height 15
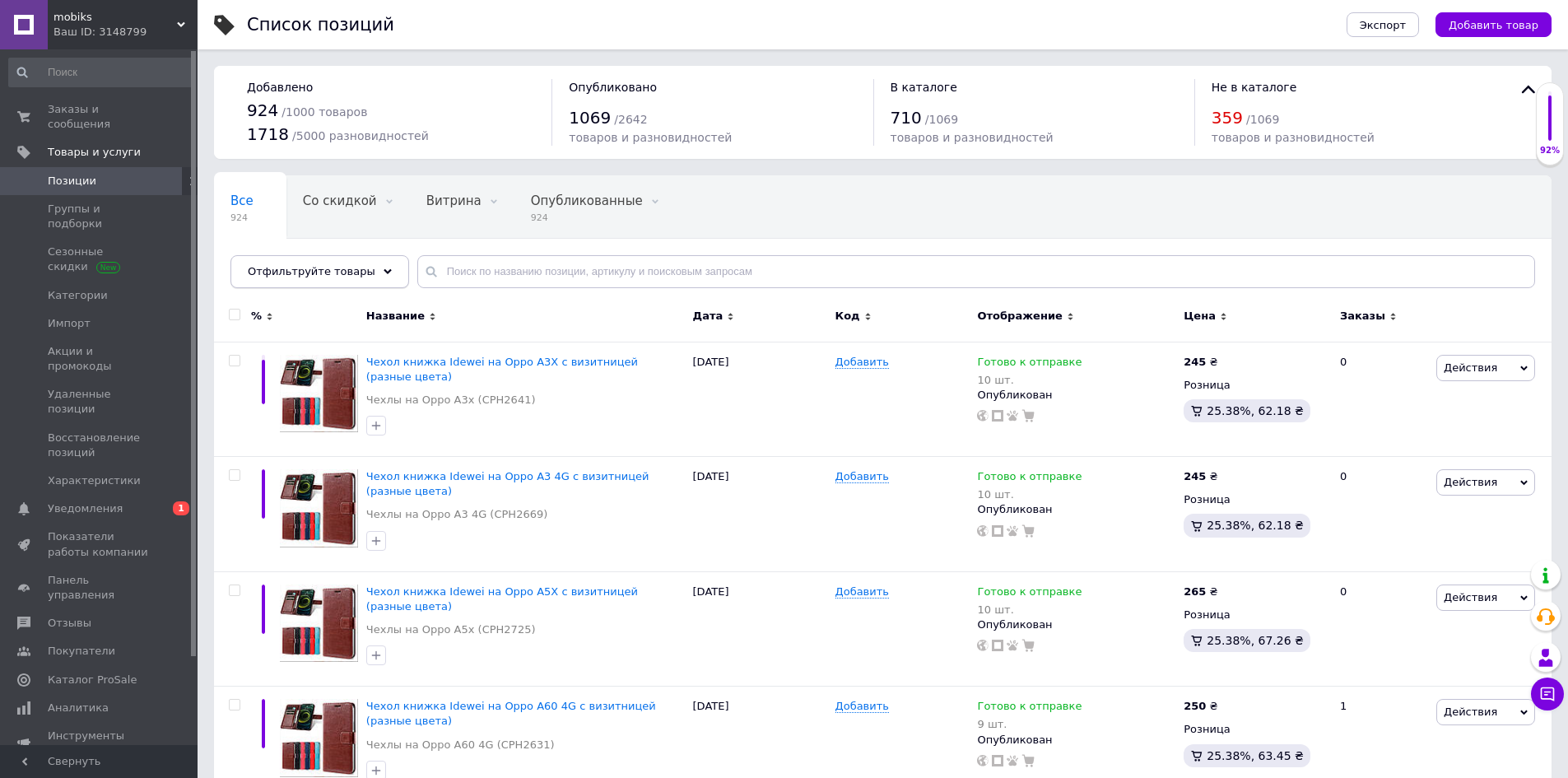
click at [373, 272] on div "Отфильтруйте товары" at bounding box center [319, 272] width 179 height 33
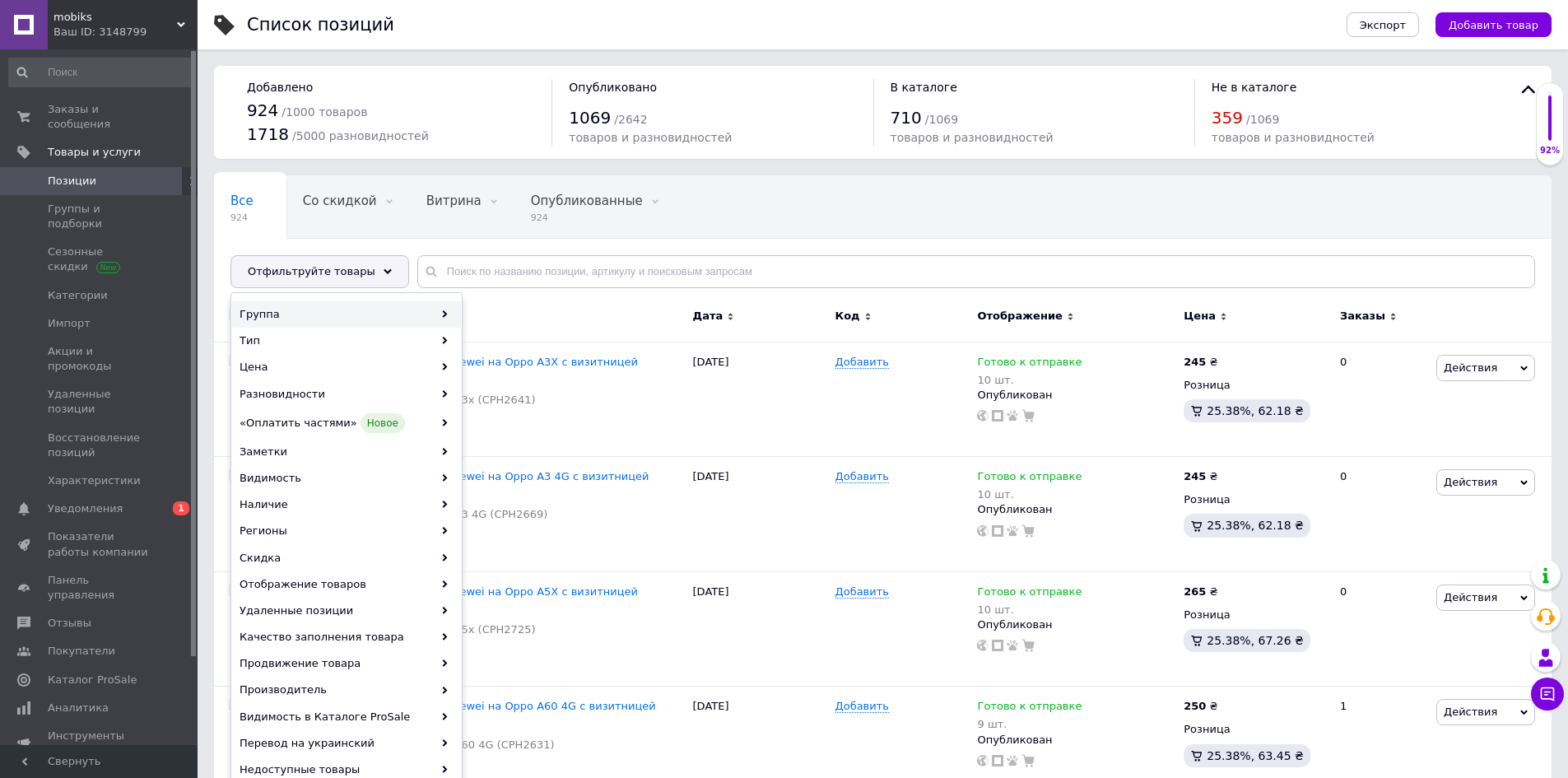
click at [328, 316] on div "Группа" at bounding box center [346, 314] width 229 height 27
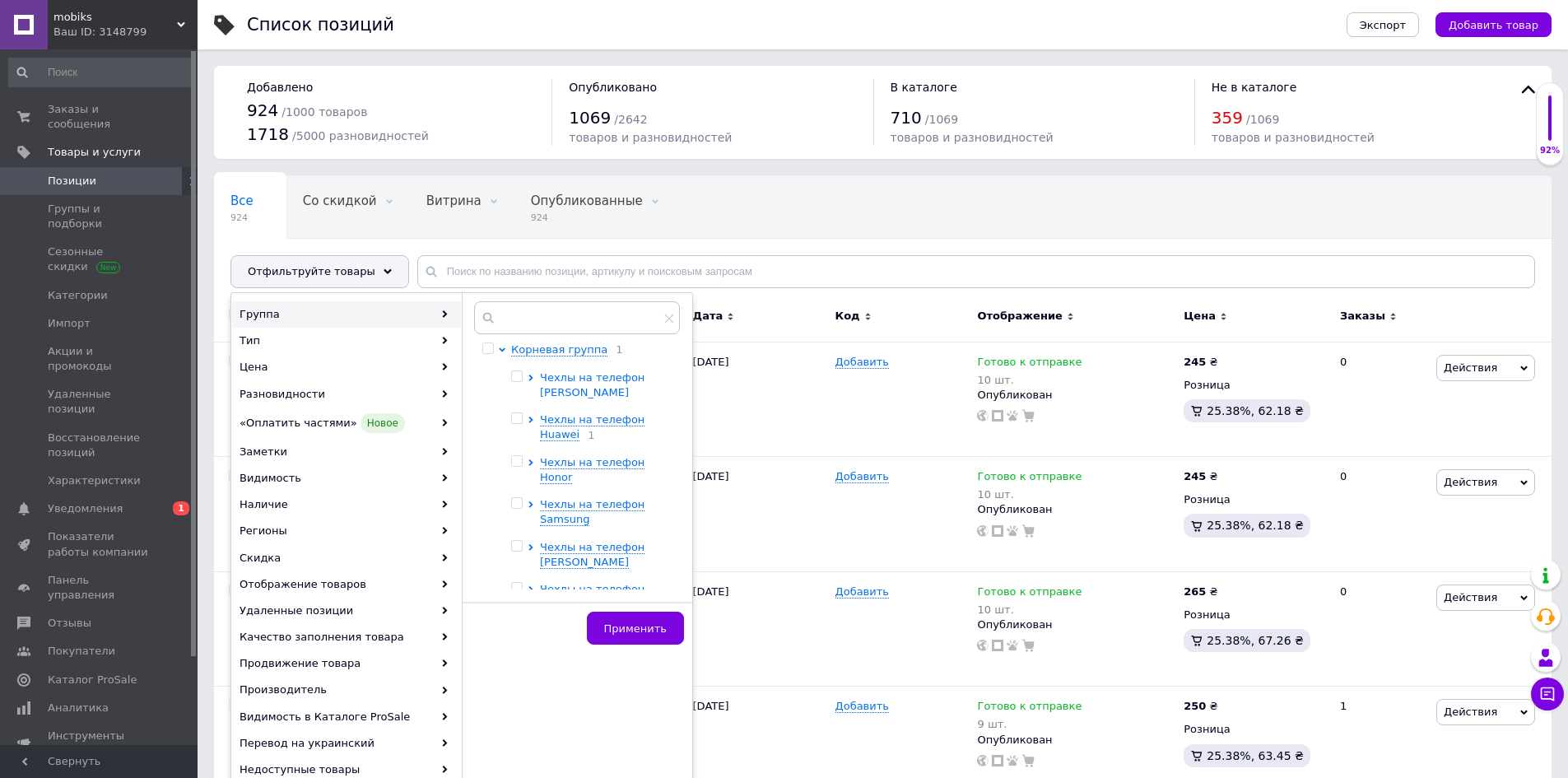
click at [590, 378] on span "Чехлы на телефон Xiaomi" at bounding box center [592, 385] width 105 height 28
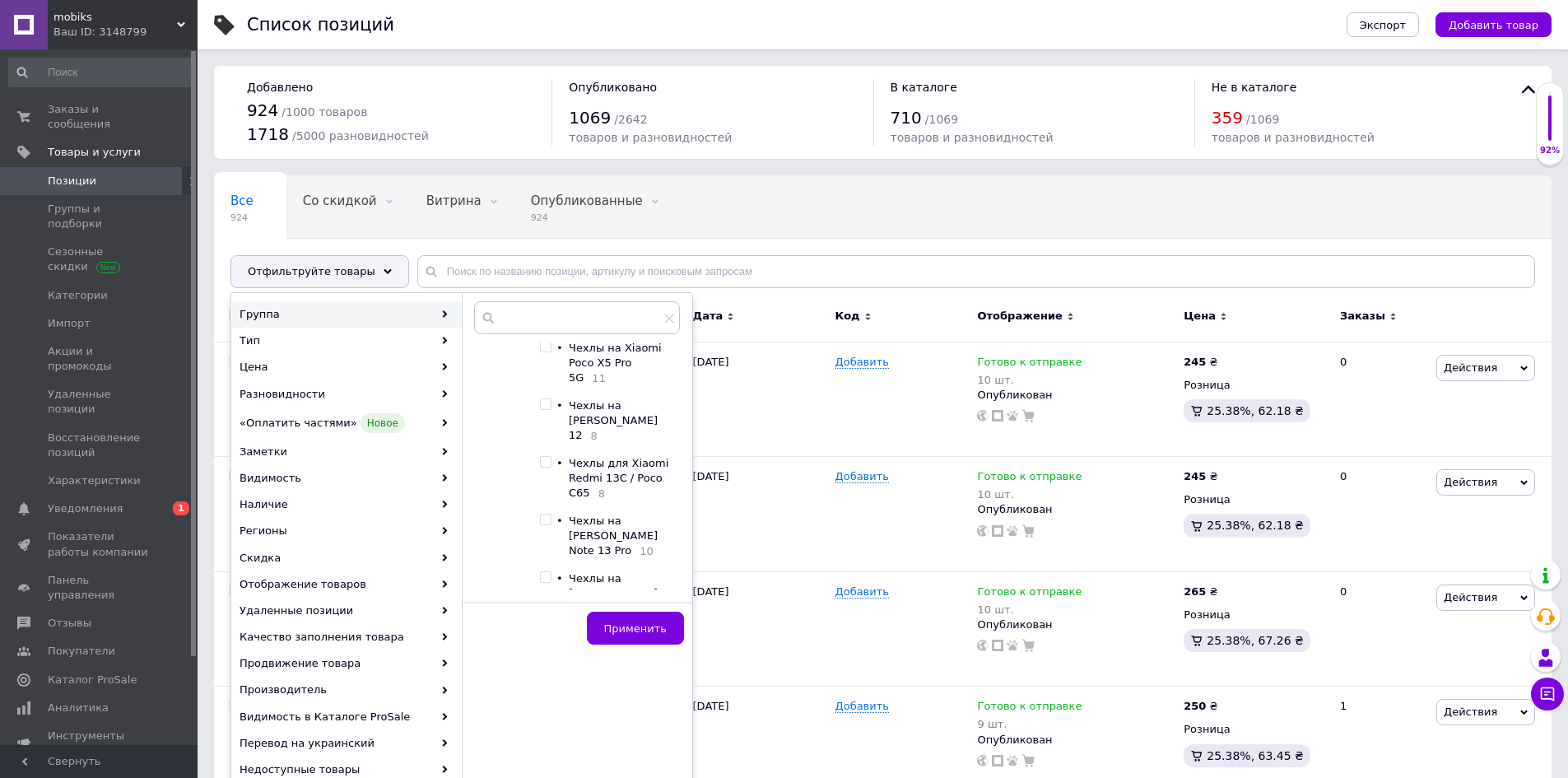
scroll to position [3871, 0]
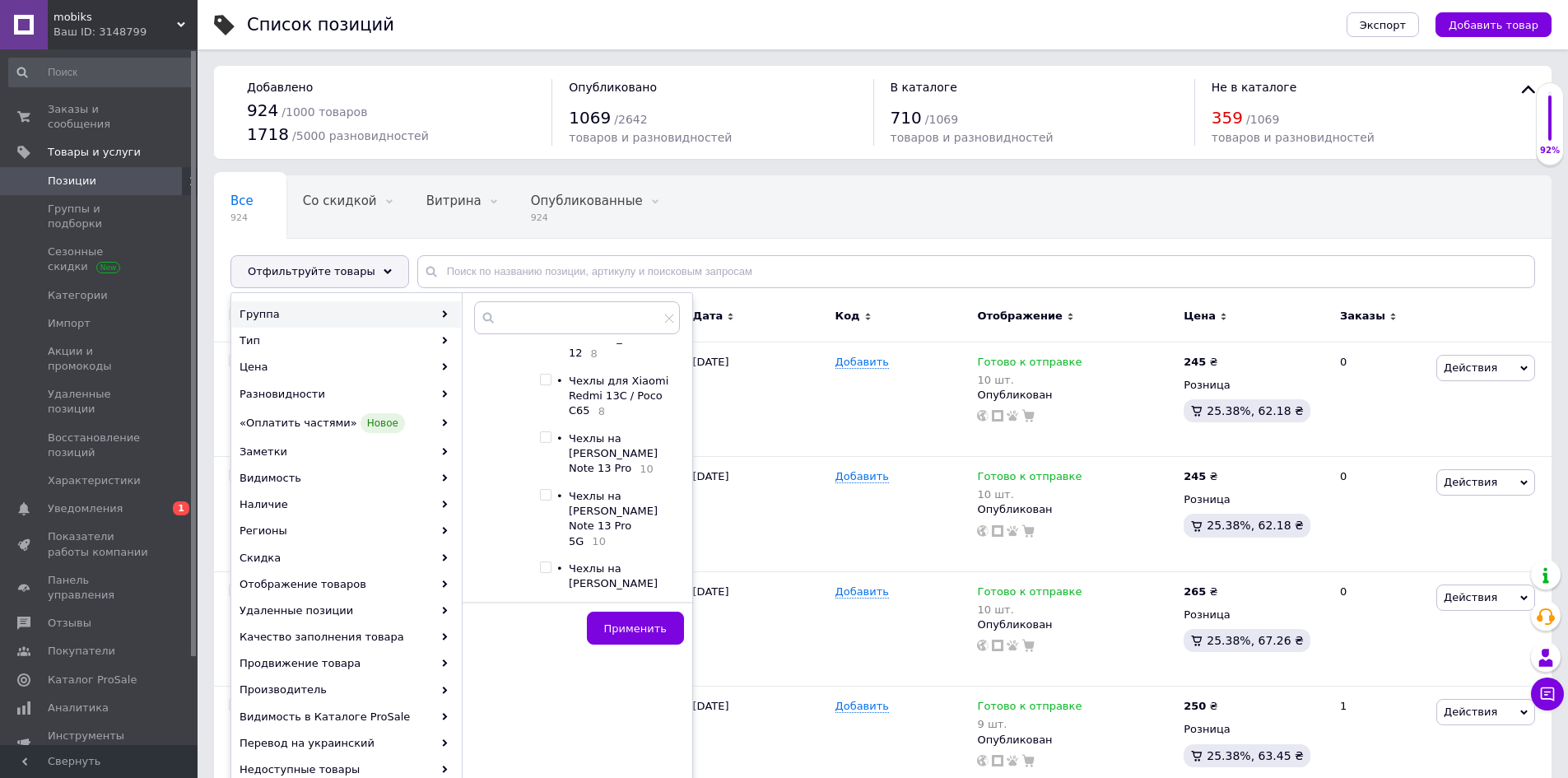
checkbox input "true"
click at [636, 629] on span "Применить" at bounding box center [635, 628] width 62 height 12
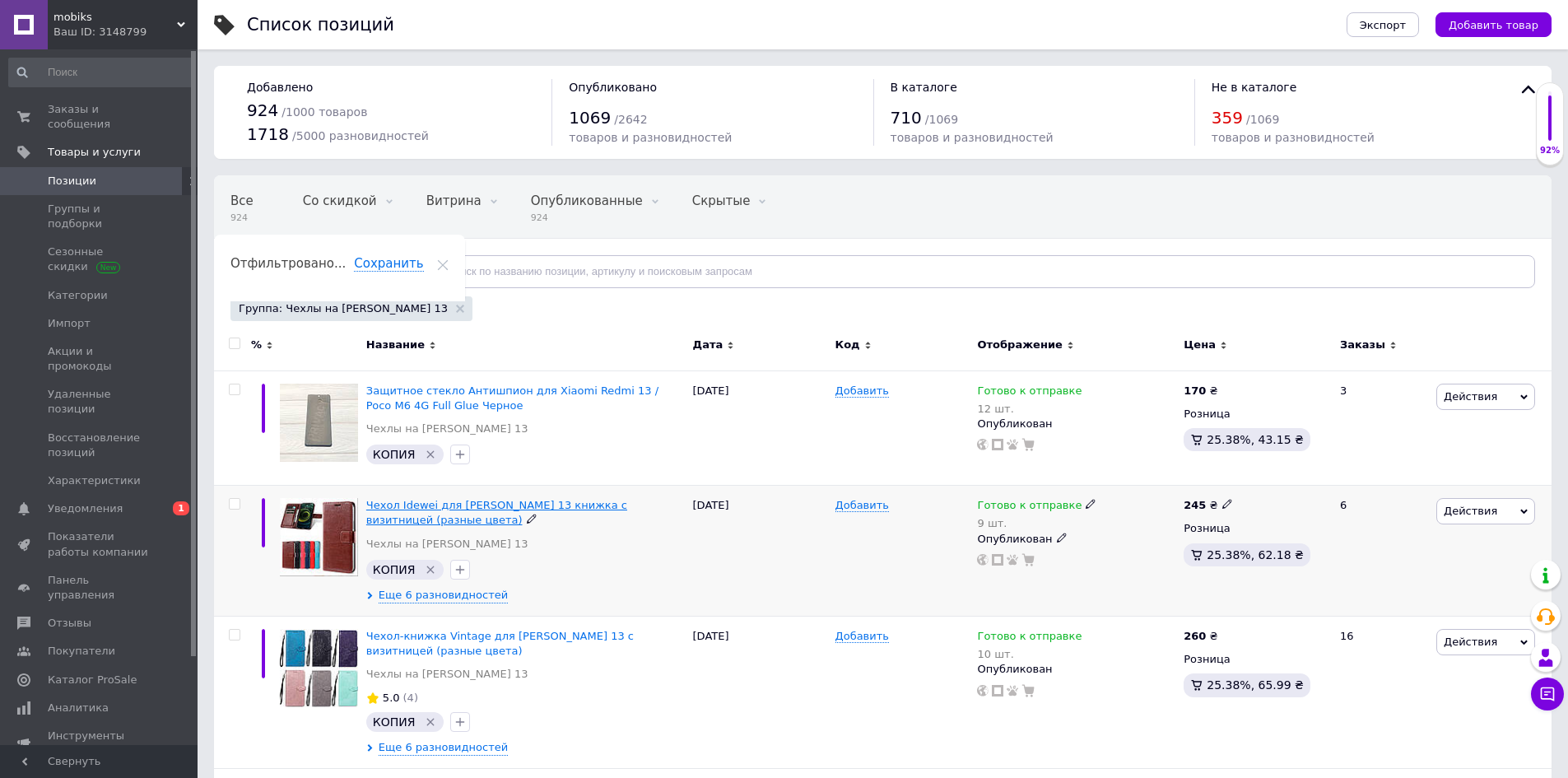
click at [433, 503] on span "Чехол Idewei для [PERSON_NAME] 13 книжка с визитницей (разные цвета)" at bounding box center [497, 513] width 261 height 28
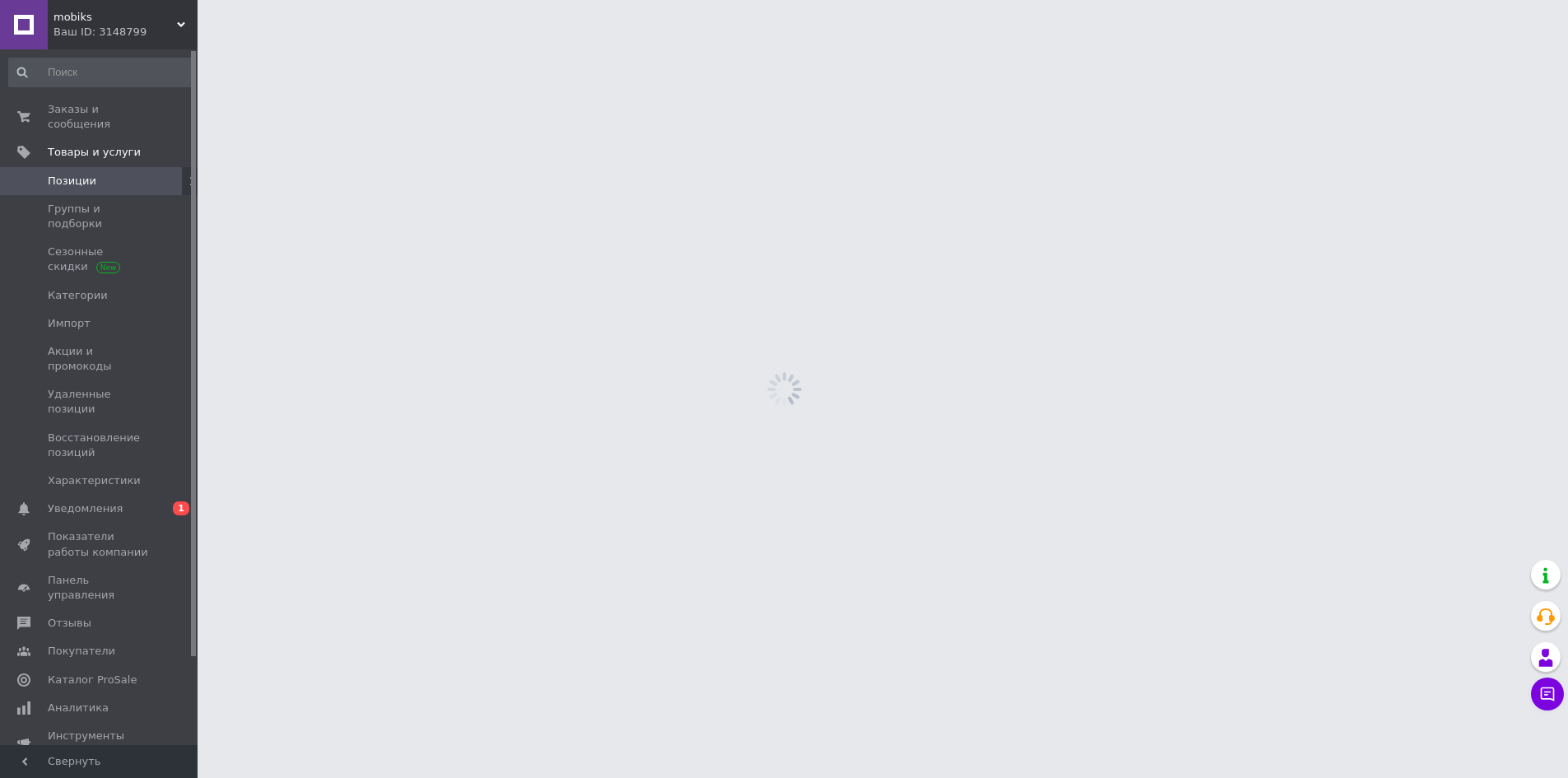
click at [433, 0] on html "mobiks Ваш ID: 3148799 Сайт mobiks Кабинет покупателя Проверить состояние систе…" at bounding box center [784, 0] width 1568 height 0
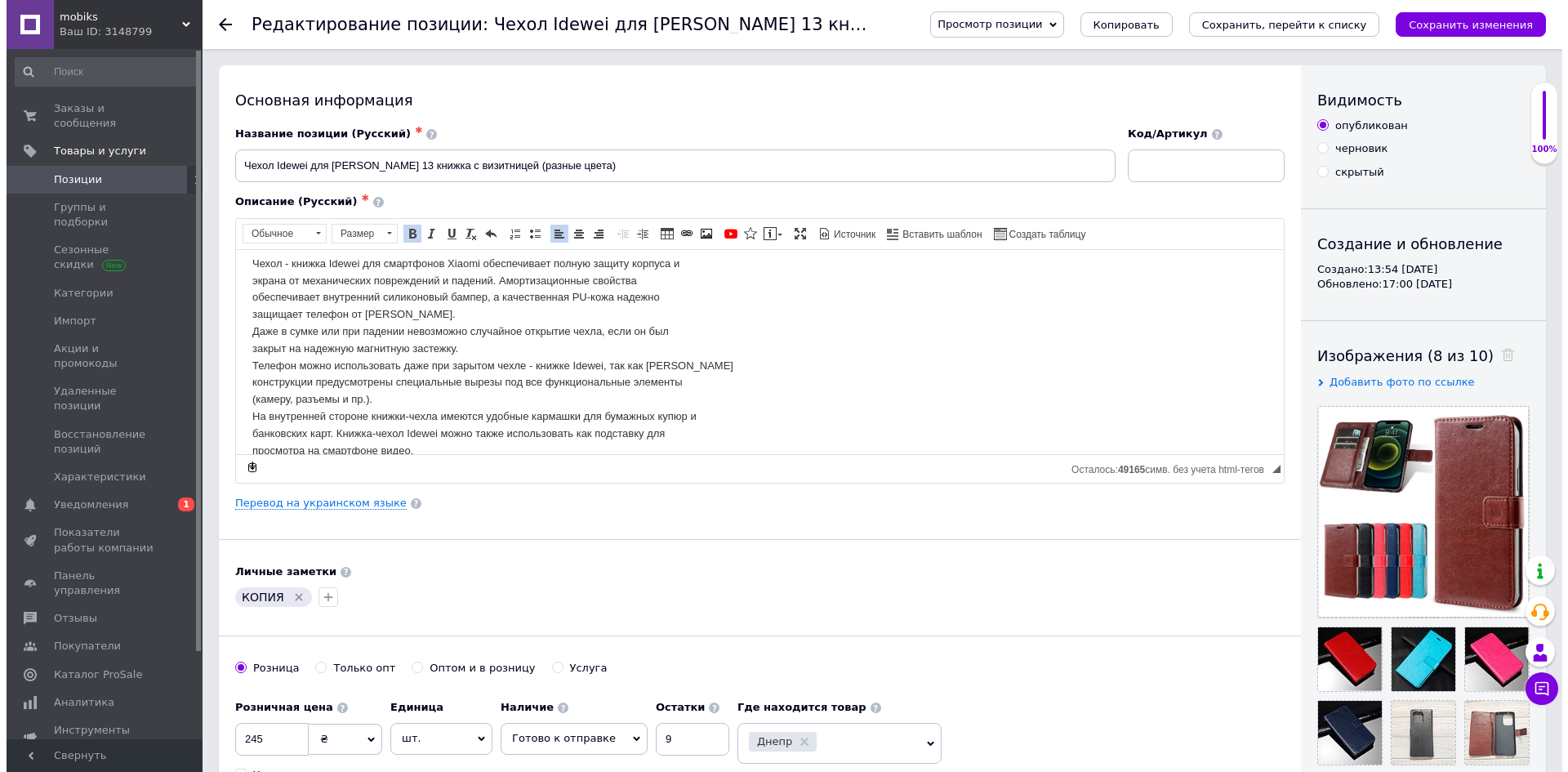
scroll to position [87, 0]
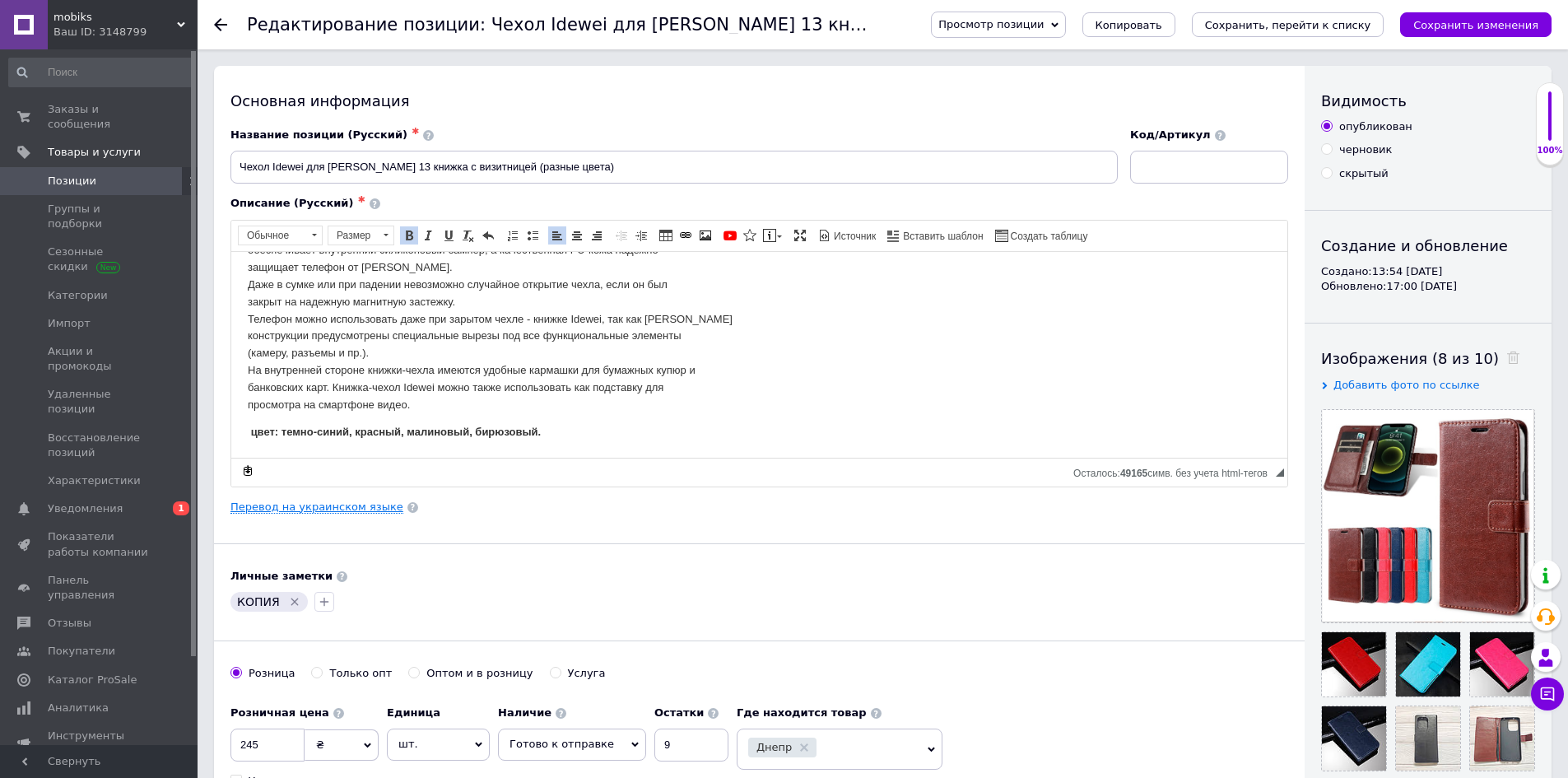
click at [338, 504] on link "Перевод на украинском языке" at bounding box center [317, 507] width 173 height 13
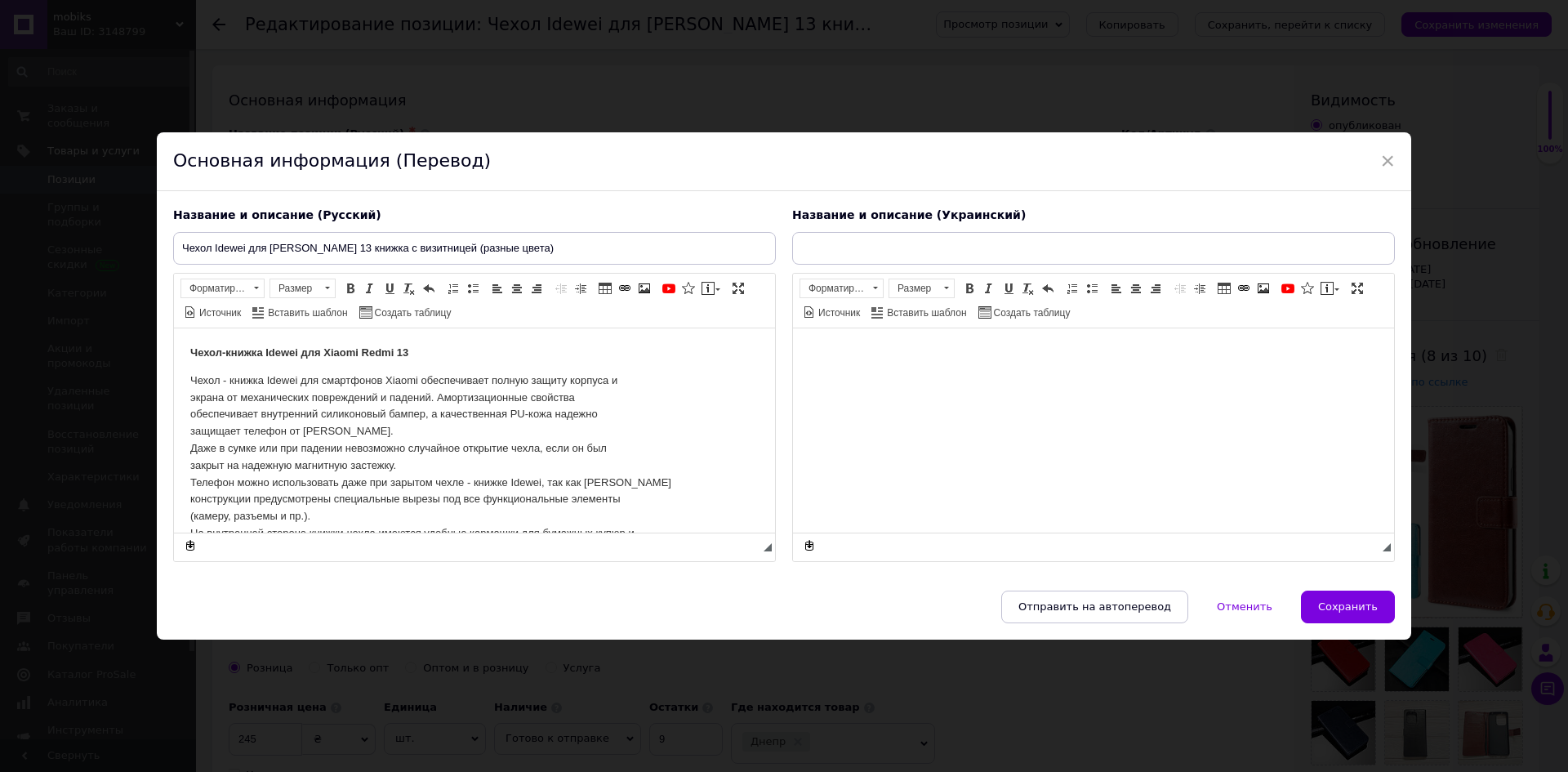
type input "Чохол Idewei для Xiaomi Redmi 13 книжка з візитницею (різні кольори)"
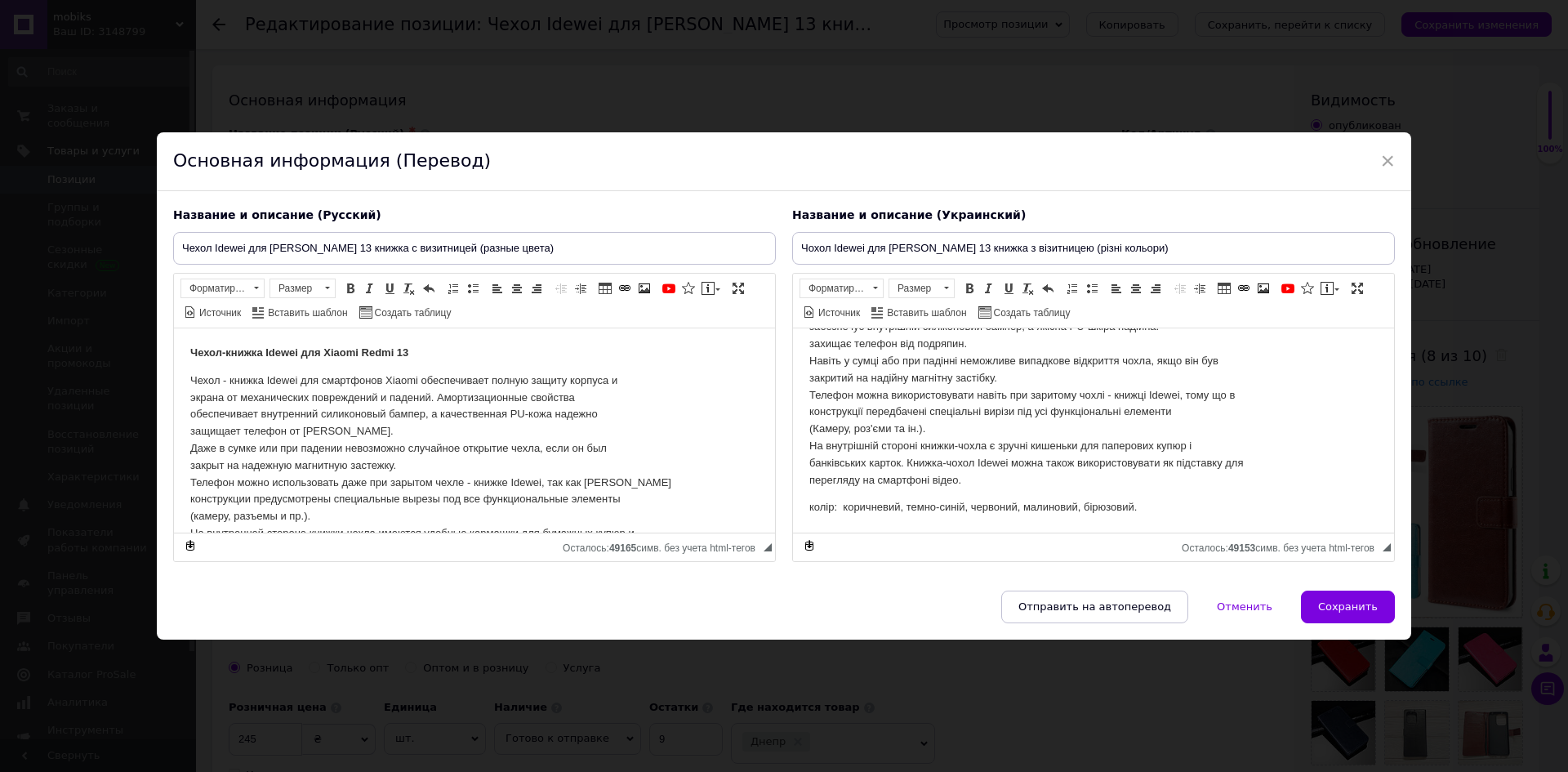
click at [903, 506] on p "колір: коричневий, темно-синій, червоний, малиновий, бірюзовий." at bounding box center [1093, 507] width 569 height 17
click at [1358, 612] on span "Сохранить" at bounding box center [1348, 606] width 59 height 12
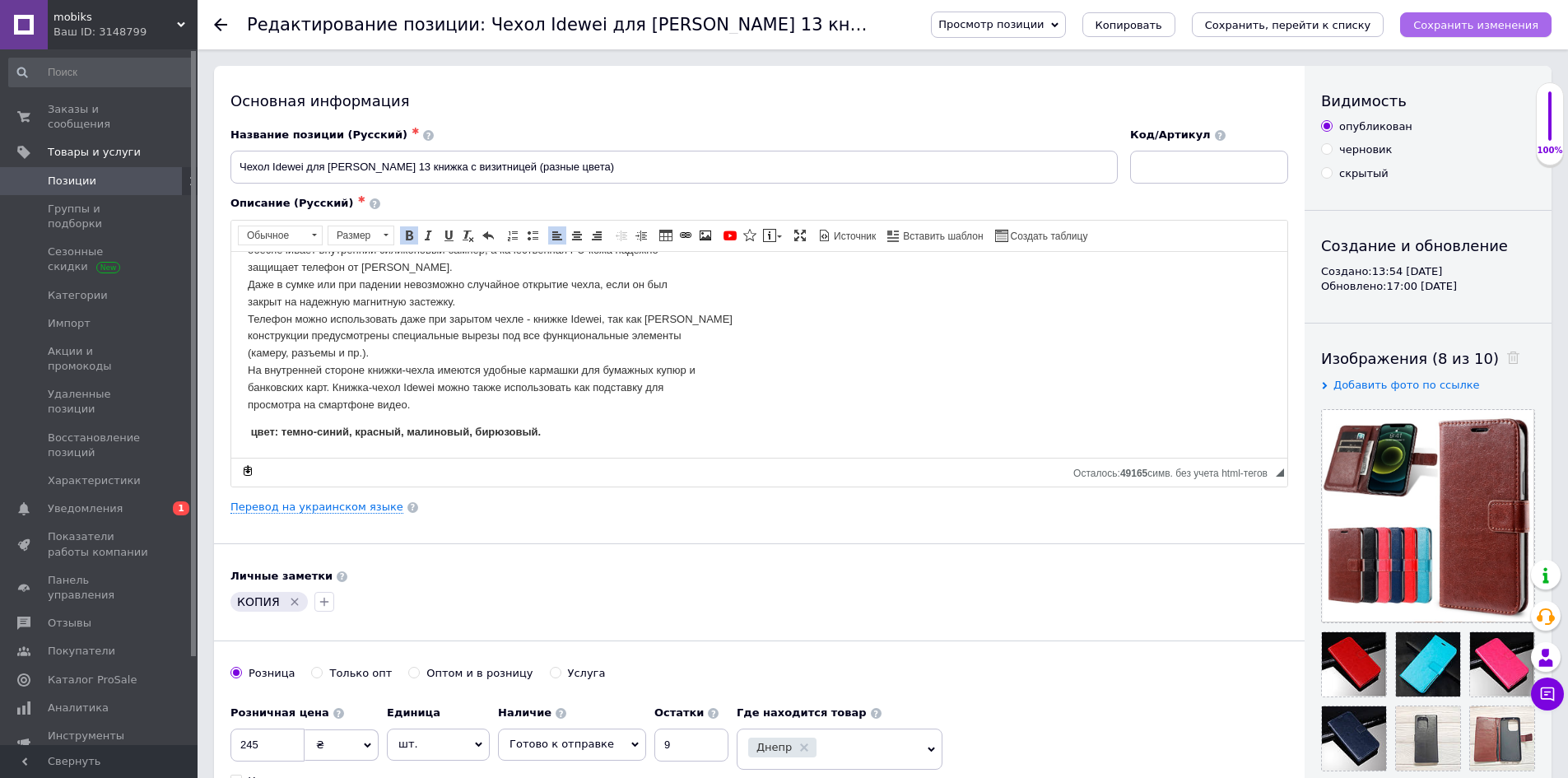
click at [1512, 23] on icon "Сохранить изменения" at bounding box center [1475, 25] width 125 height 12
click at [1512, 23] on div "Сохранить изменения" at bounding box center [1475, 24] width 151 height 25
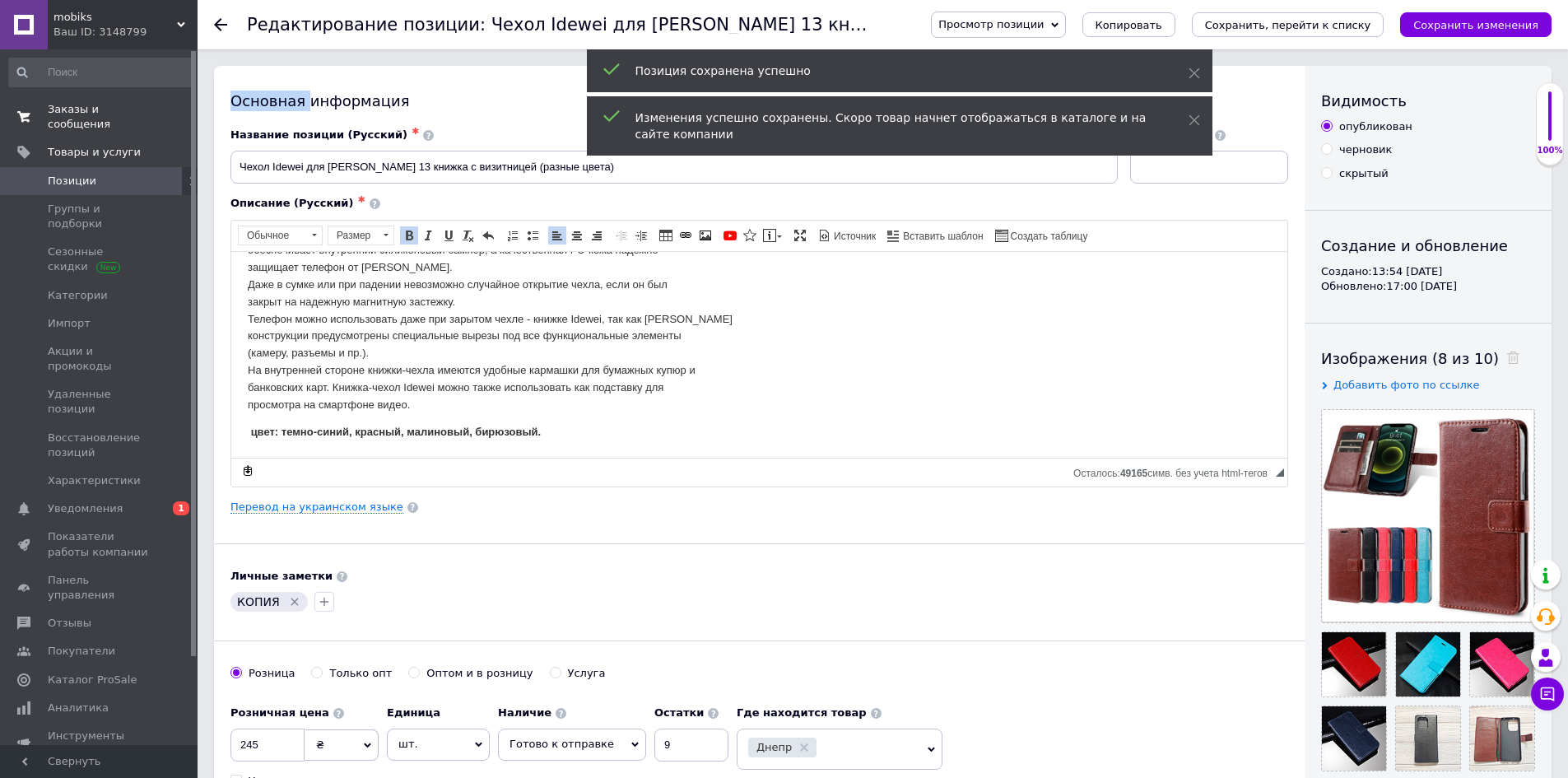
click at [60, 111] on span "Заказы и сообщения" at bounding box center [100, 117] width 105 height 29
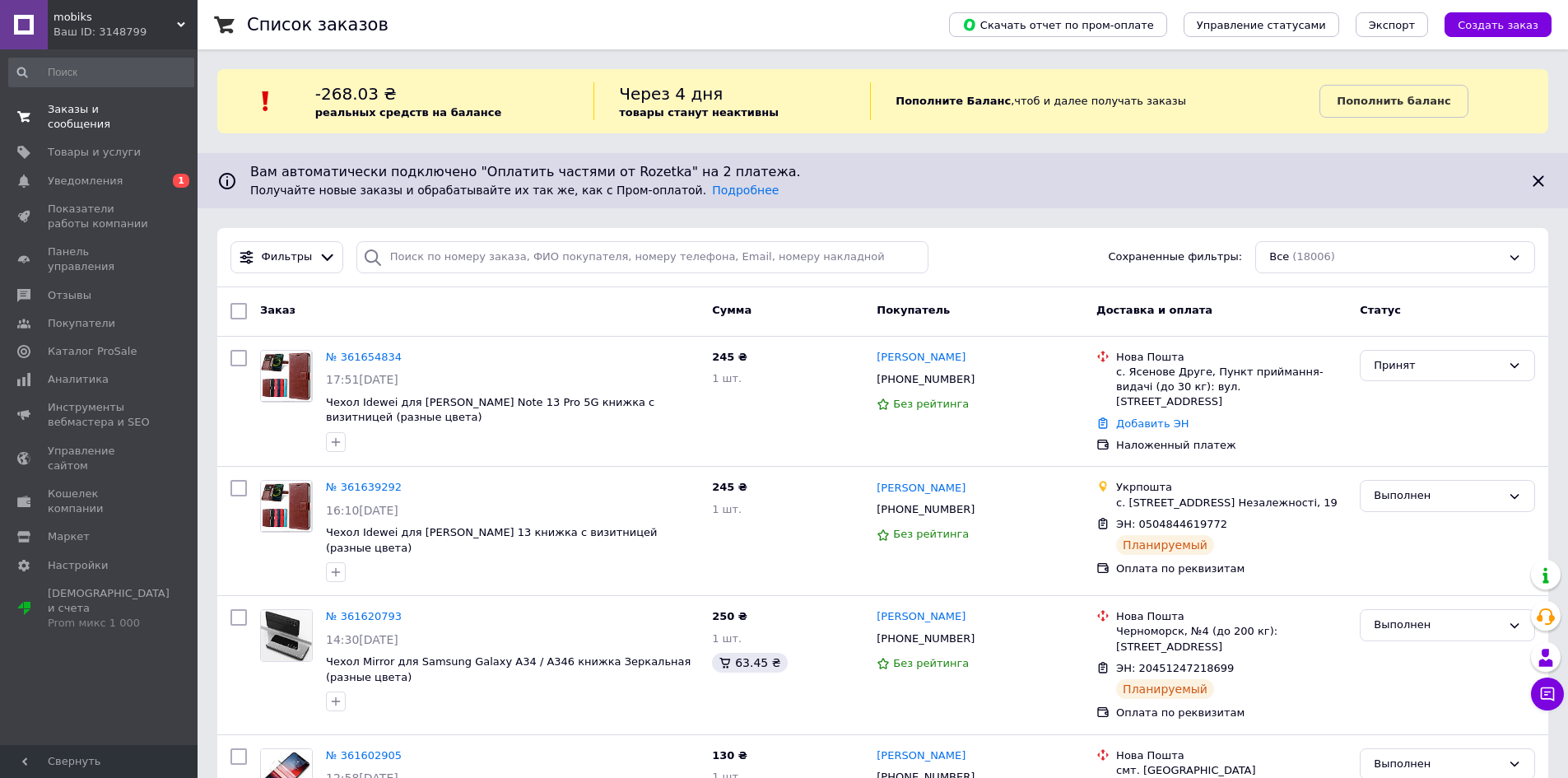
click at [102, 110] on span "Заказы и сообщения" at bounding box center [100, 117] width 105 height 29
click at [97, 116] on span "Заказы и сообщения" at bounding box center [100, 117] width 105 height 29
click at [98, 114] on span "Заказы и сообщения" at bounding box center [100, 117] width 105 height 29
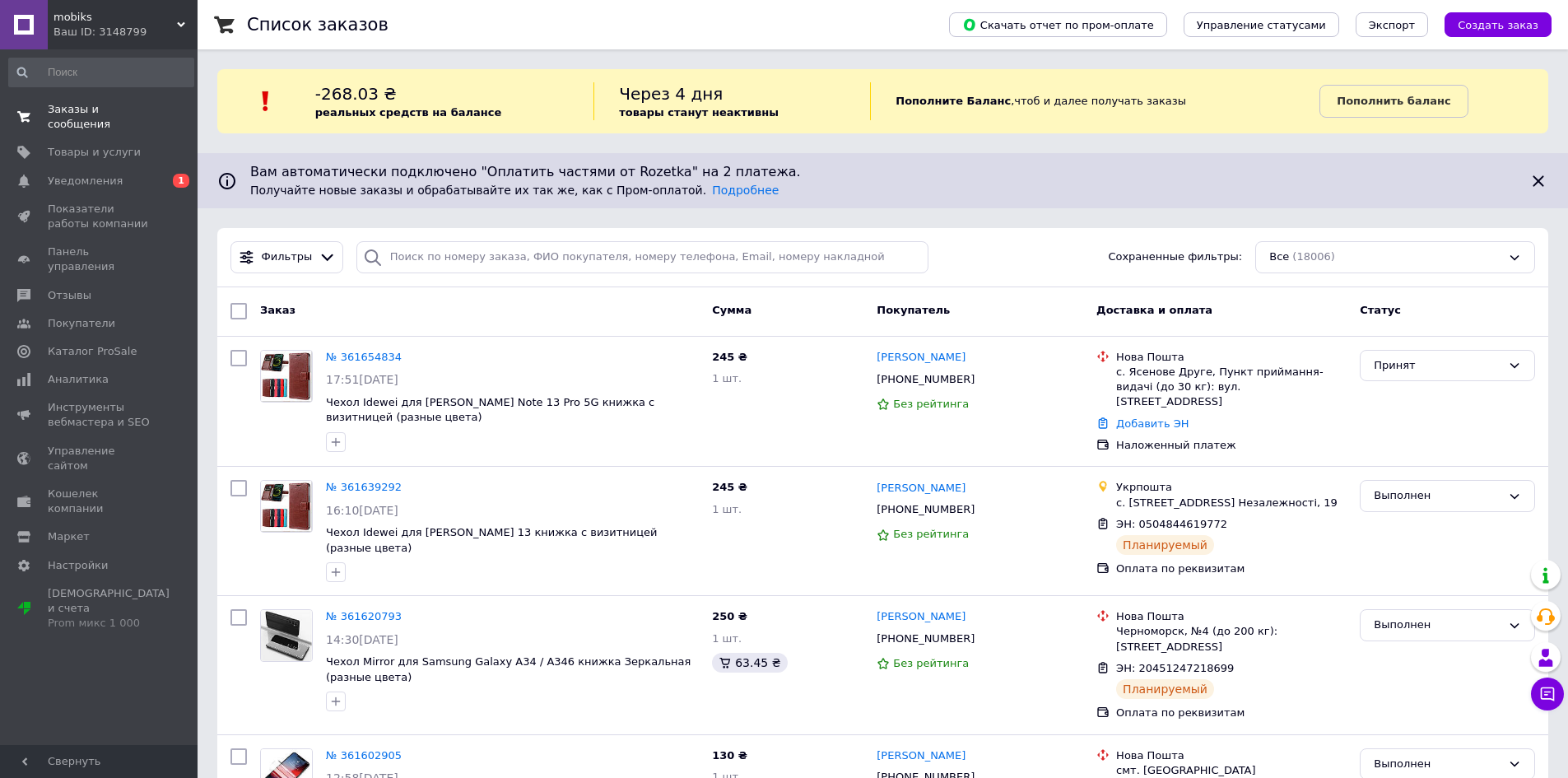
click at [98, 114] on span "Заказы и сообщения" at bounding box center [100, 117] width 105 height 29
click at [100, 107] on span "Заказы и сообщения" at bounding box center [100, 117] width 105 height 29
click at [101, 107] on span "Заказы и сообщения" at bounding box center [100, 117] width 105 height 29
